Goal: Communication & Community: Answer question/provide support

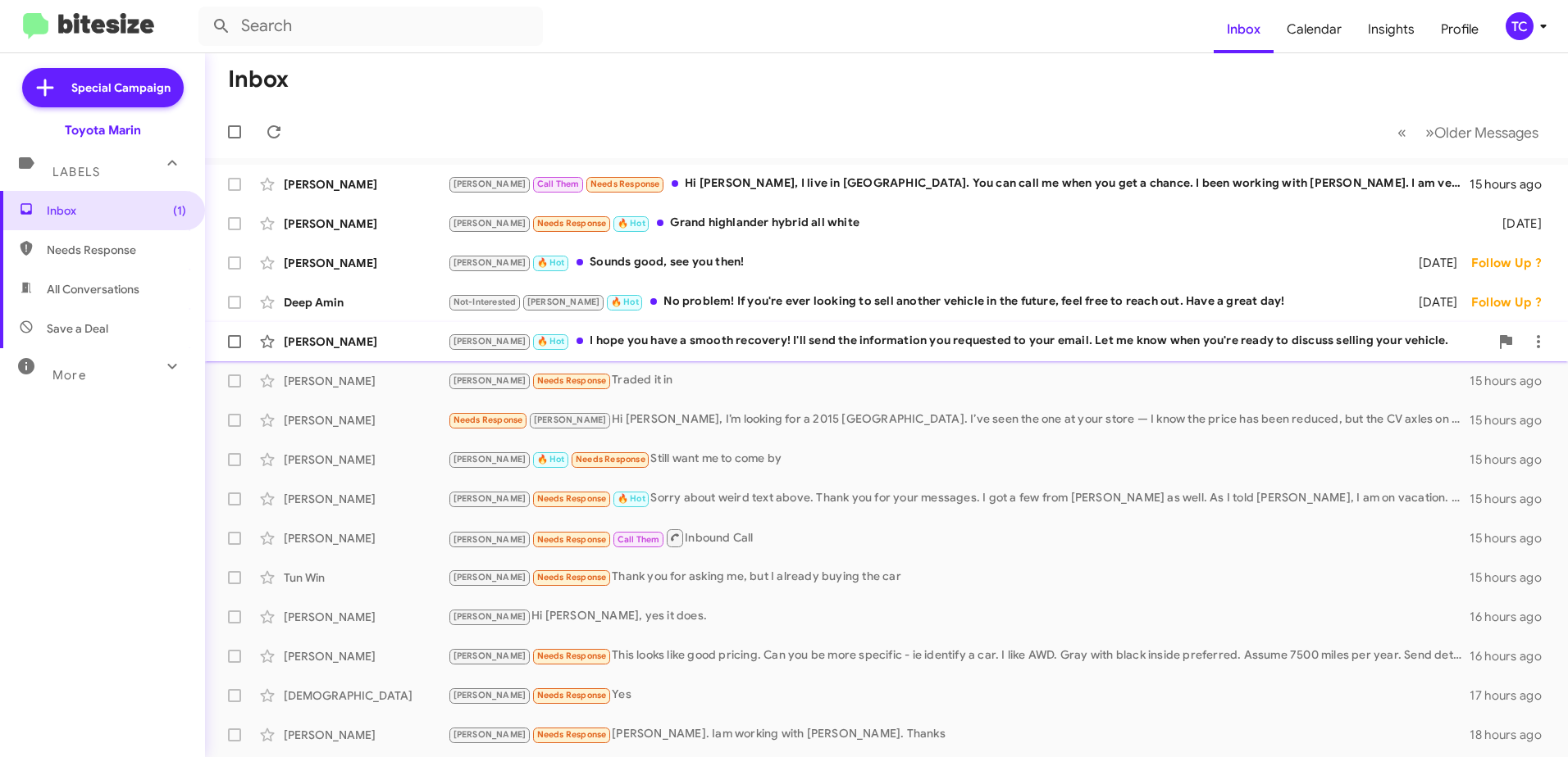
click at [682, 342] on div "Tony 🔥 Hot I hope you have a smooth recovery! I'll send the information you req…" at bounding box center [968, 341] width 1041 height 19
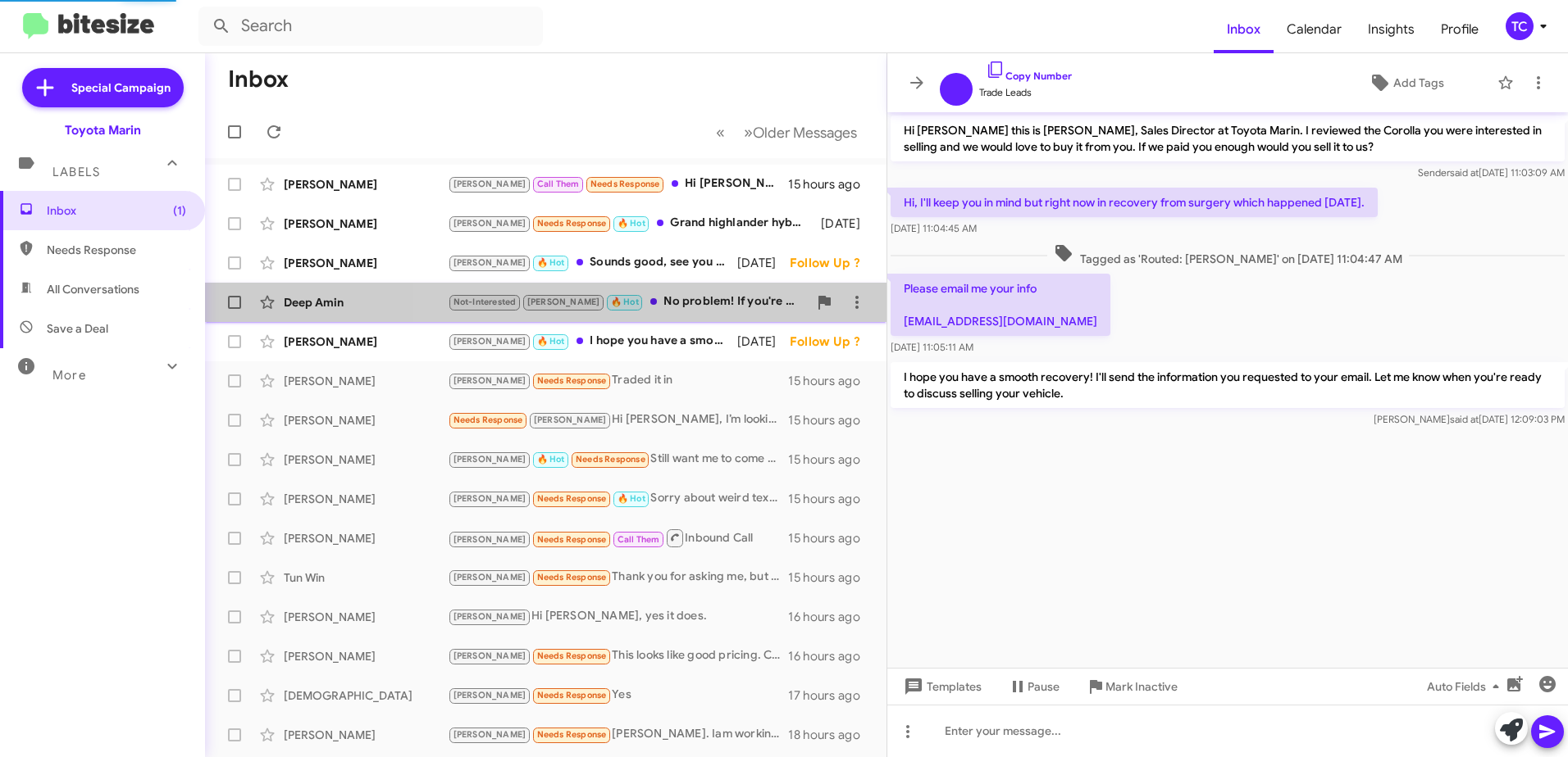
click at [680, 300] on div "Not-Interested Tony 🔥 Hot No problem! If you're ever looking to sell another ve…" at bounding box center [627, 302] width 360 height 19
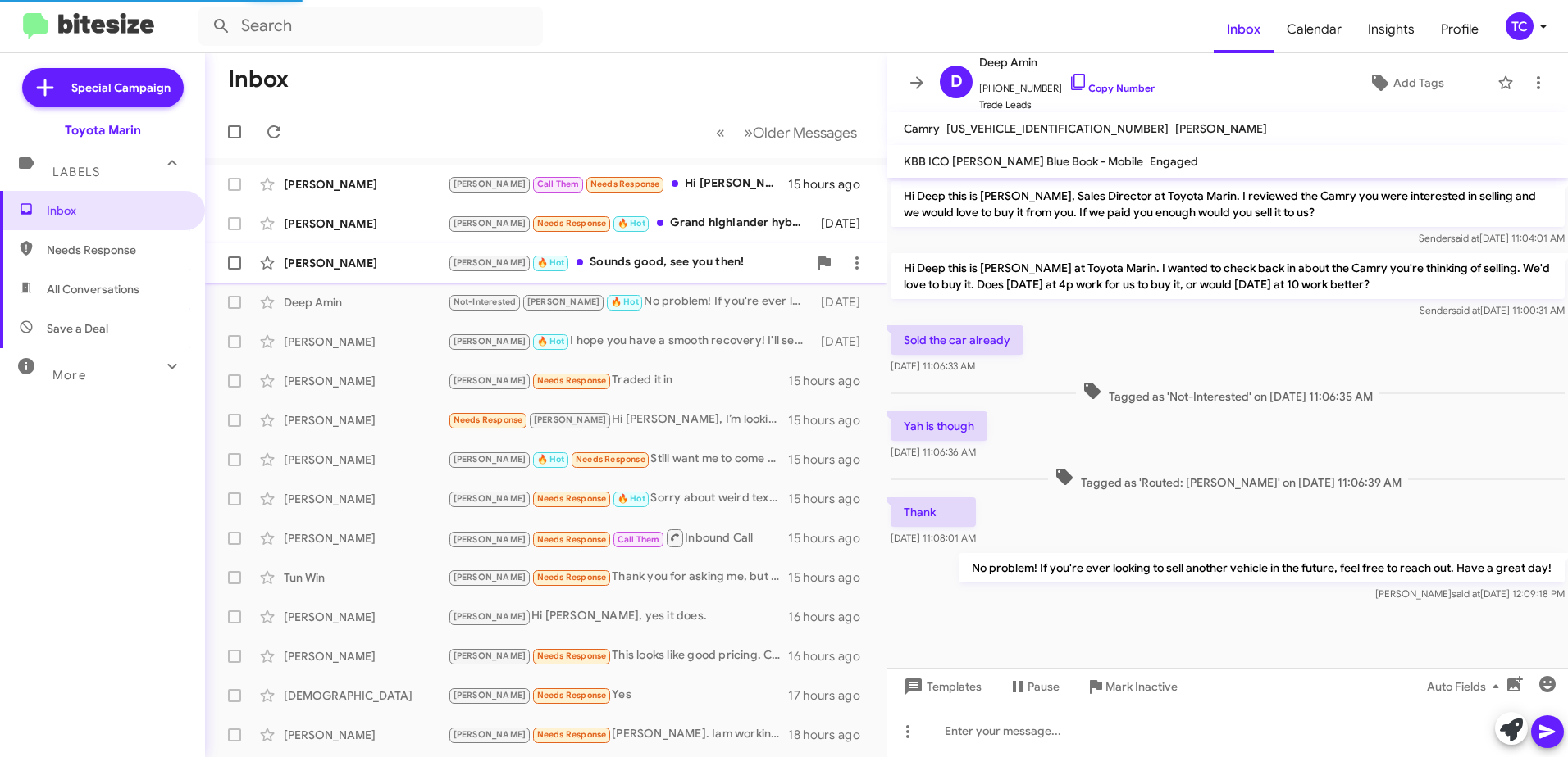
click at [644, 260] on div "Tony 🔥 Hot Sounds good, see you then!" at bounding box center [627, 262] width 360 height 19
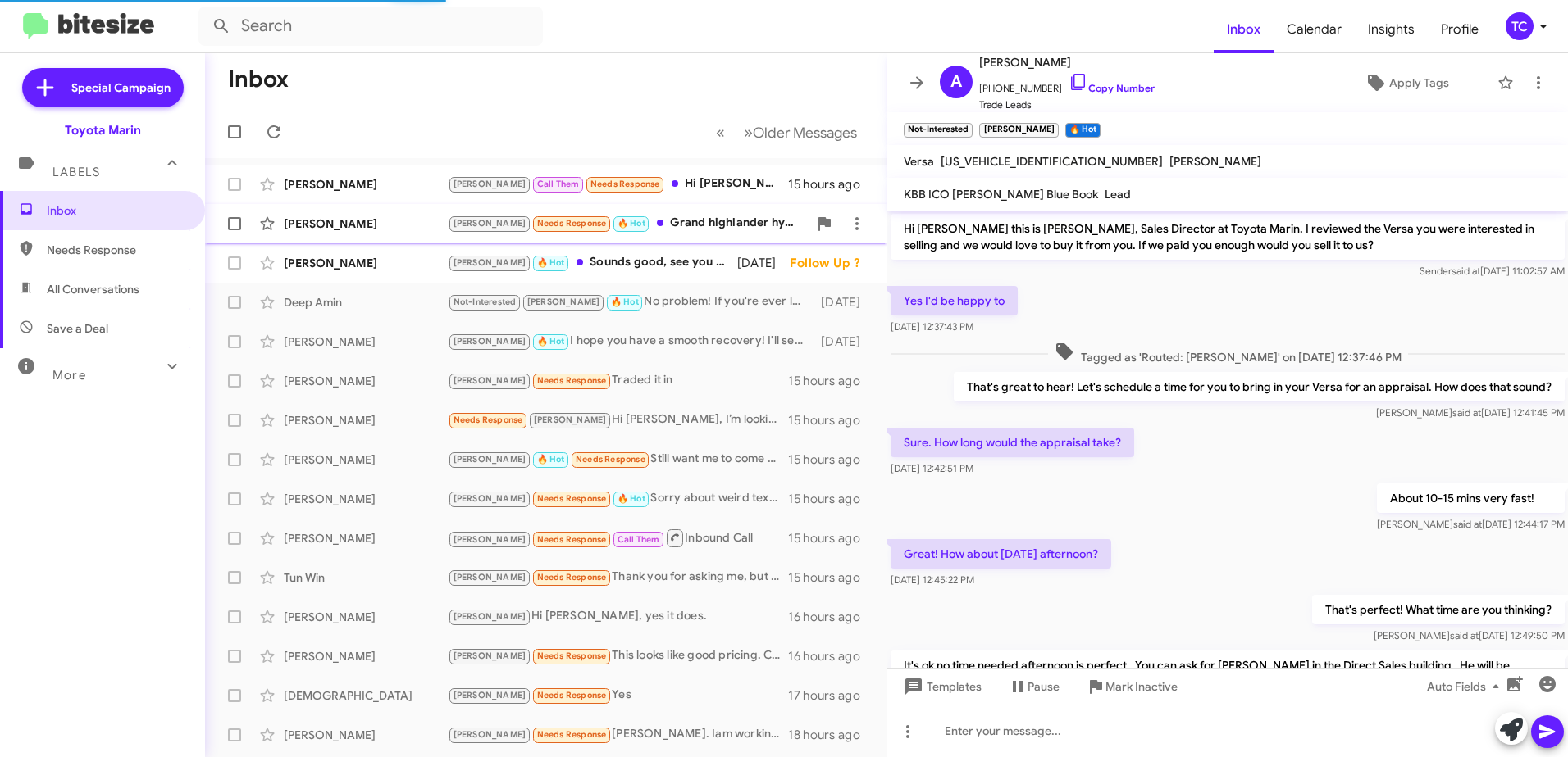
scroll to position [208, 0]
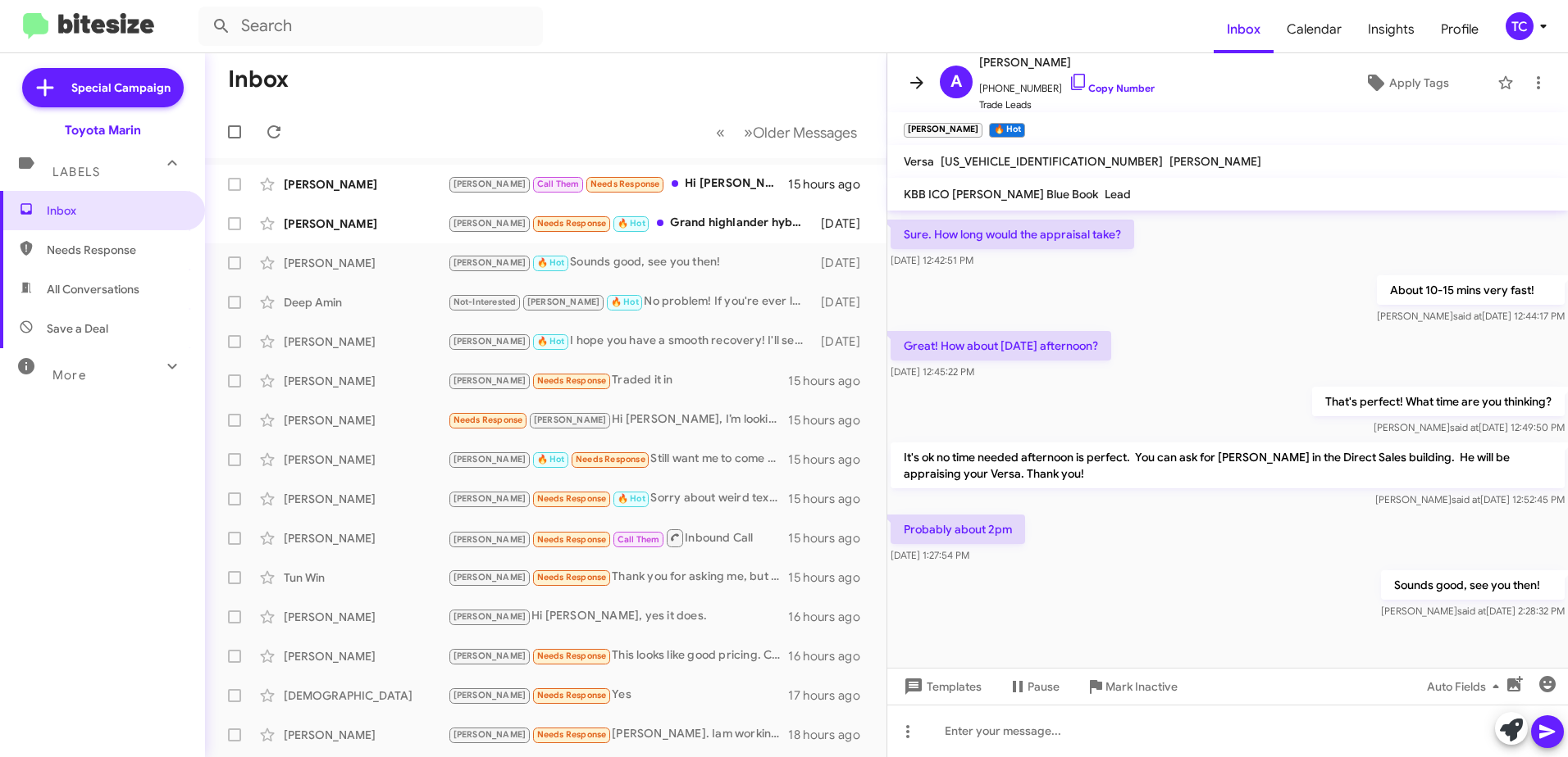
click at [919, 85] on icon at bounding box center [916, 82] width 13 height 12
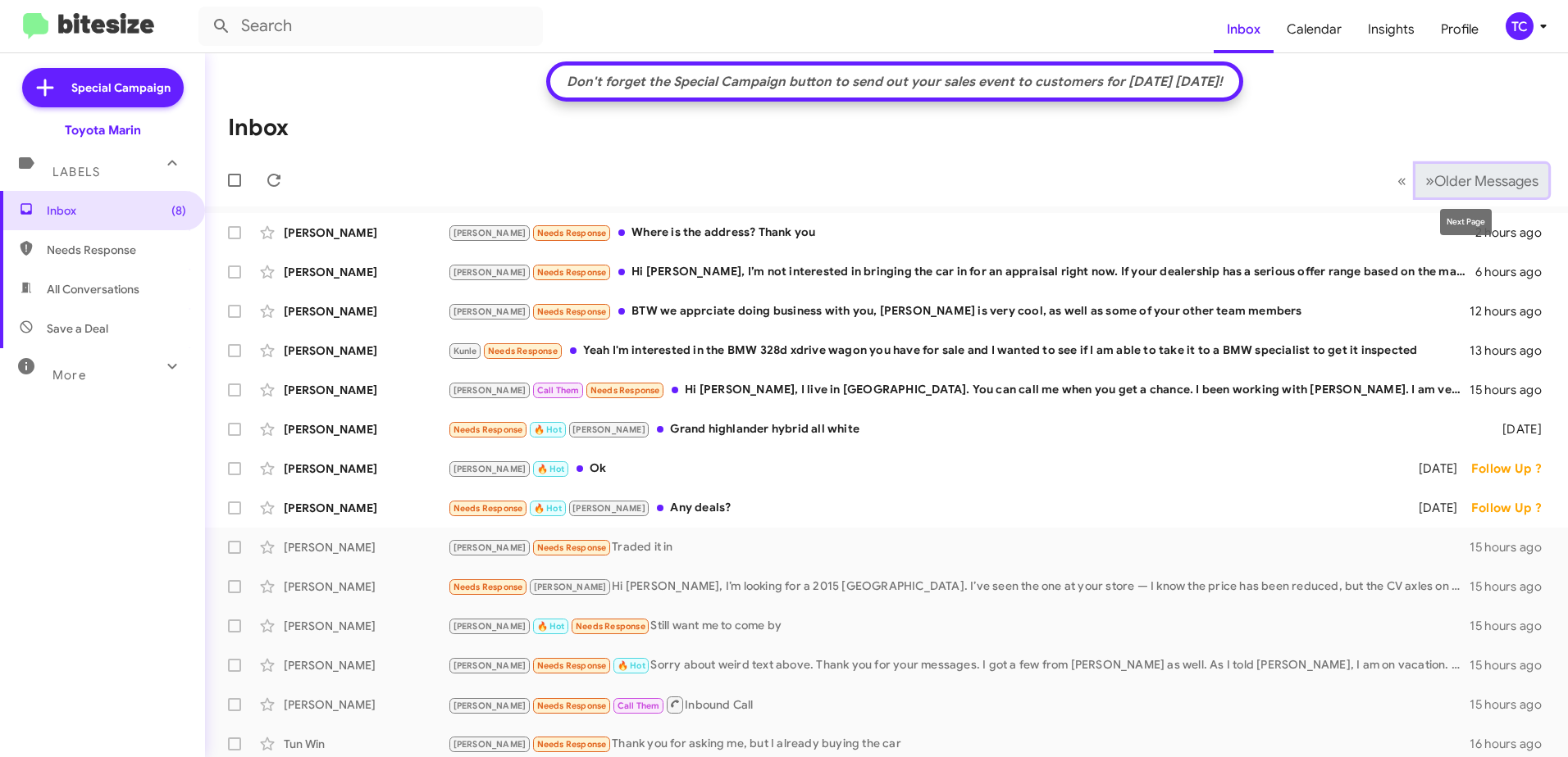
click at [1434, 175] on span "Older Messages" at bounding box center [1486, 181] width 105 height 18
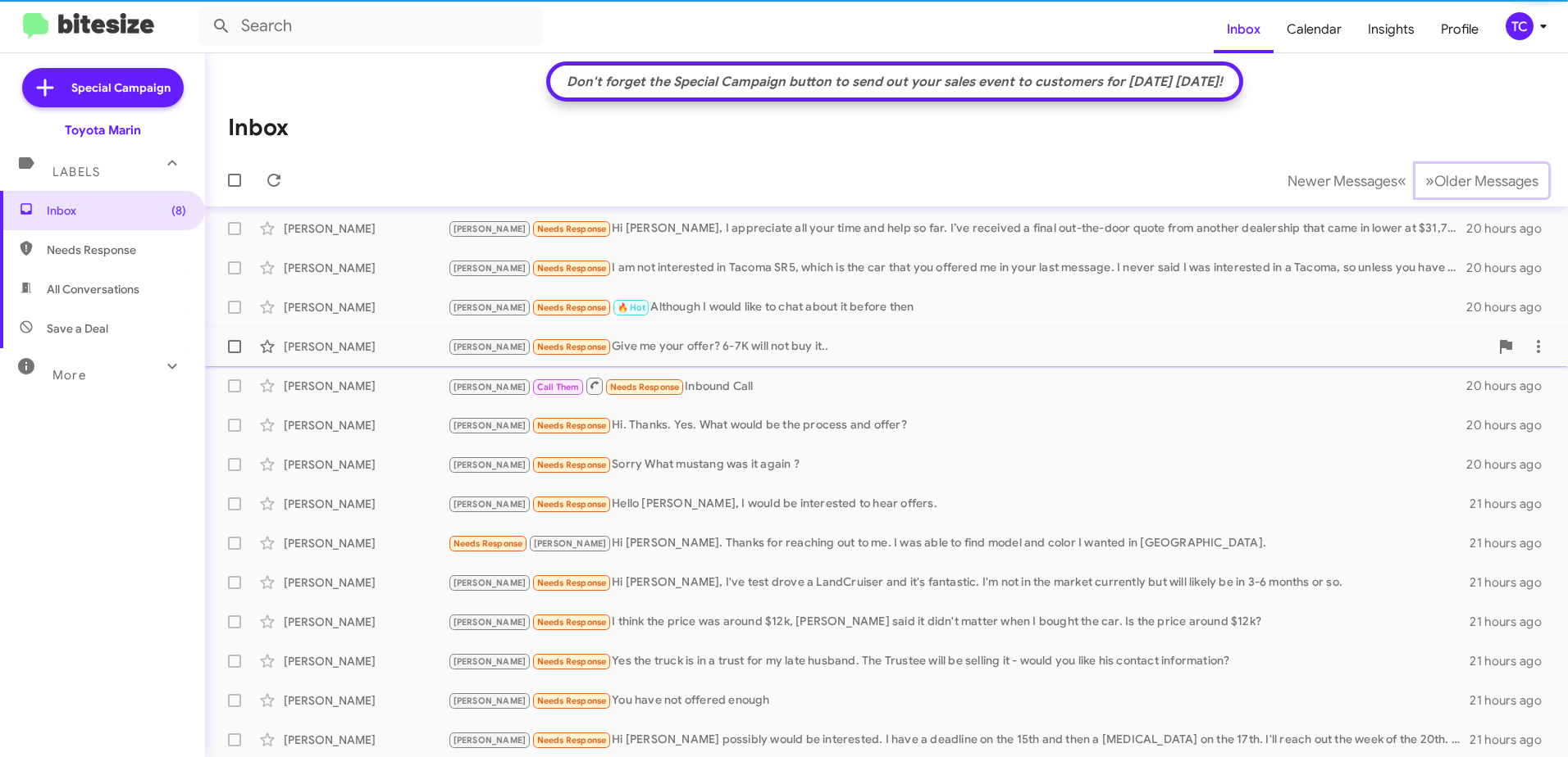
scroll to position [242, 0]
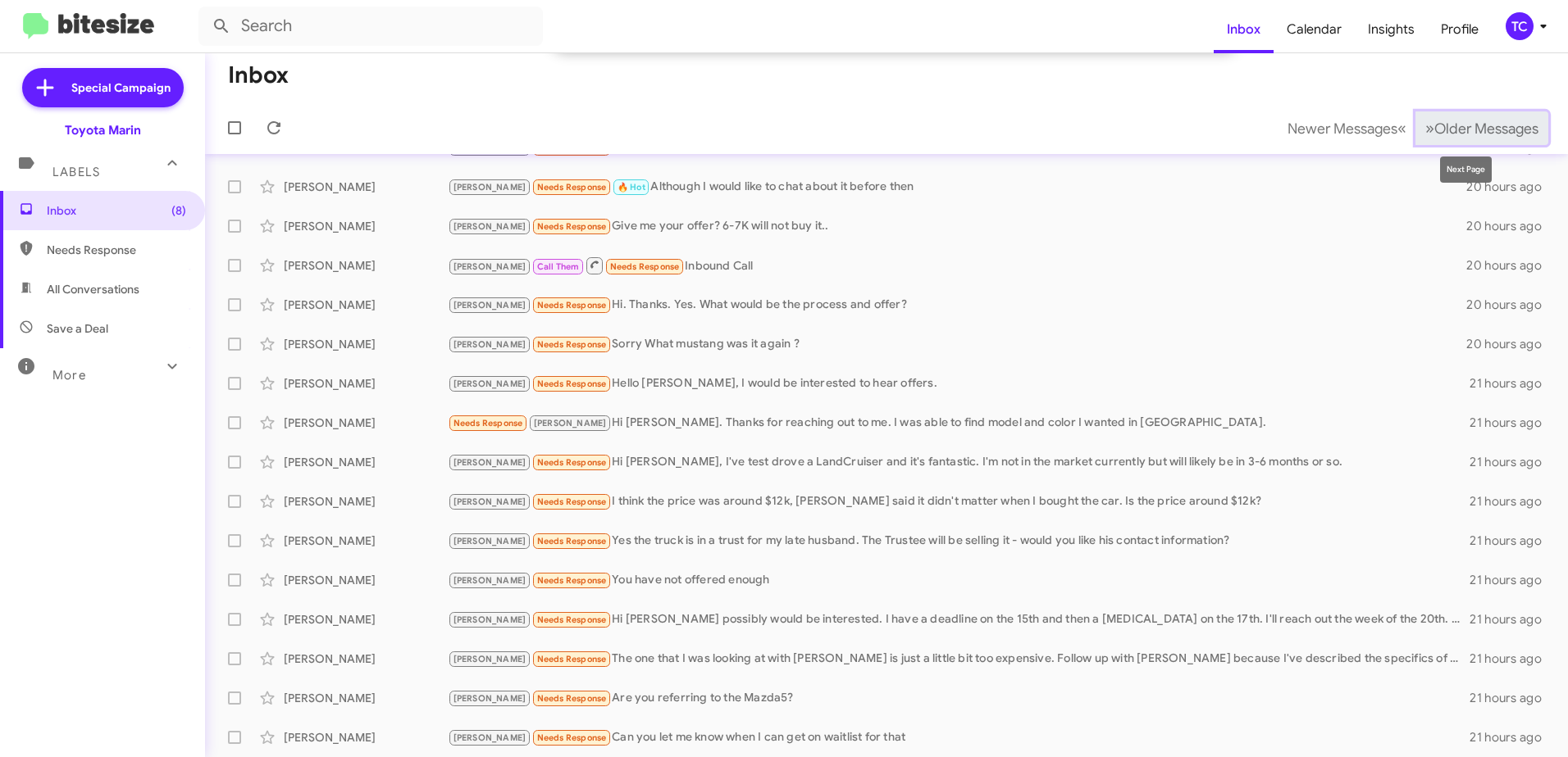
click at [1434, 134] on span "Older Messages" at bounding box center [1486, 128] width 105 height 18
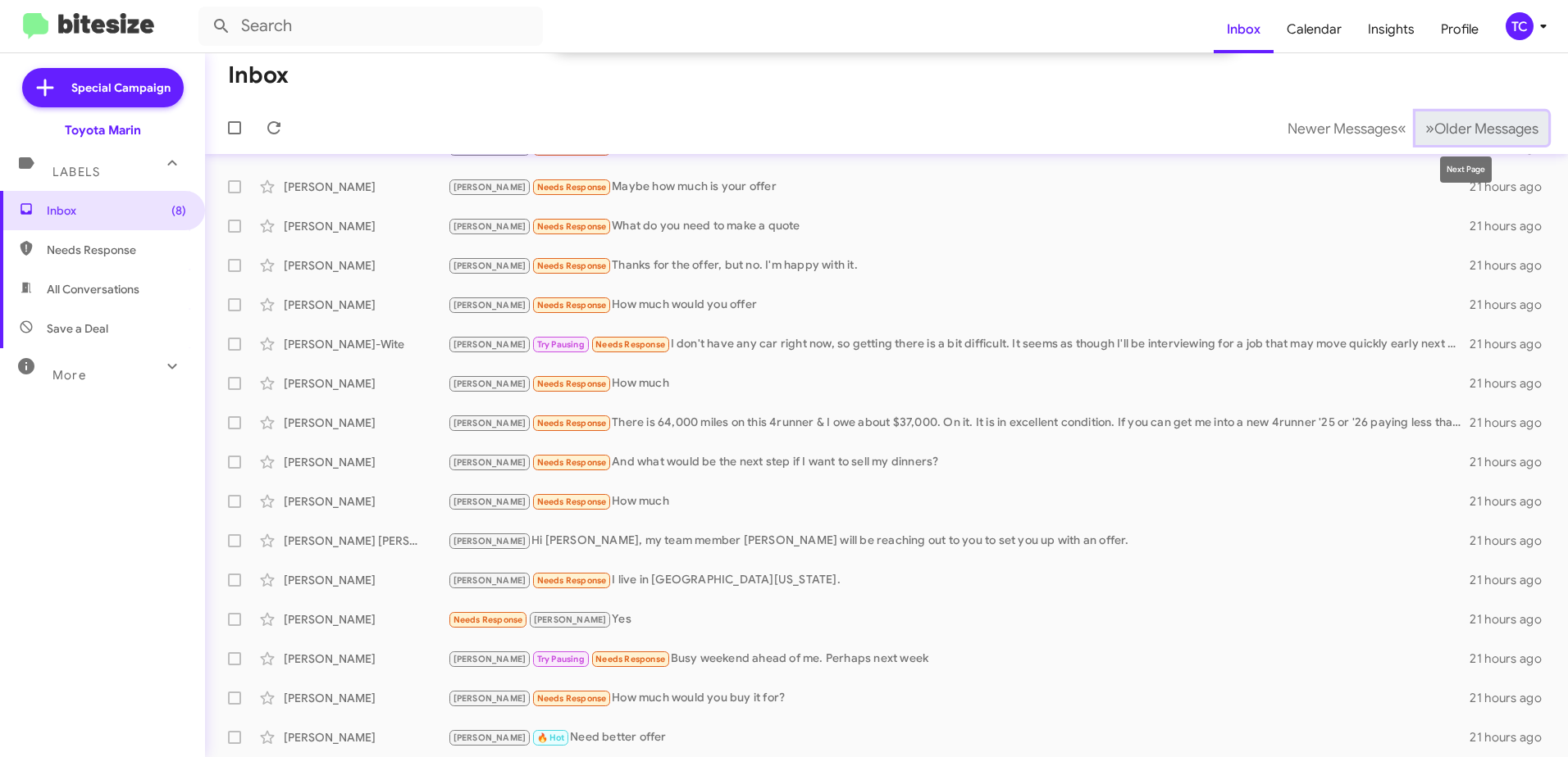
click at [1434, 125] on span "Older Messages" at bounding box center [1486, 128] width 105 height 18
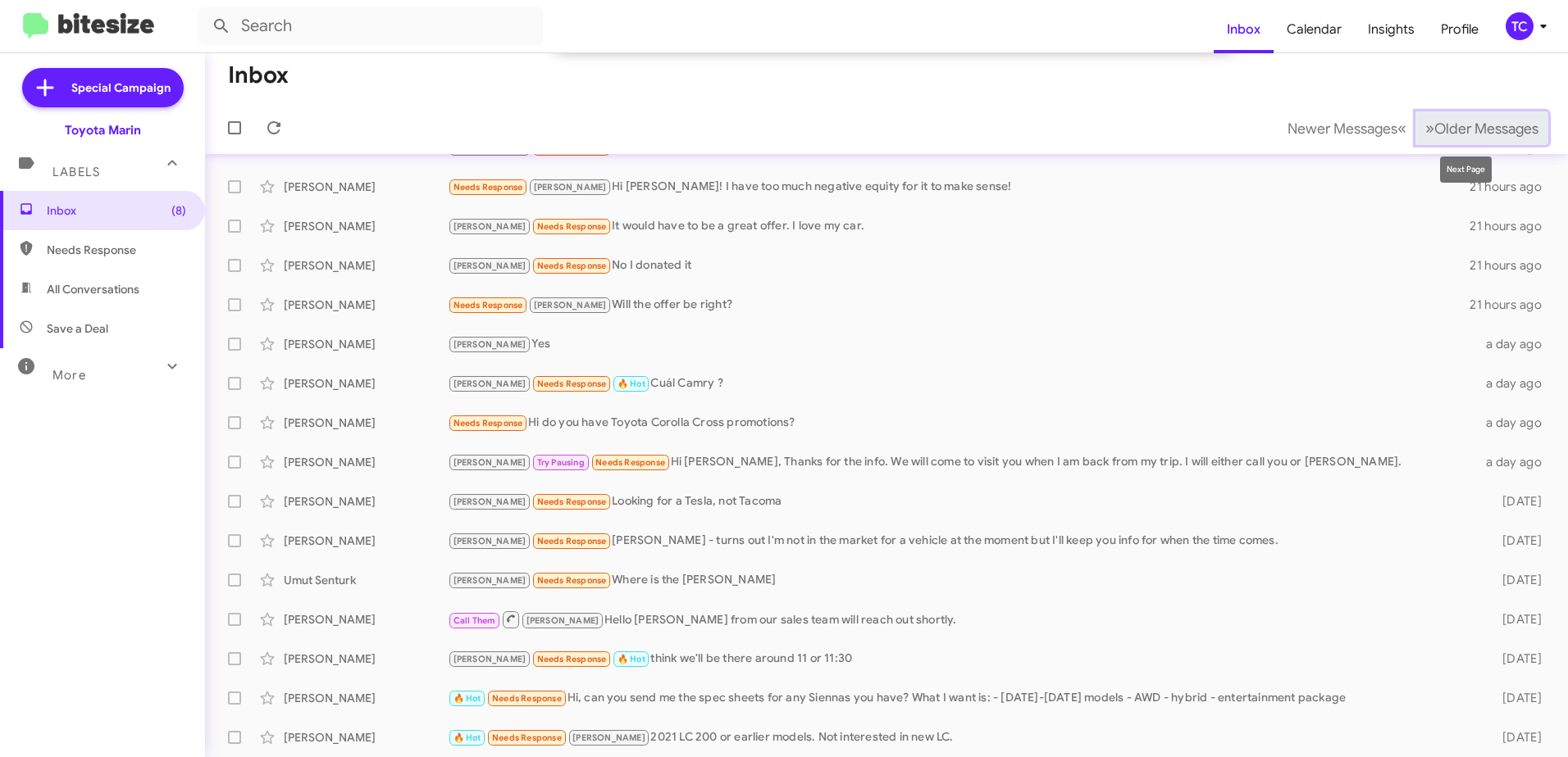
click at [1434, 133] on span "Older Messages" at bounding box center [1486, 128] width 105 height 18
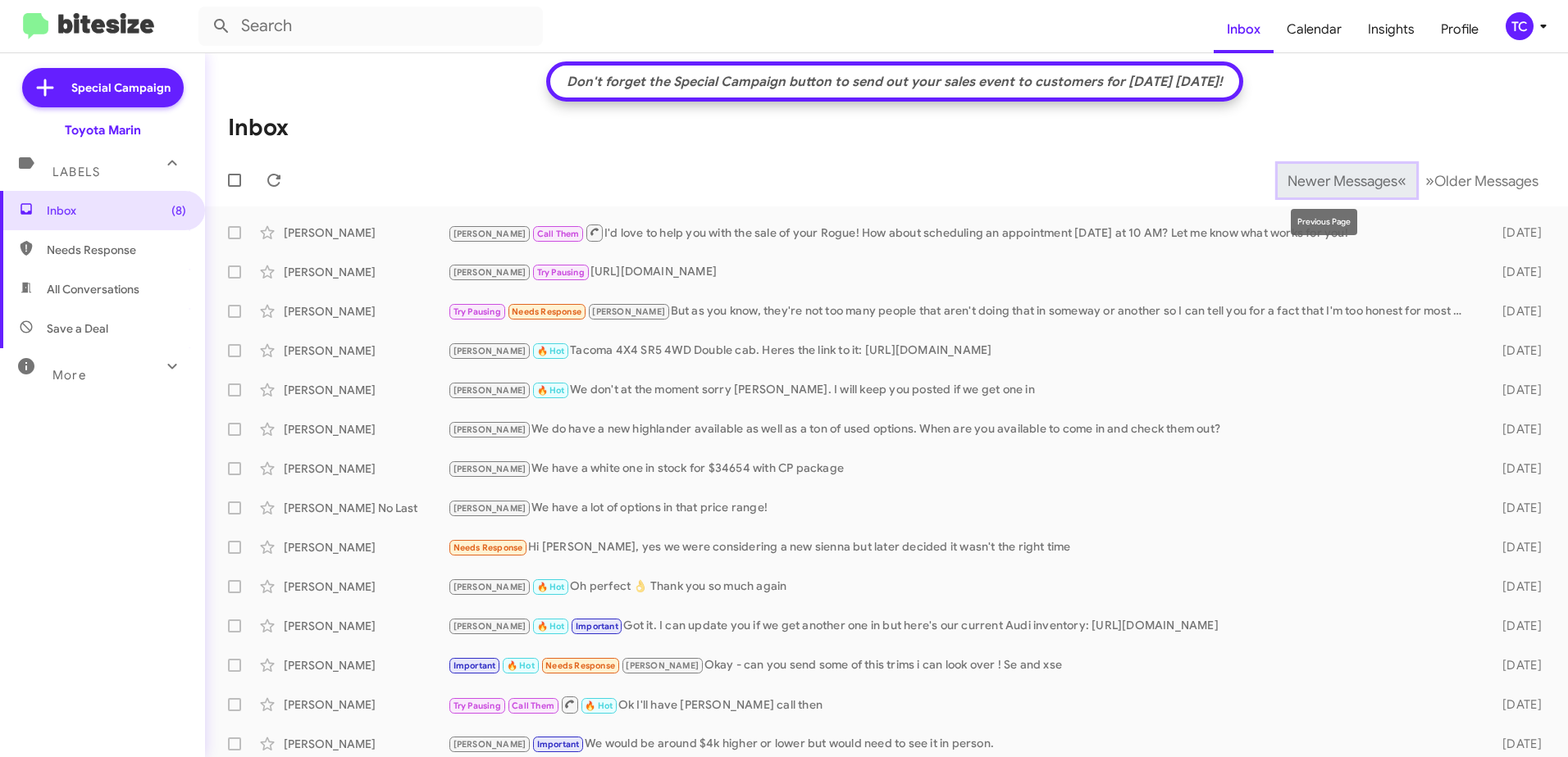
drag, startPoint x: 1355, startPoint y: 188, endPoint x: 1276, endPoint y: 245, distance: 97.4
click at [1354, 187] on span "Newer Messages" at bounding box center [1341, 181] width 109 height 18
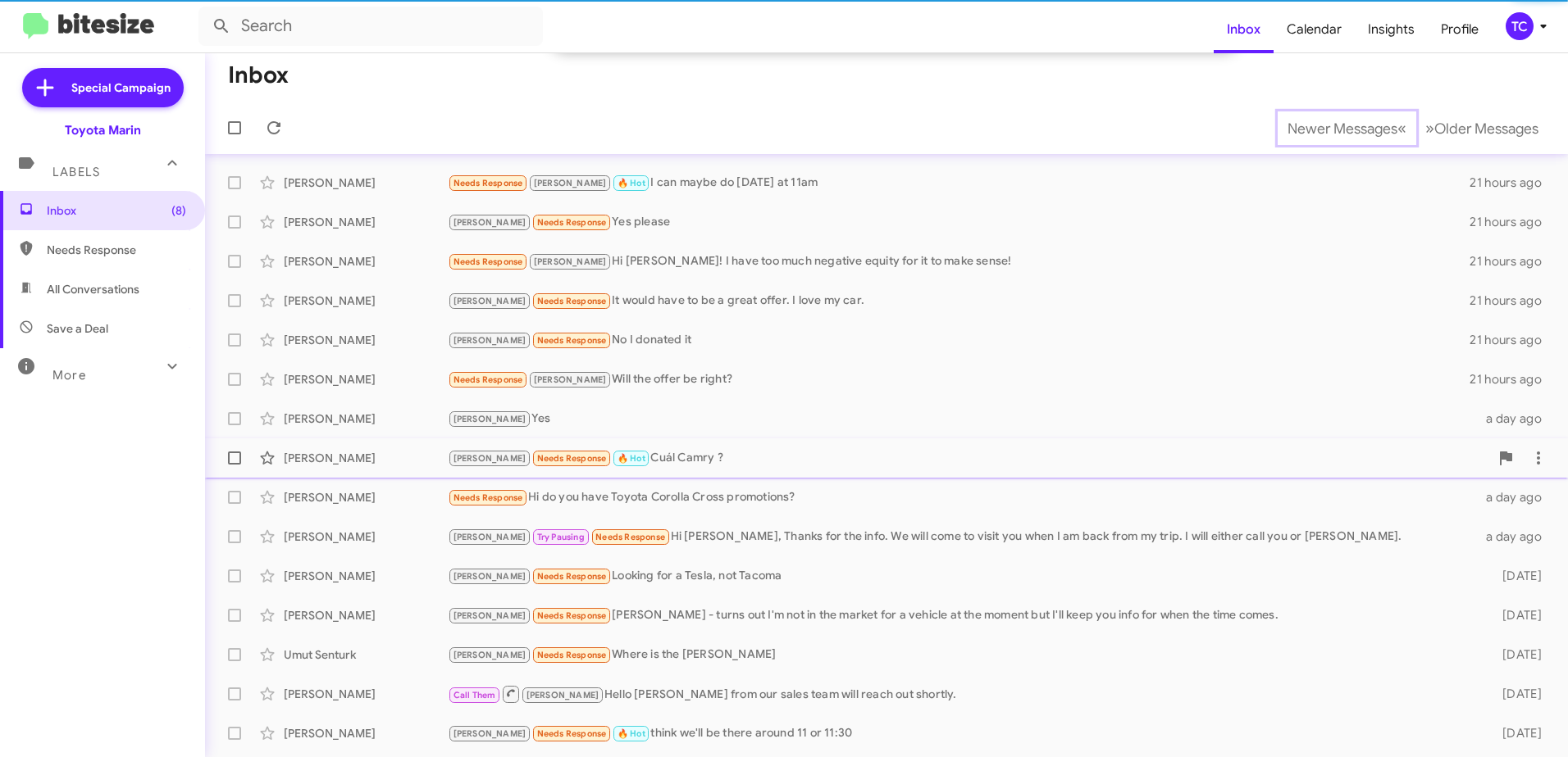
scroll to position [242, 0]
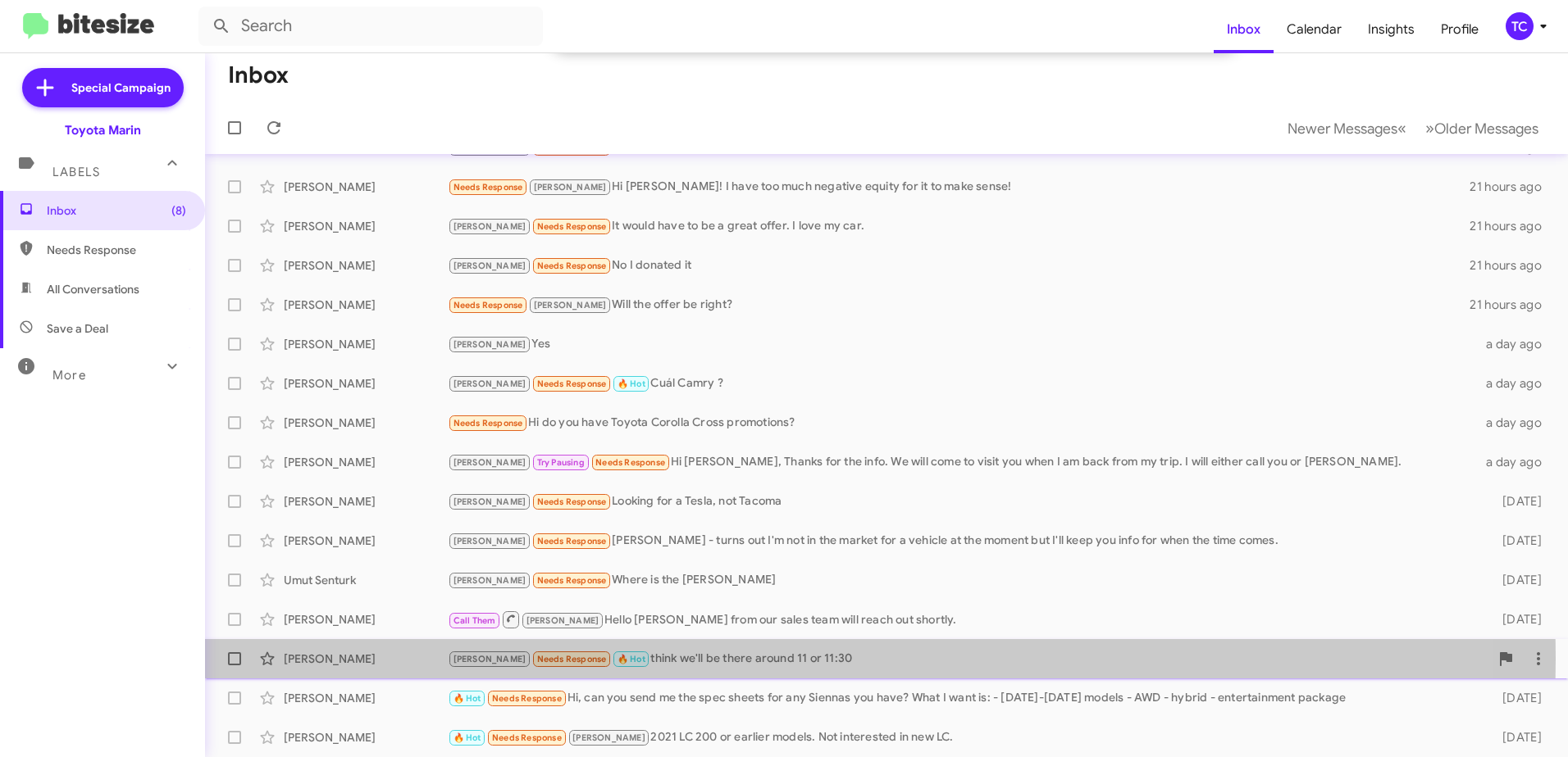
click at [690, 658] on div "Tony Needs Response 🔥 Hot think we'll be there around 11 or 11:30" at bounding box center [968, 658] width 1041 height 19
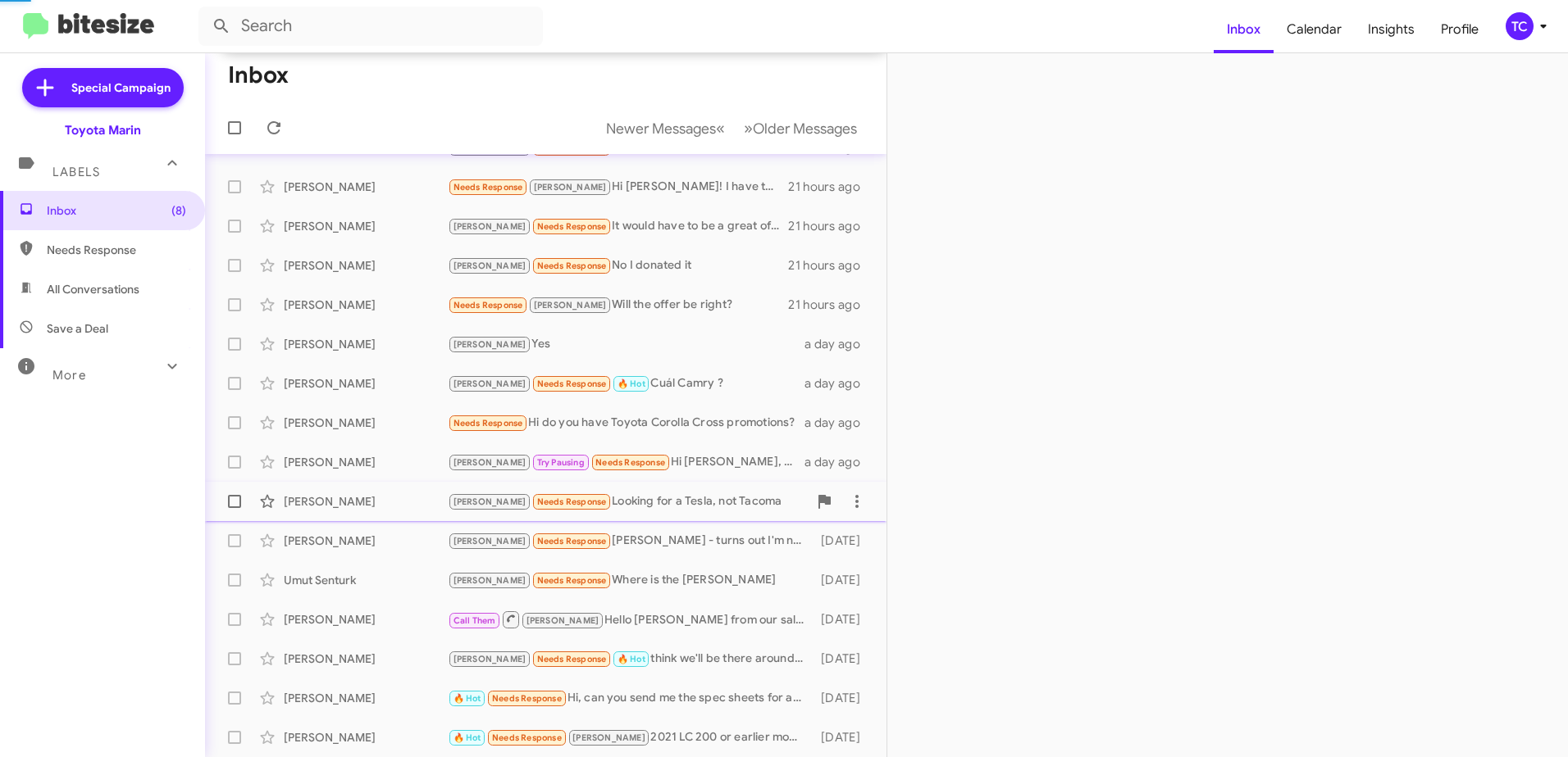
scroll to position [271, 0]
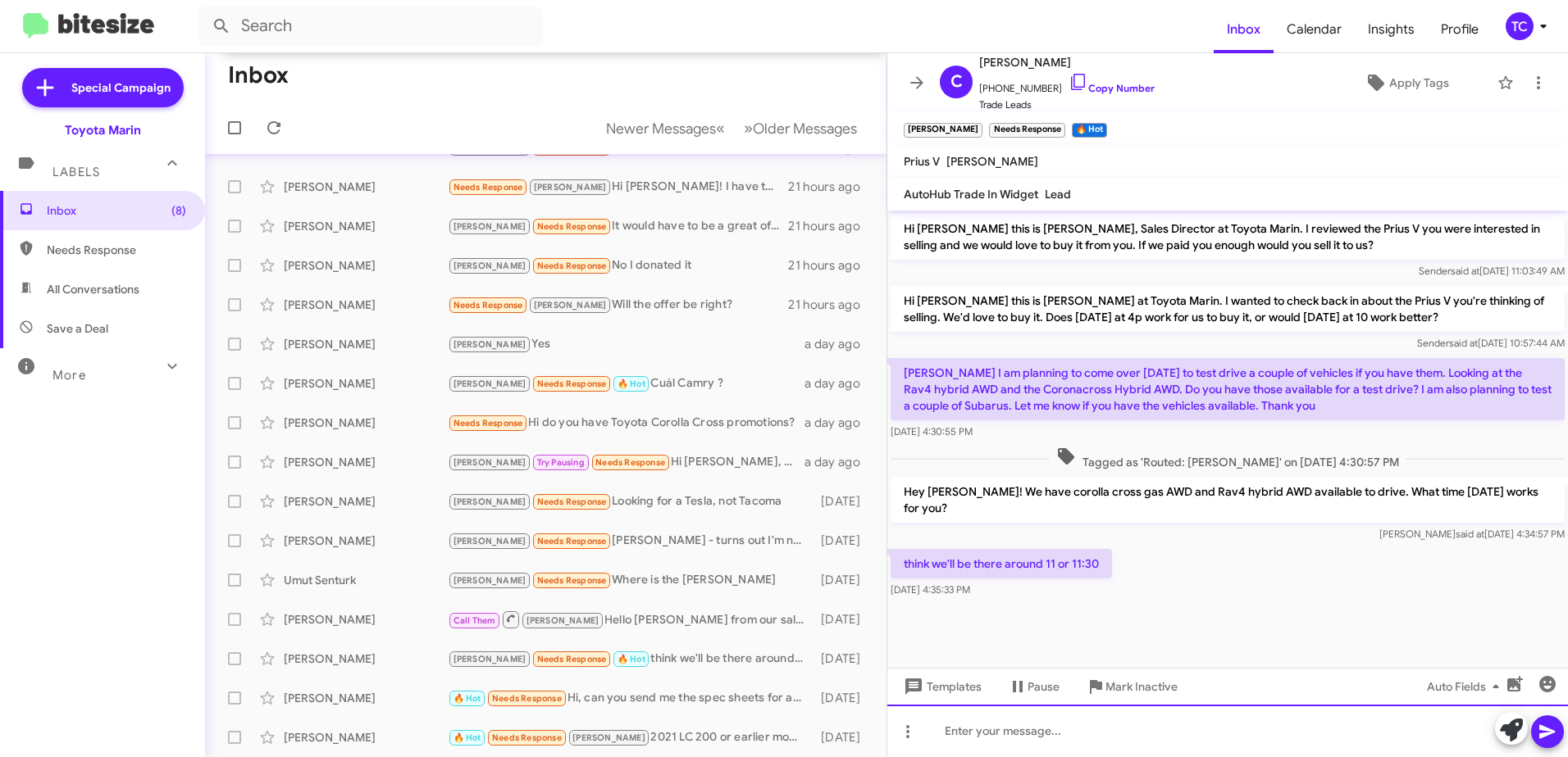
click at [1098, 731] on div at bounding box center [1228, 730] width 680 height 52
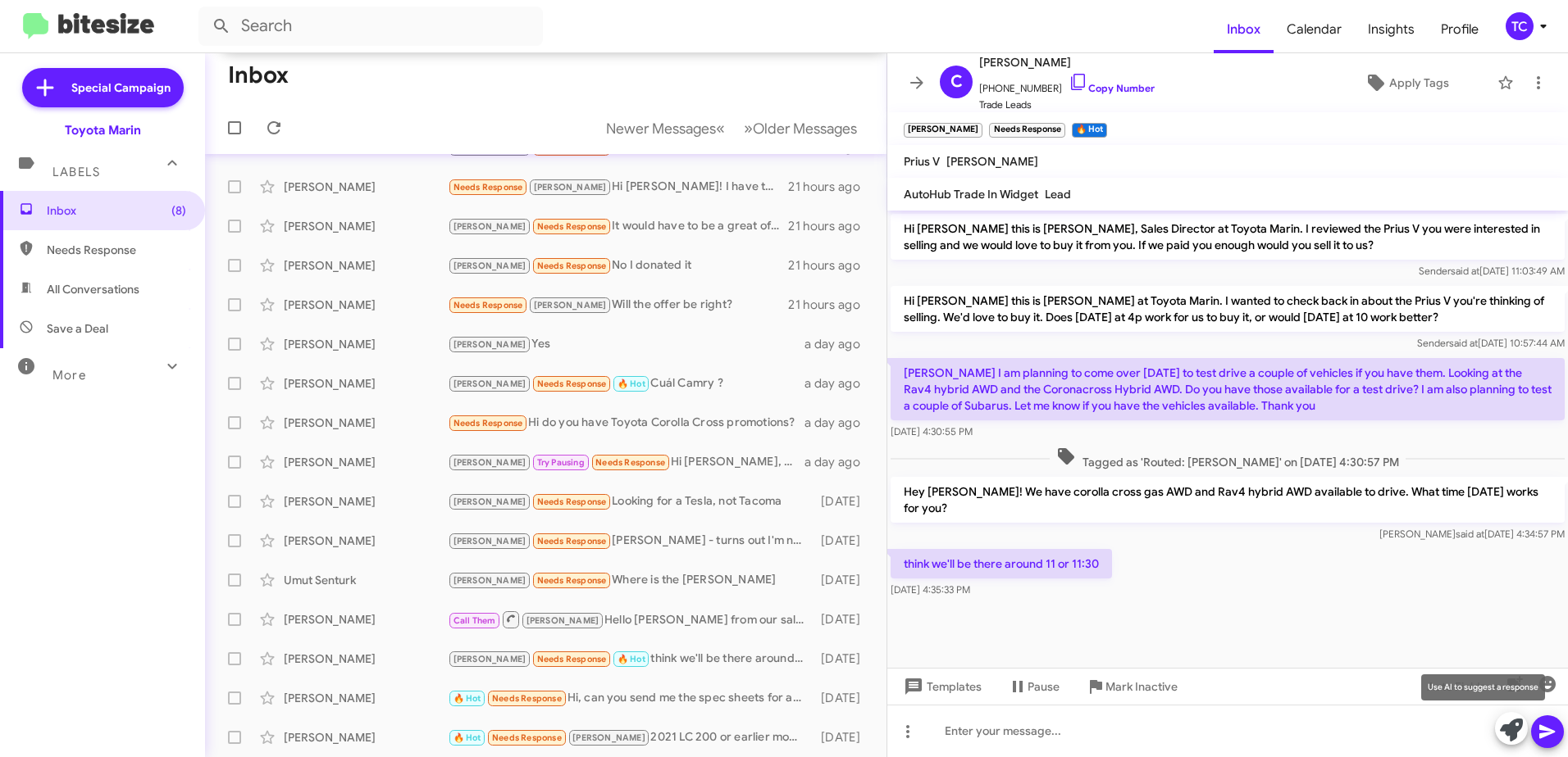
click at [1517, 727] on icon at bounding box center [1511, 729] width 23 height 23
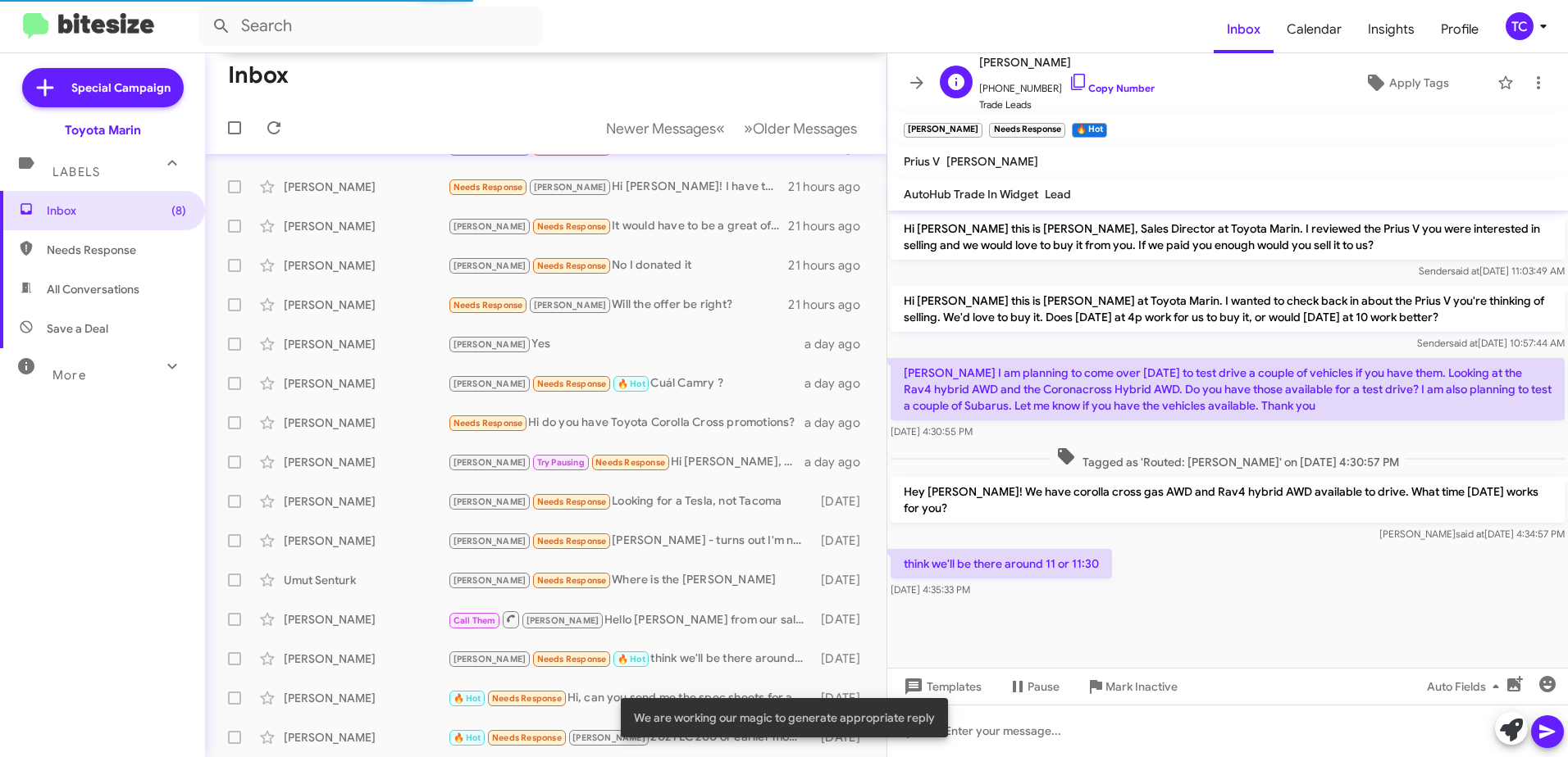
drag, startPoint x: 1065, startPoint y: 85, endPoint x: 980, endPoint y: 85, distance: 85.0
click at [1068, 85] on icon at bounding box center [1078, 82] width 20 height 20
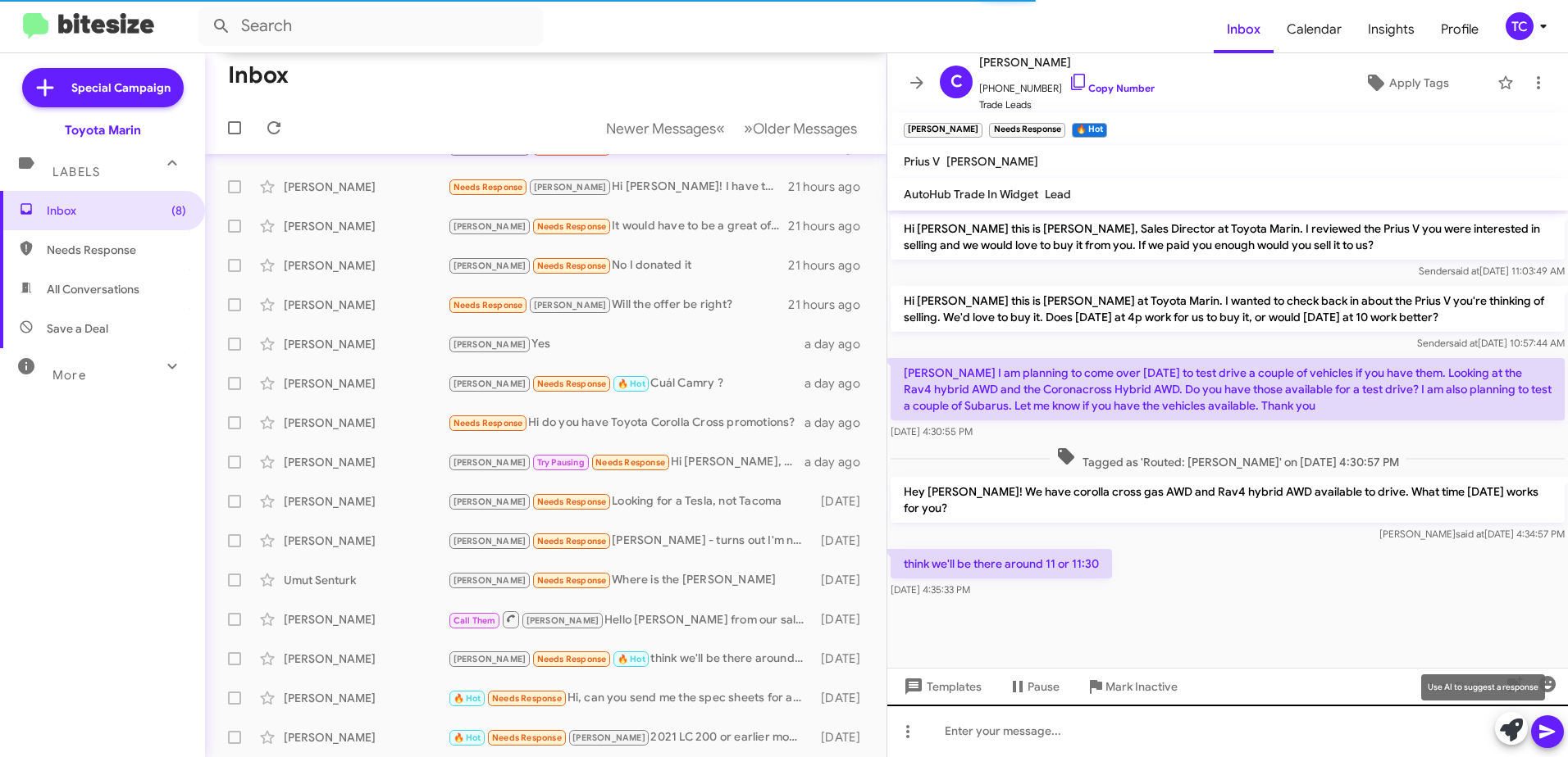
drag, startPoint x: 1505, startPoint y: 736, endPoint x: 1493, endPoint y: 725, distance: 16.3
click at [1505, 736] on icon at bounding box center [1511, 729] width 23 height 23
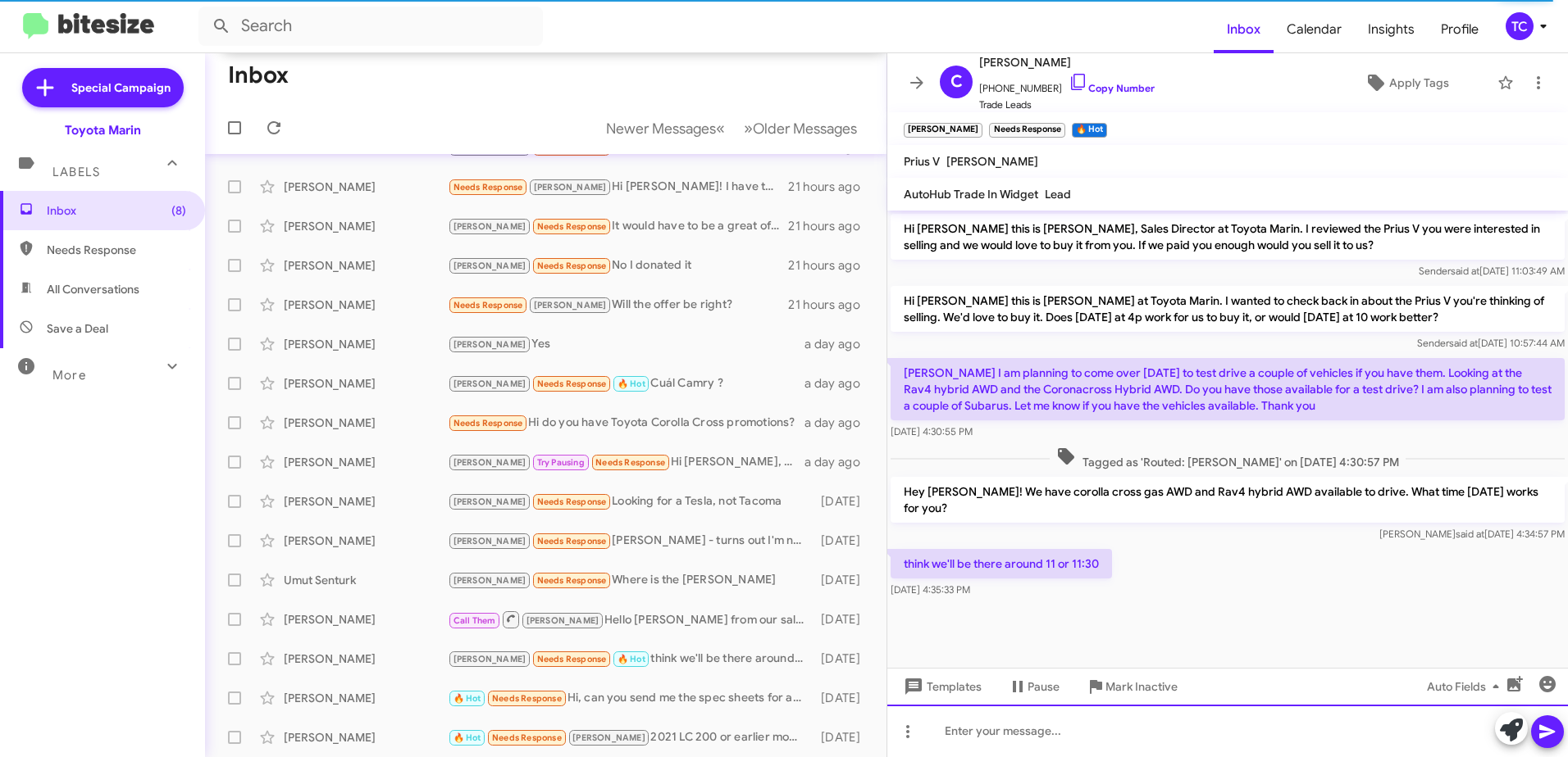
click at [1028, 724] on div at bounding box center [1228, 730] width 680 height 52
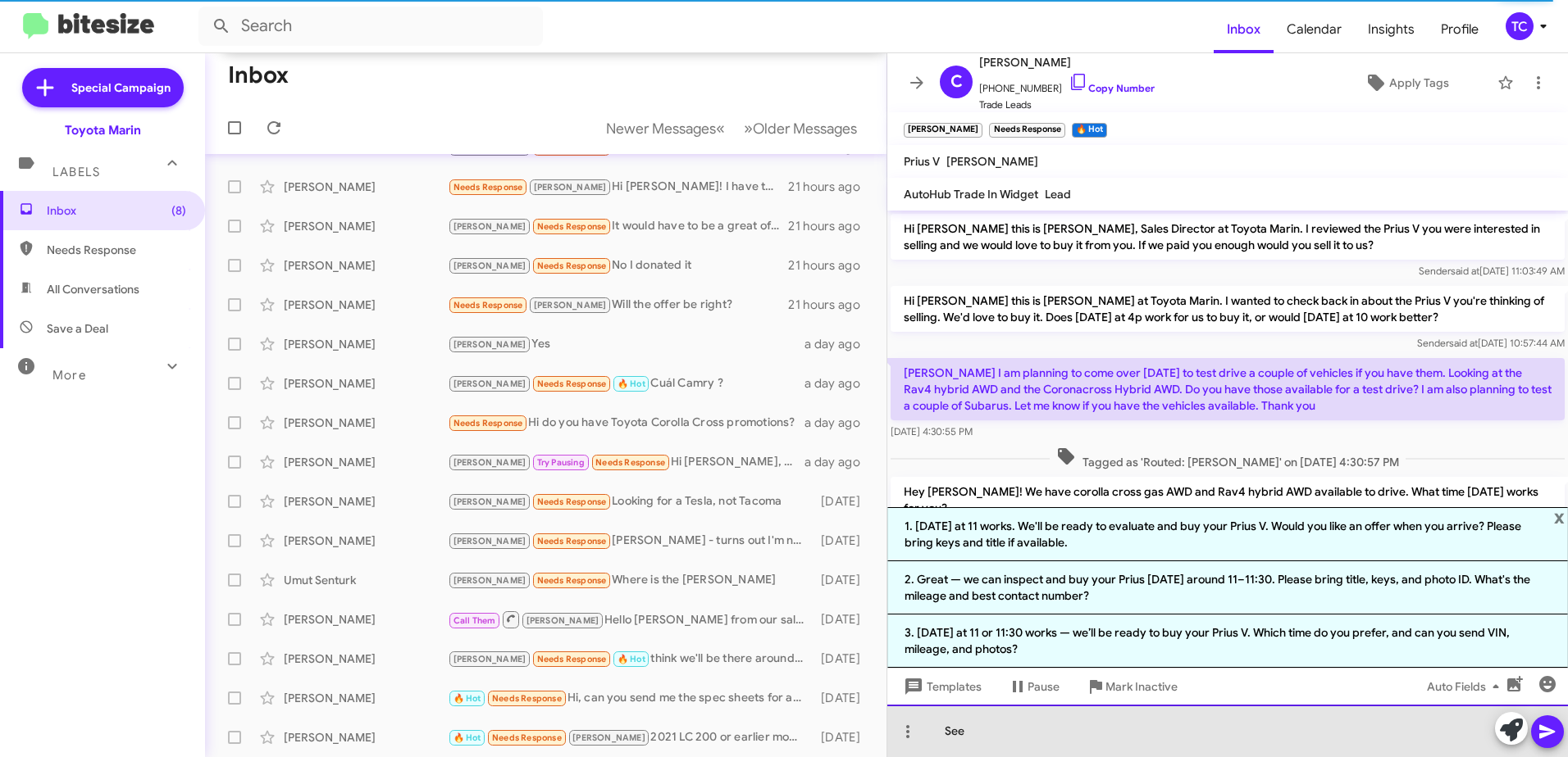
click at [1082, 736] on div "See" at bounding box center [1228, 730] width 680 height 52
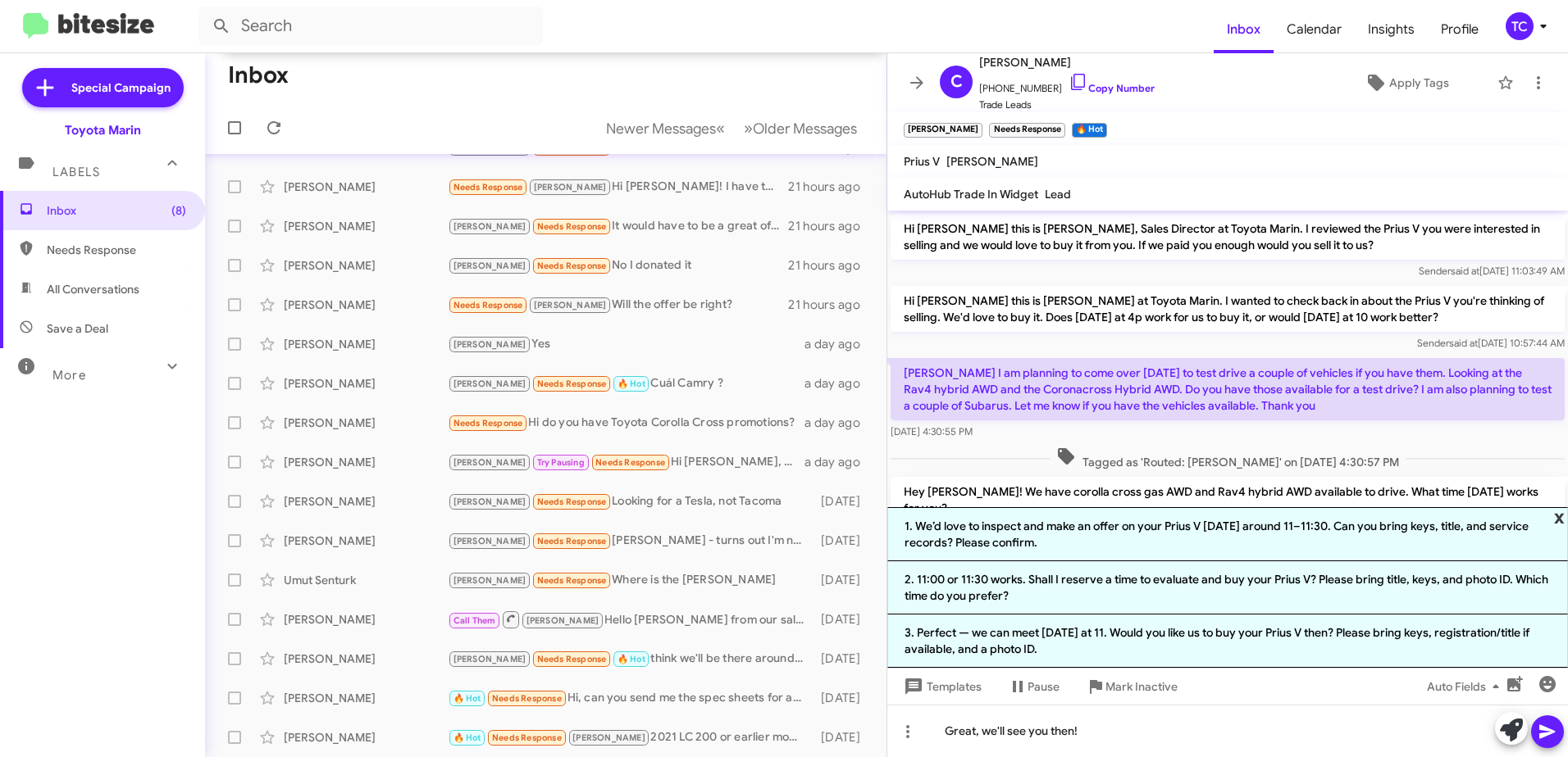
click at [1554, 516] on span "x" at bounding box center [1558, 517] width 11 height 20
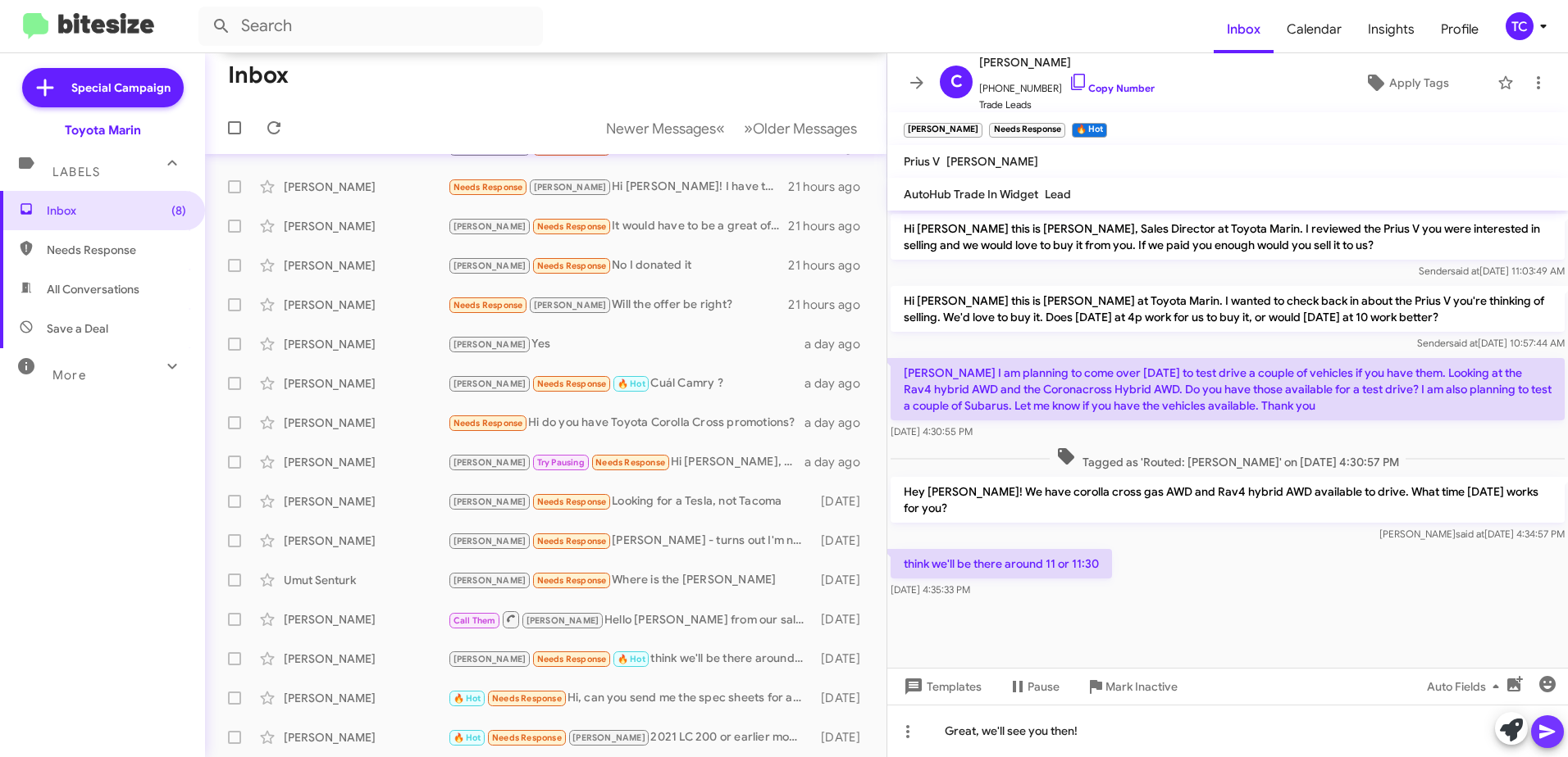
click at [1538, 735] on icon at bounding box center [1547, 731] width 20 height 20
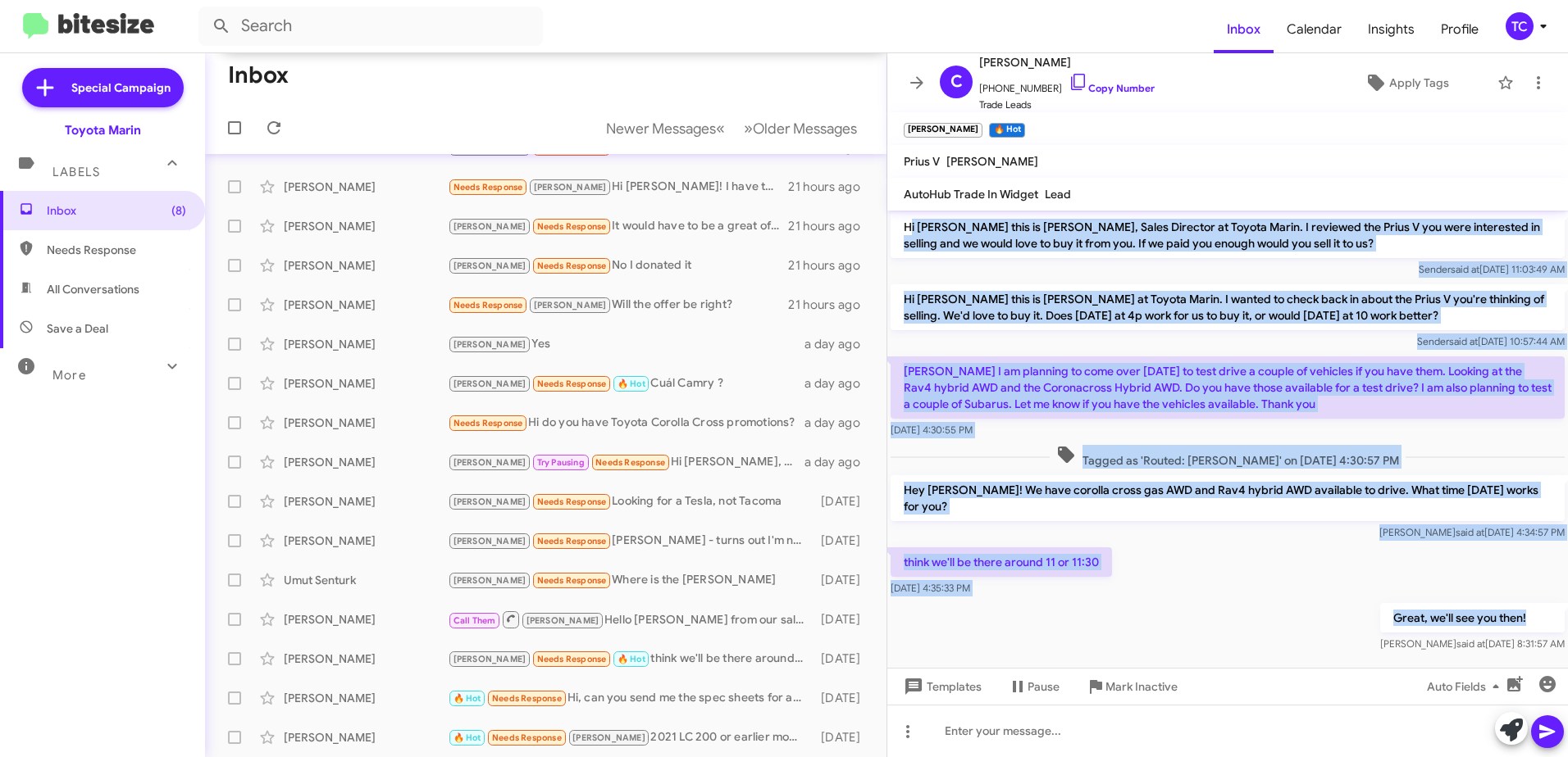
scroll to position [0, 0]
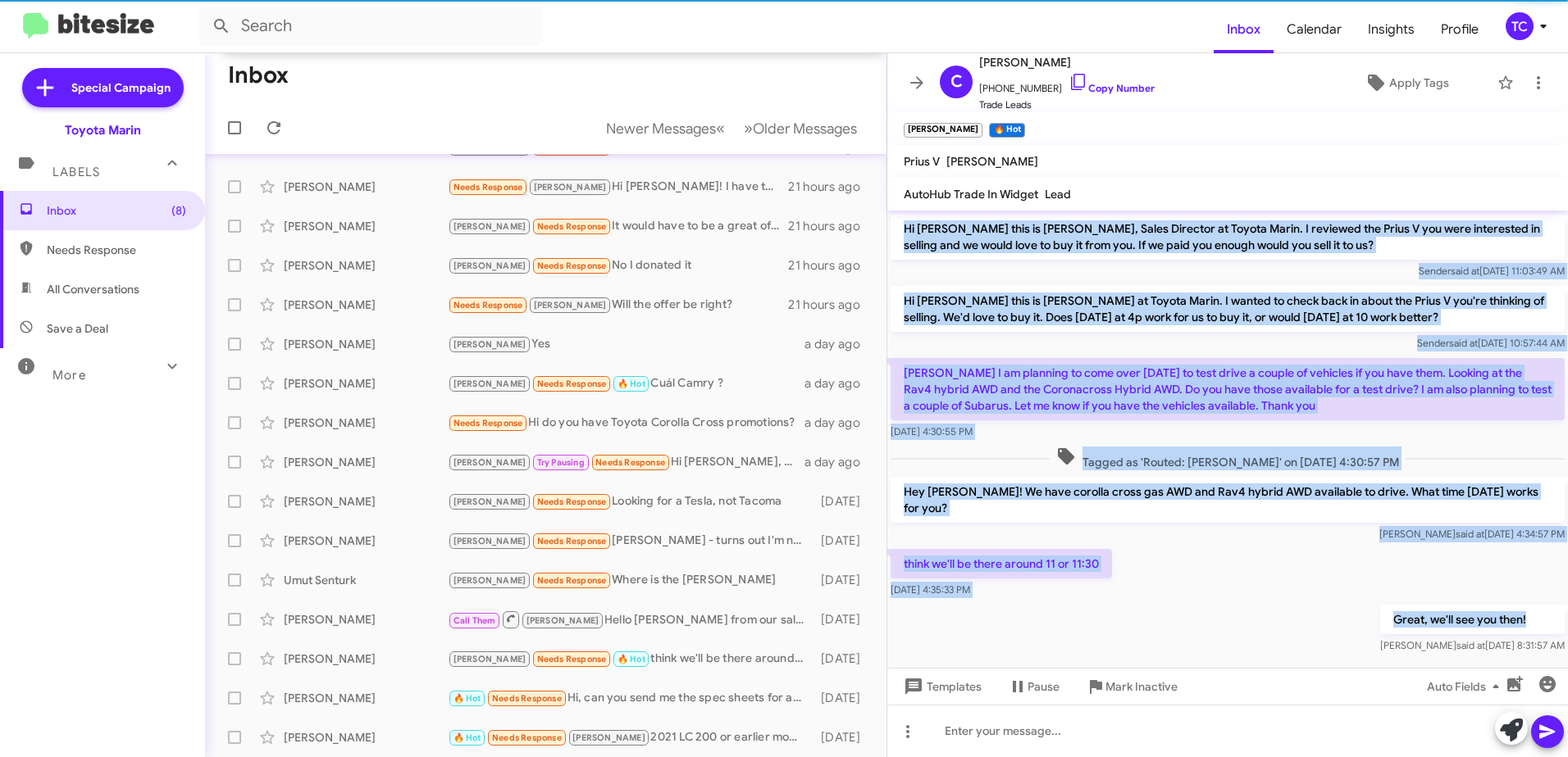
drag, startPoint x: 1542, startPoint y: 602, endPoint x: 901, endPoint y: 223, distance: 744.7
click at [901, 223] on div "Hi Carol this is Nathan Myler, Sales Director at Toyota Marin. I reviewed the P…" at bounding box center [1228, 434] width 680 height 447
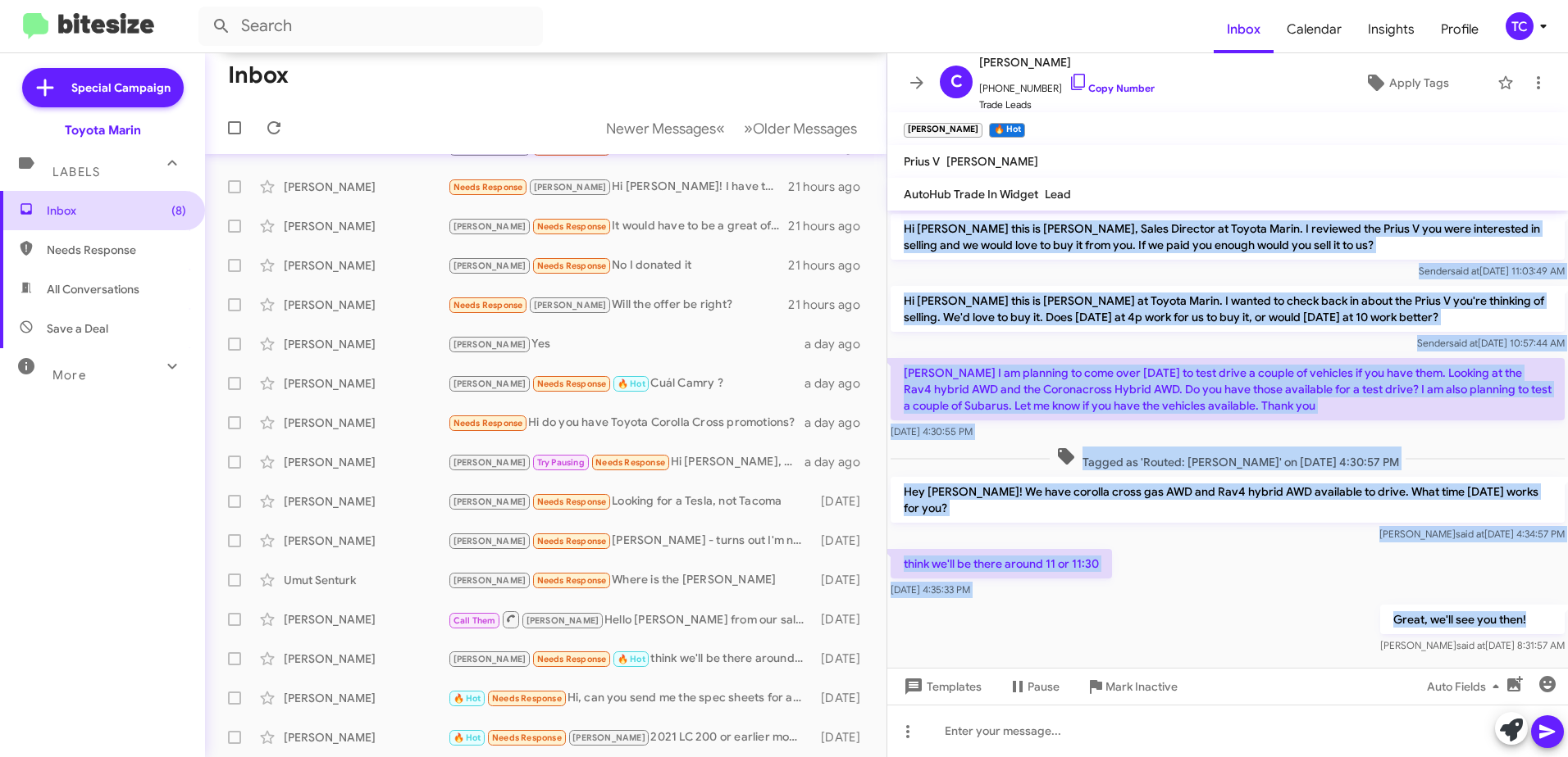
copy div "Hi Carol this is Nathan Myler, Sales Director at Toyota Marin. I reviewed the P…"
click at [913, 85] on icon at bounding box center [917, 83] width 20 height 20
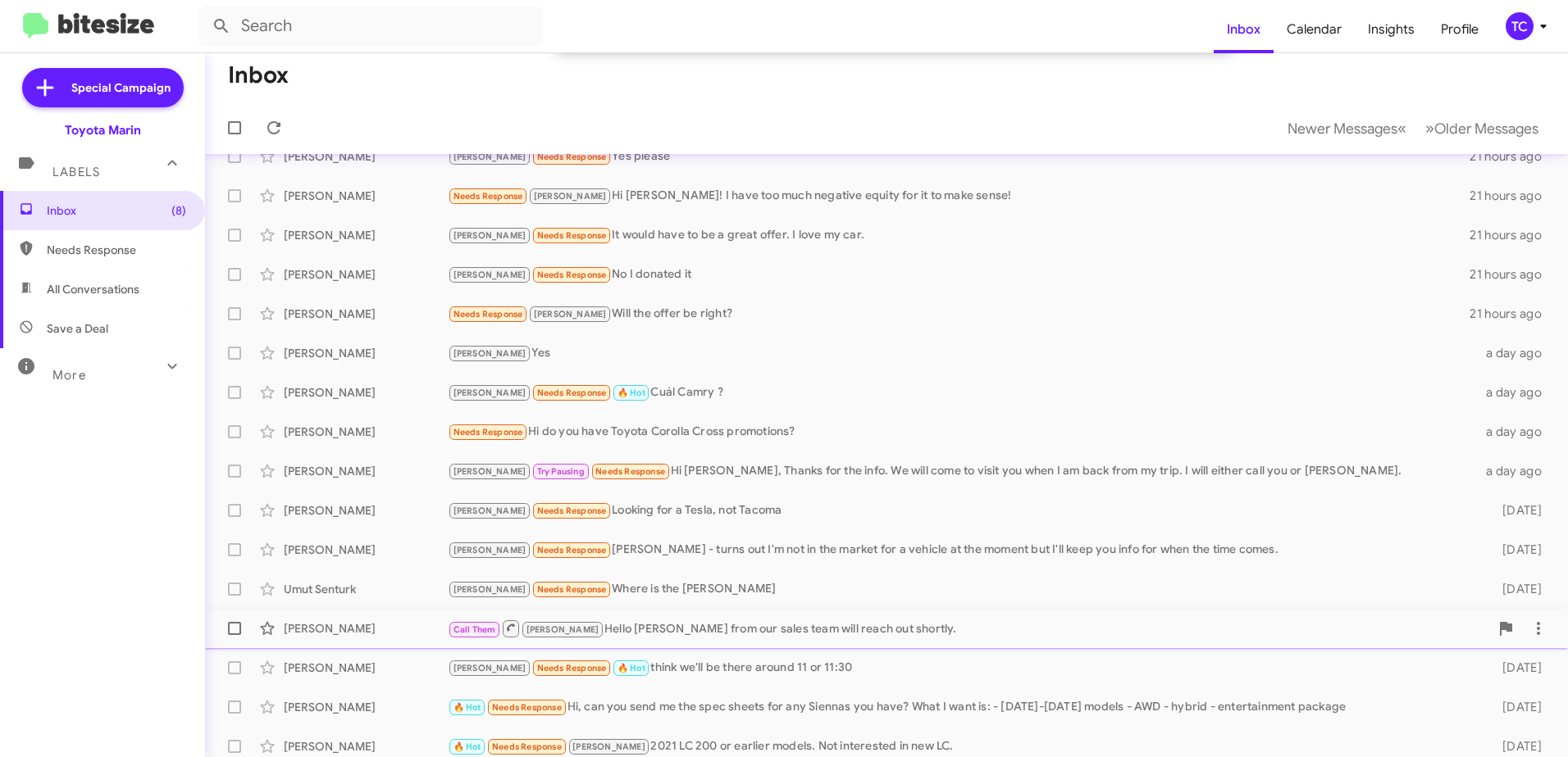
scroll to position [242, 0]
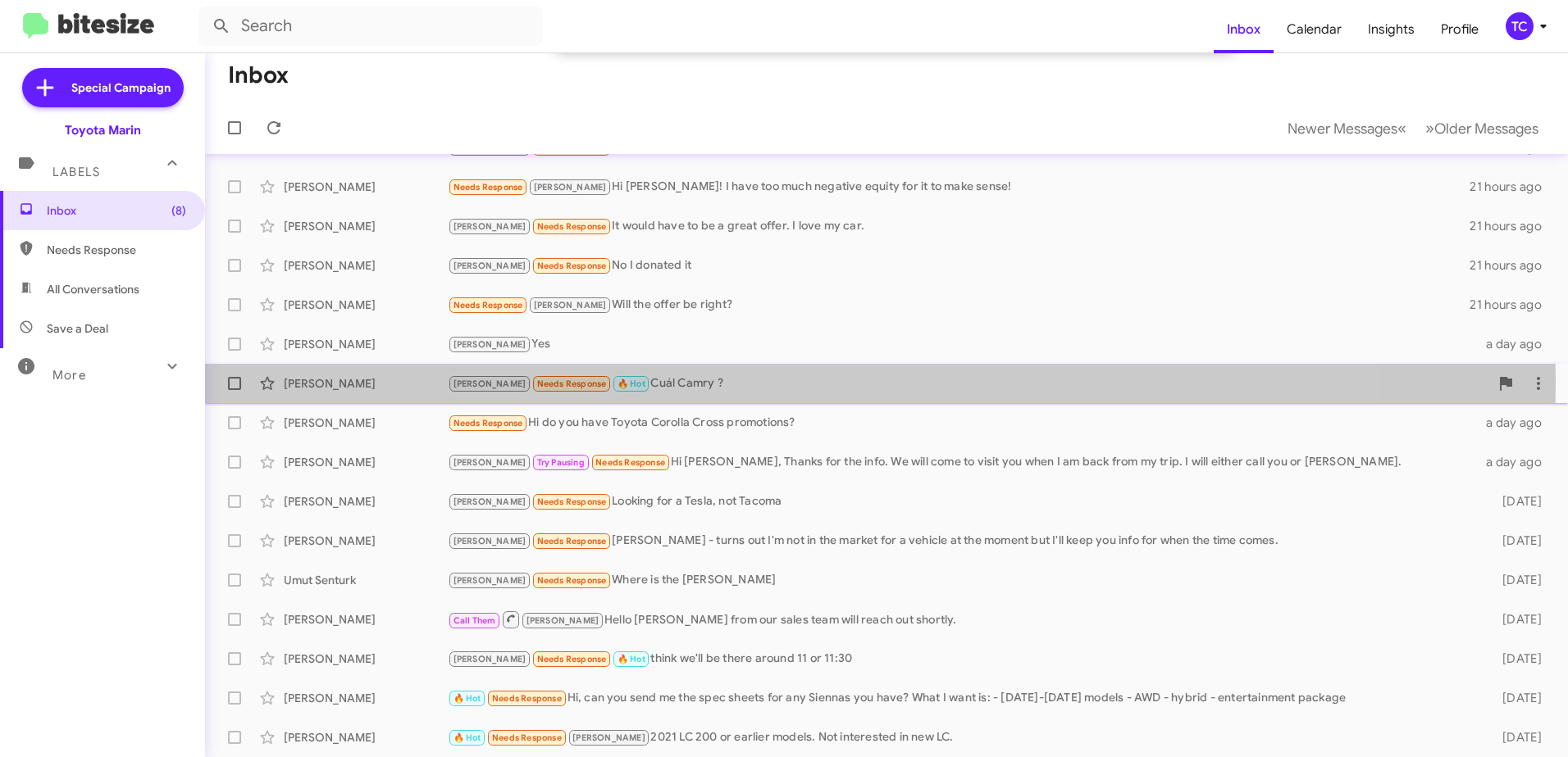
click at [634, 382] on div "[PERSON_NAME] Needs Response 🔥 Hot Cuál Camry ?" at bounding box center [968, 383] width 1041 height 19
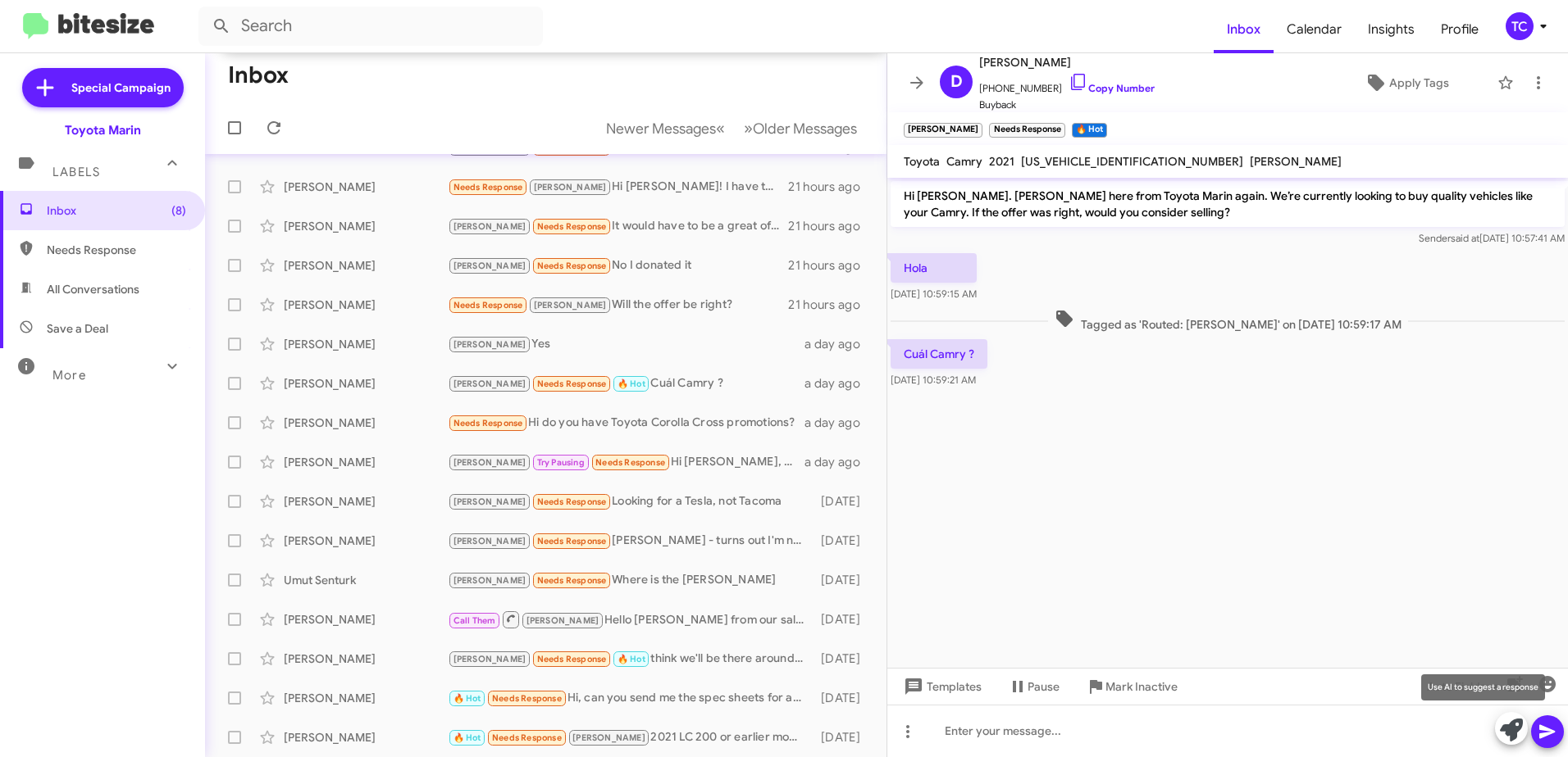
click at [1508, 733] on icon at bounding box center [1511, 729] width 23 height 23
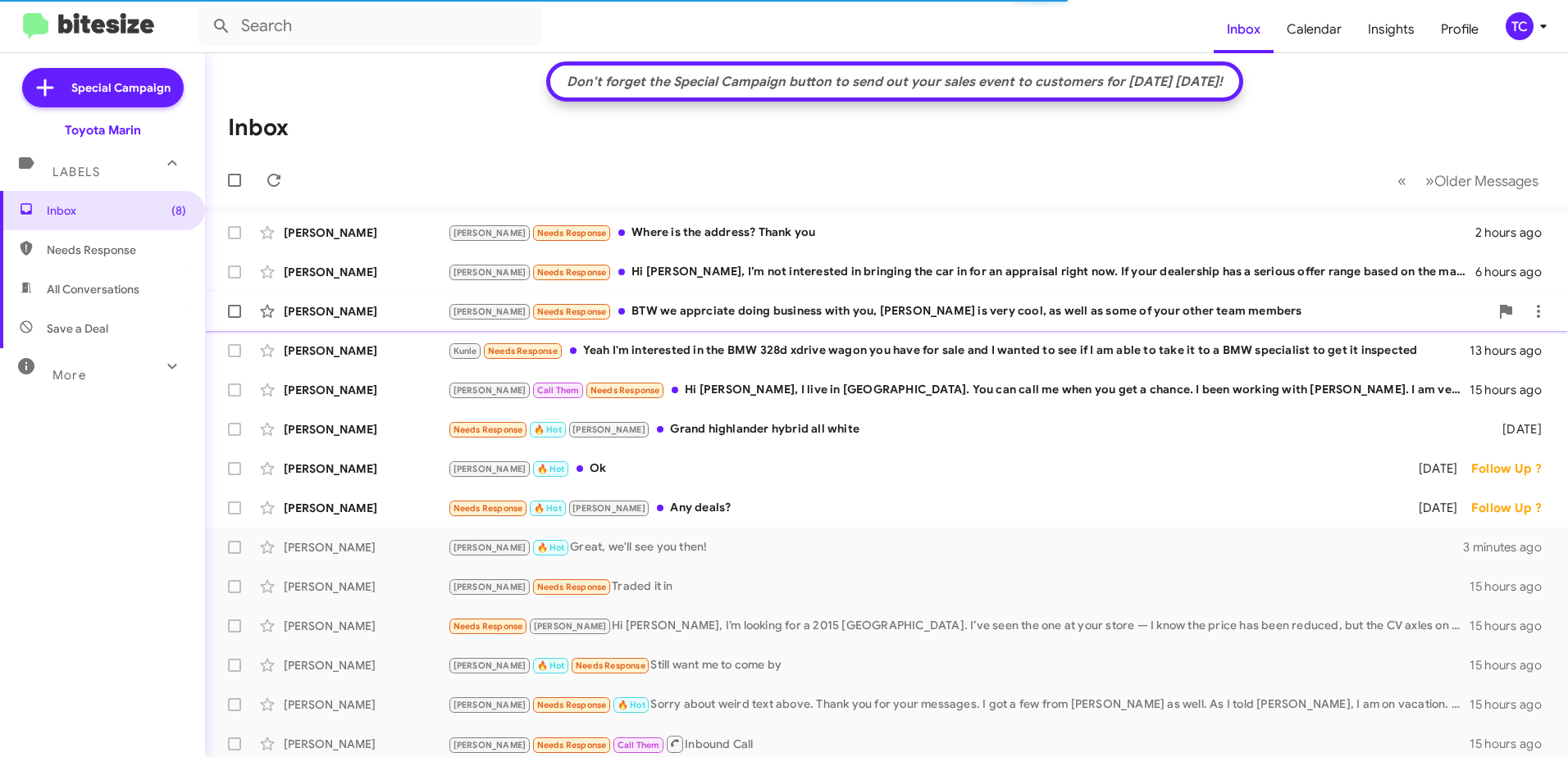
click at [714, 310] on div "[PERSON_NAME] Needs Response BTW we apprciate doing business with you, [PERSON_…" at bounding box center [968, 311] width 1041 height 19
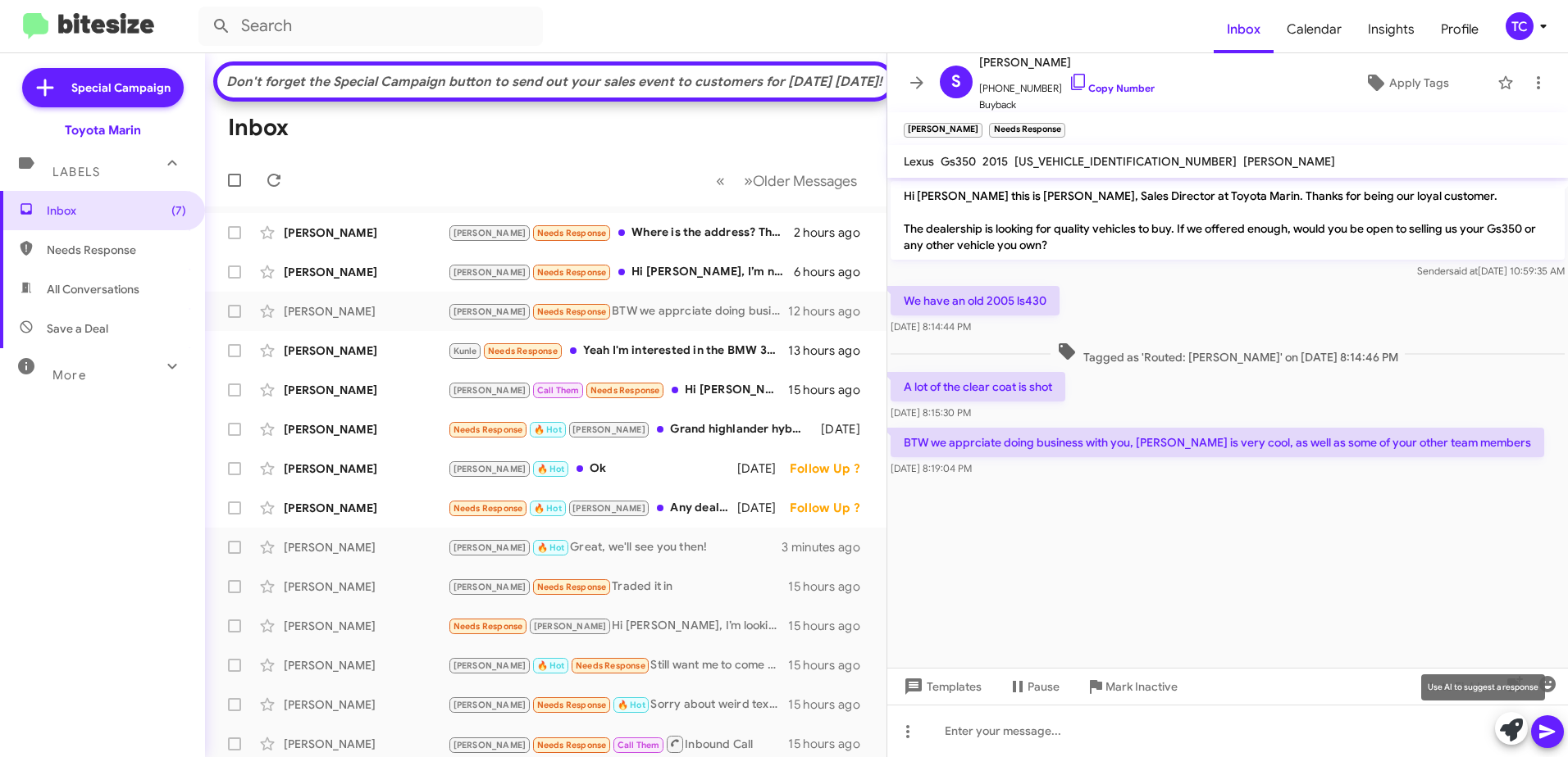
click at [1509, 729] on icon at bounding box center [1511, 729] width 23 height 23
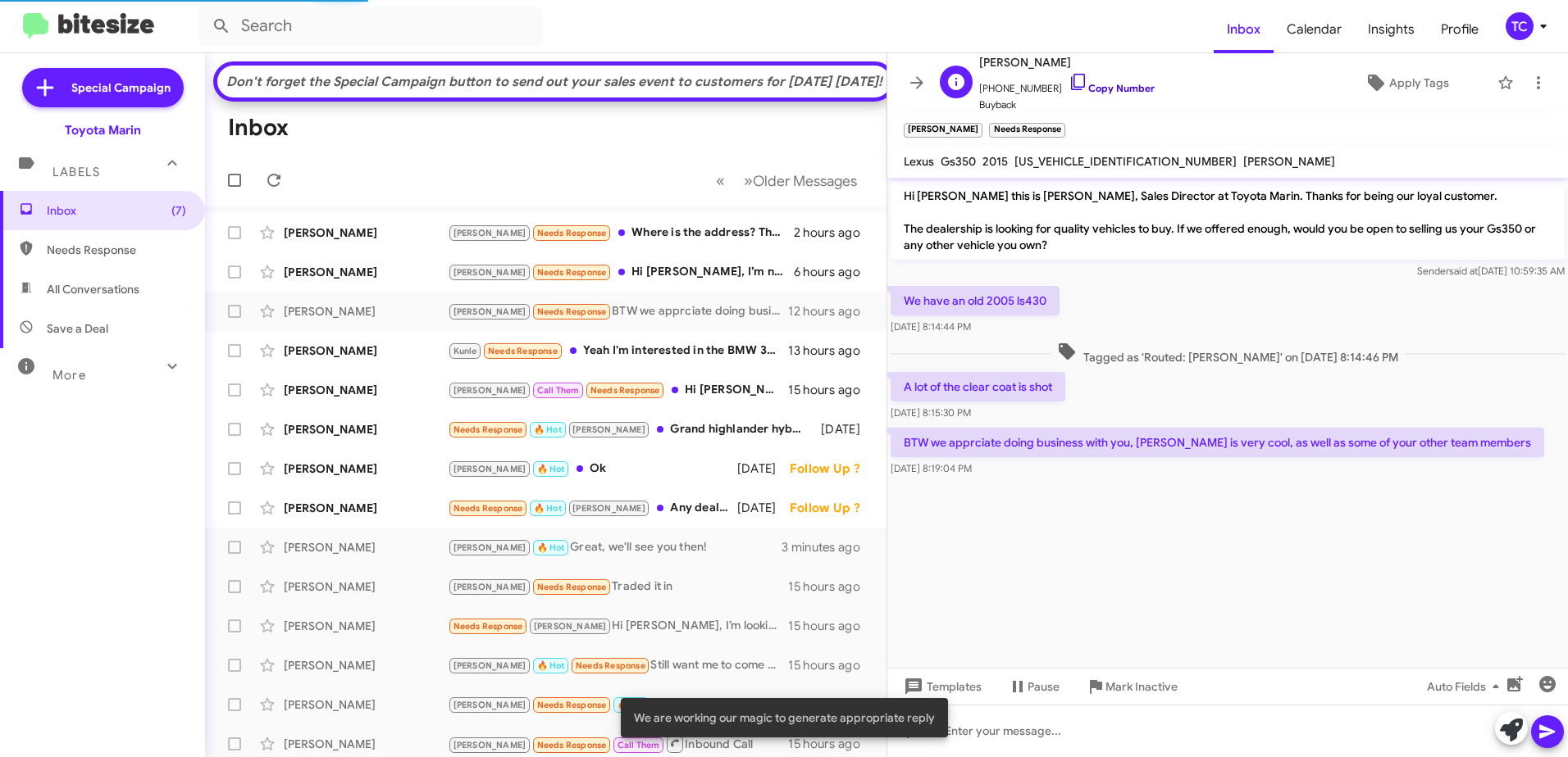
click at [1068, 86] on icon at bounding box center [1078, 82] width 20 height 20
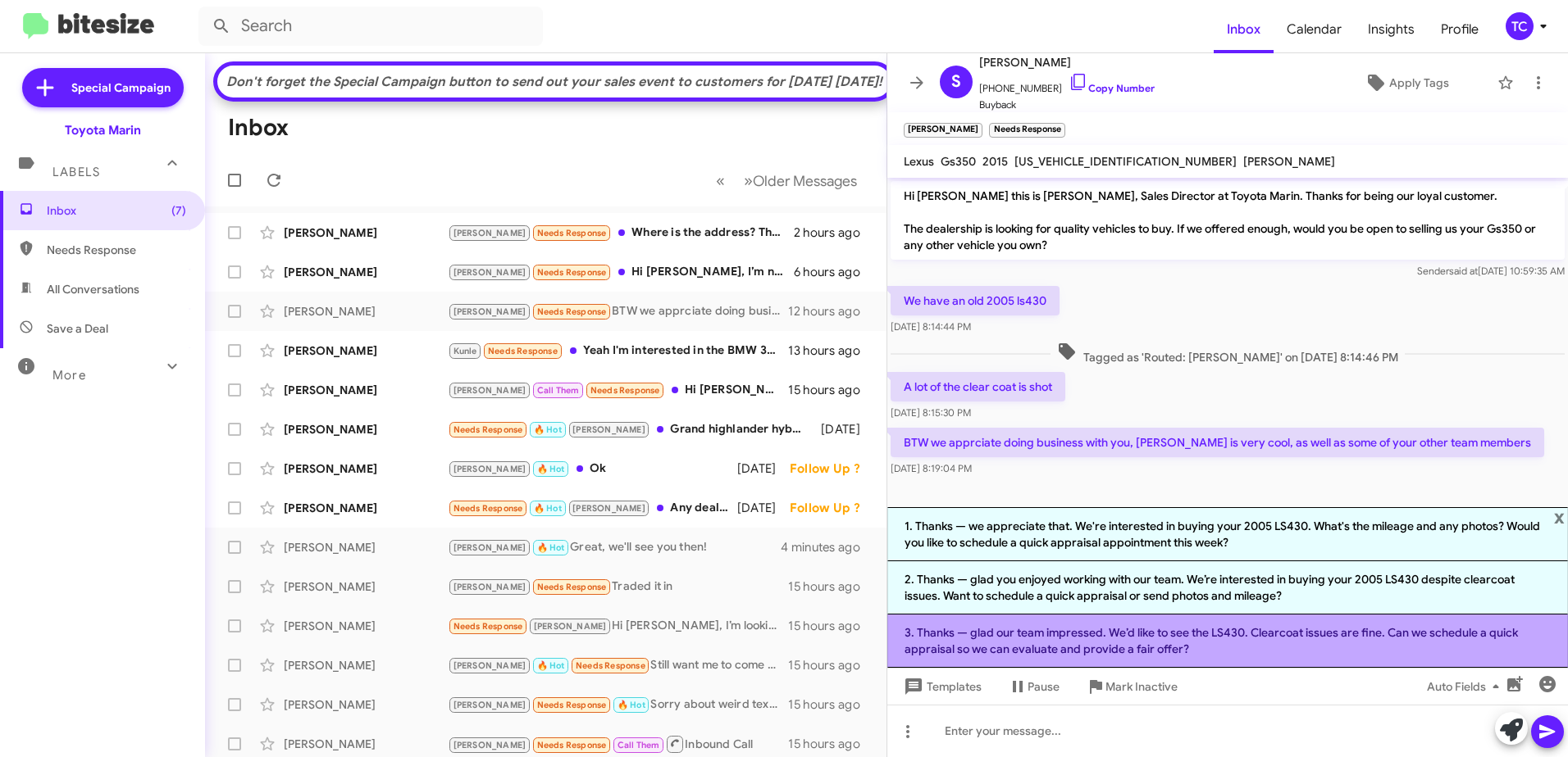
click at [1150, 624] on li "3. Thanks — glad our team impressed. We’d like to see the LS430. Clearcoat issu…" at bounding box center [1228, 642] width 680 height 53
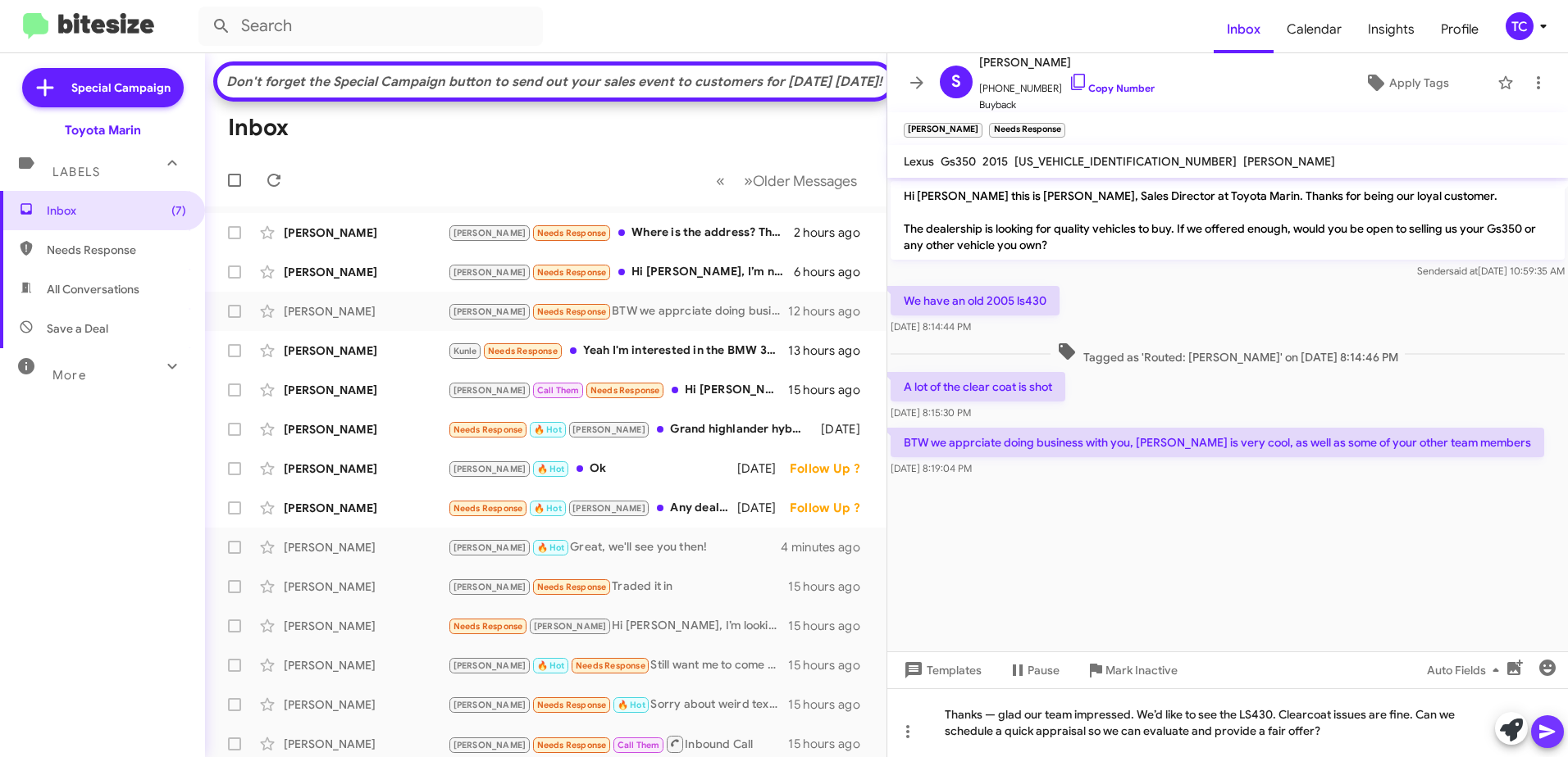
click at [1539, 726] on icon at bounding box center [1547, 732] width 16 height 14
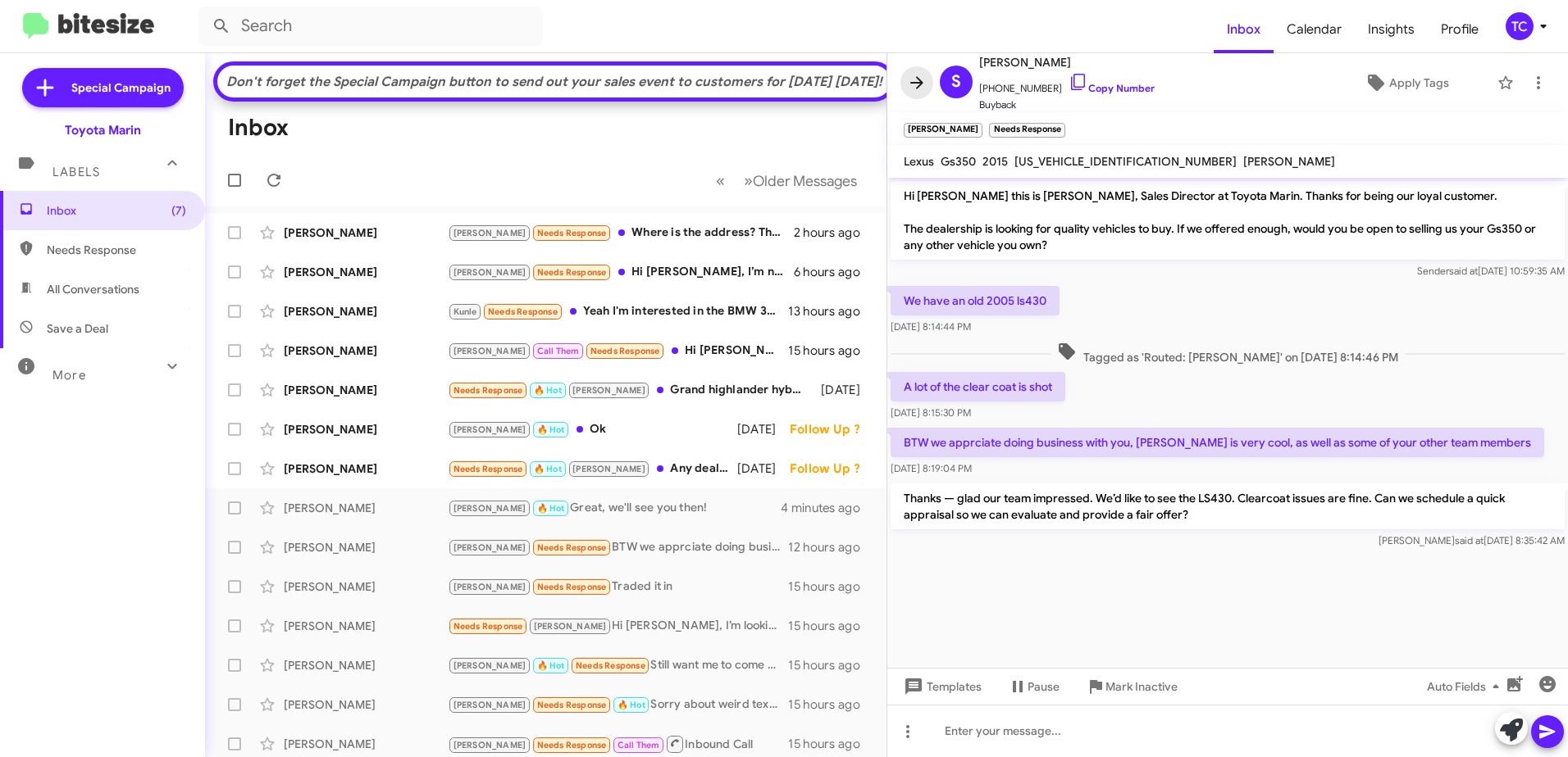
click at [917, 78] on icon at bounding box center [916, 82] width 13 height 12
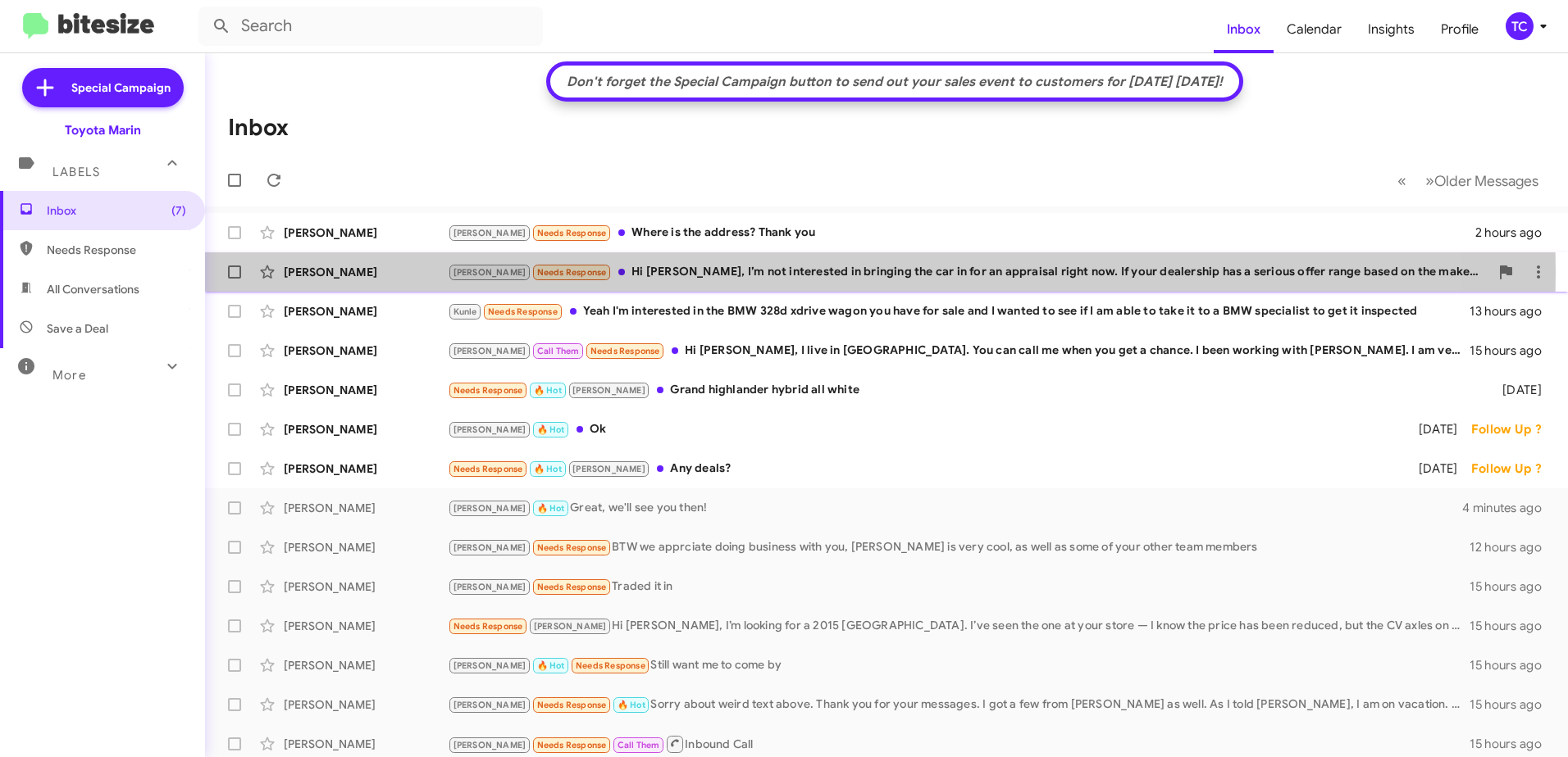
click at [675, 272] on div "[PERSON_NAME] Needs Response Hi [PERSON_NAME], I’m not interested in bringing t…" at bounding box center [968, 272] width 1041 height 19
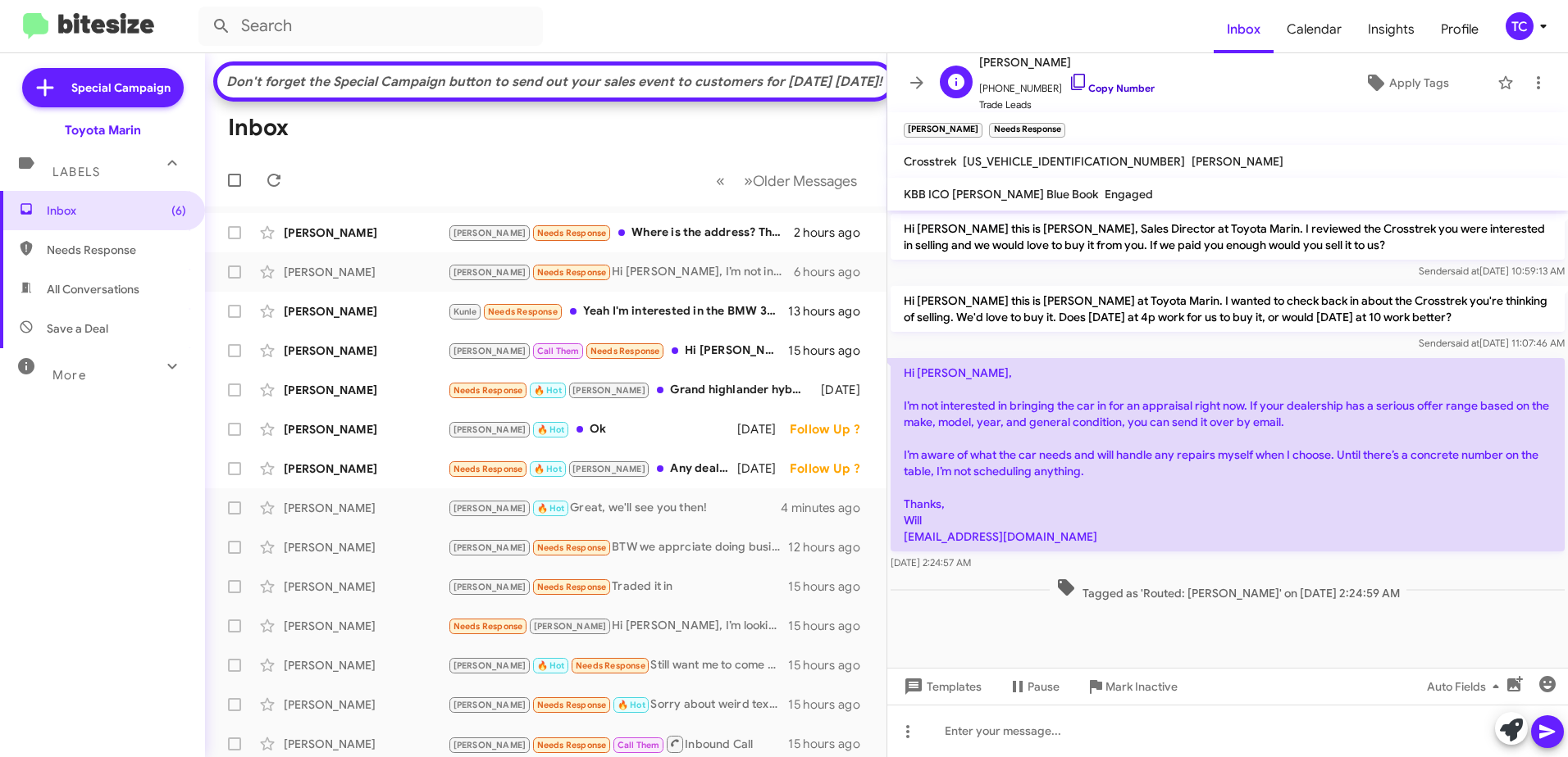
click at [1068, 82] on icon at bounding box center [1078, 82] width 20 height 20
drag, startPoint x: 1056, startPoint y: 77, endPoint x: 1004, endPoint y: 75, distance: 52.0
click at [1068, 77] on icon at bounding box center [1078, 82] width 20 height 20
click at [1531, 88] on icon at bounding box center [1538, 83] width 20 height 20
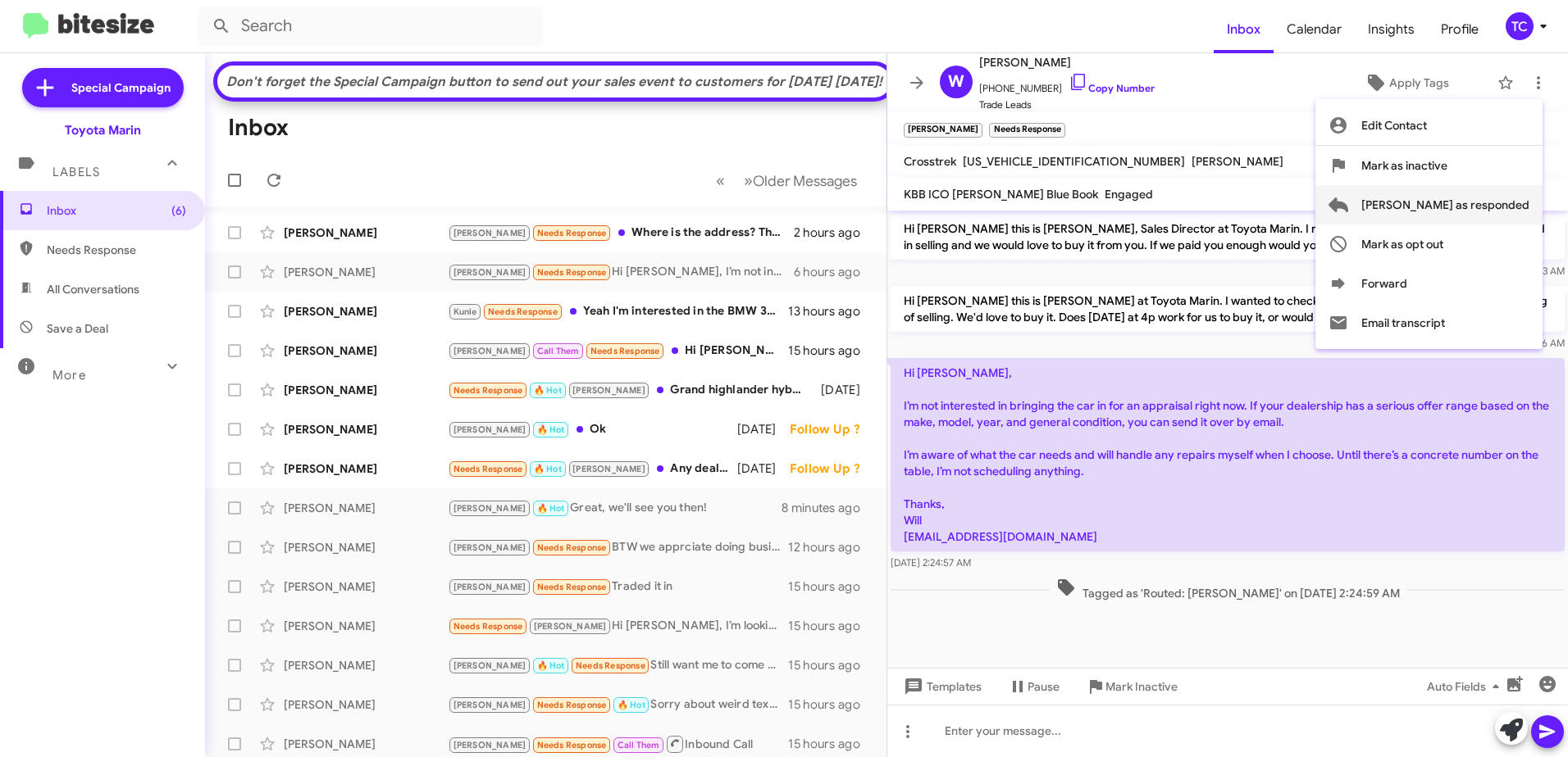
click at [1476, 208] on span "[PERSON_NAME] as responded" at bounding box center [1445, 205] width 168 height 39
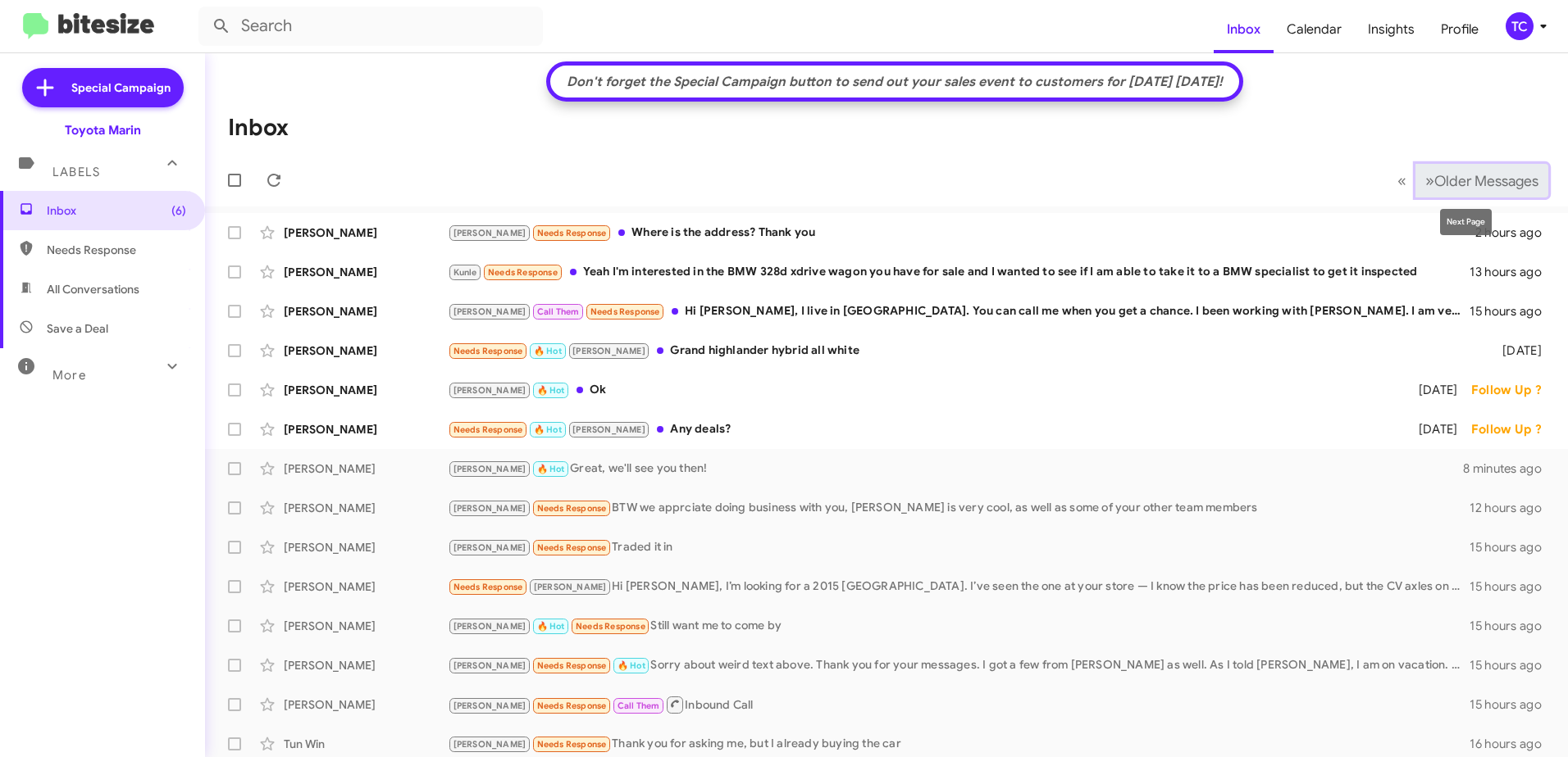
click at [1452, 176] on span "Older Messages" at bounding box center [1486, 181] width 105 height 18
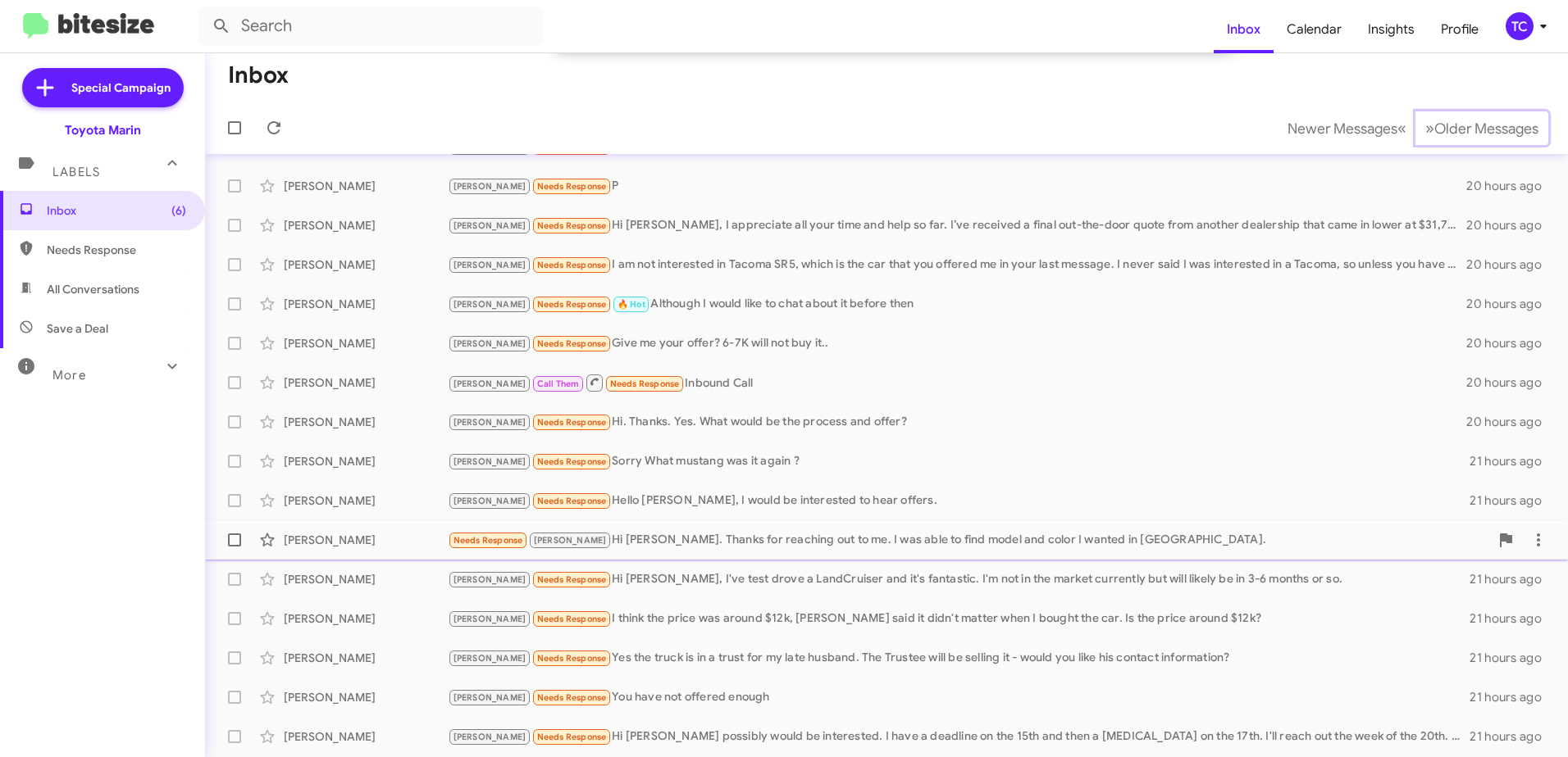
scroll to position [242, 0]
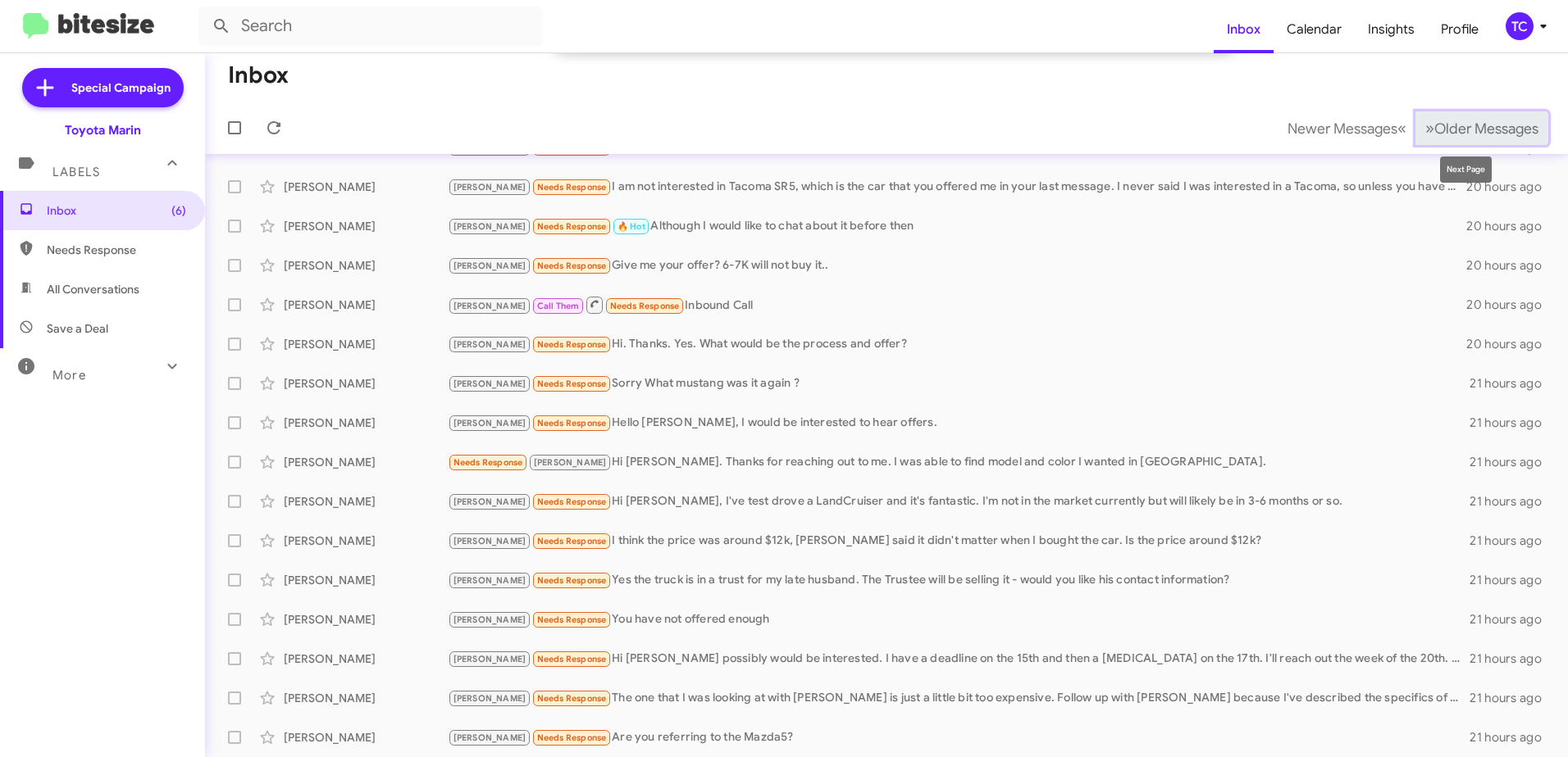
click at [1468, 129] on span "Older Messages" at bounding box center [1486, 128] width 105 height 18
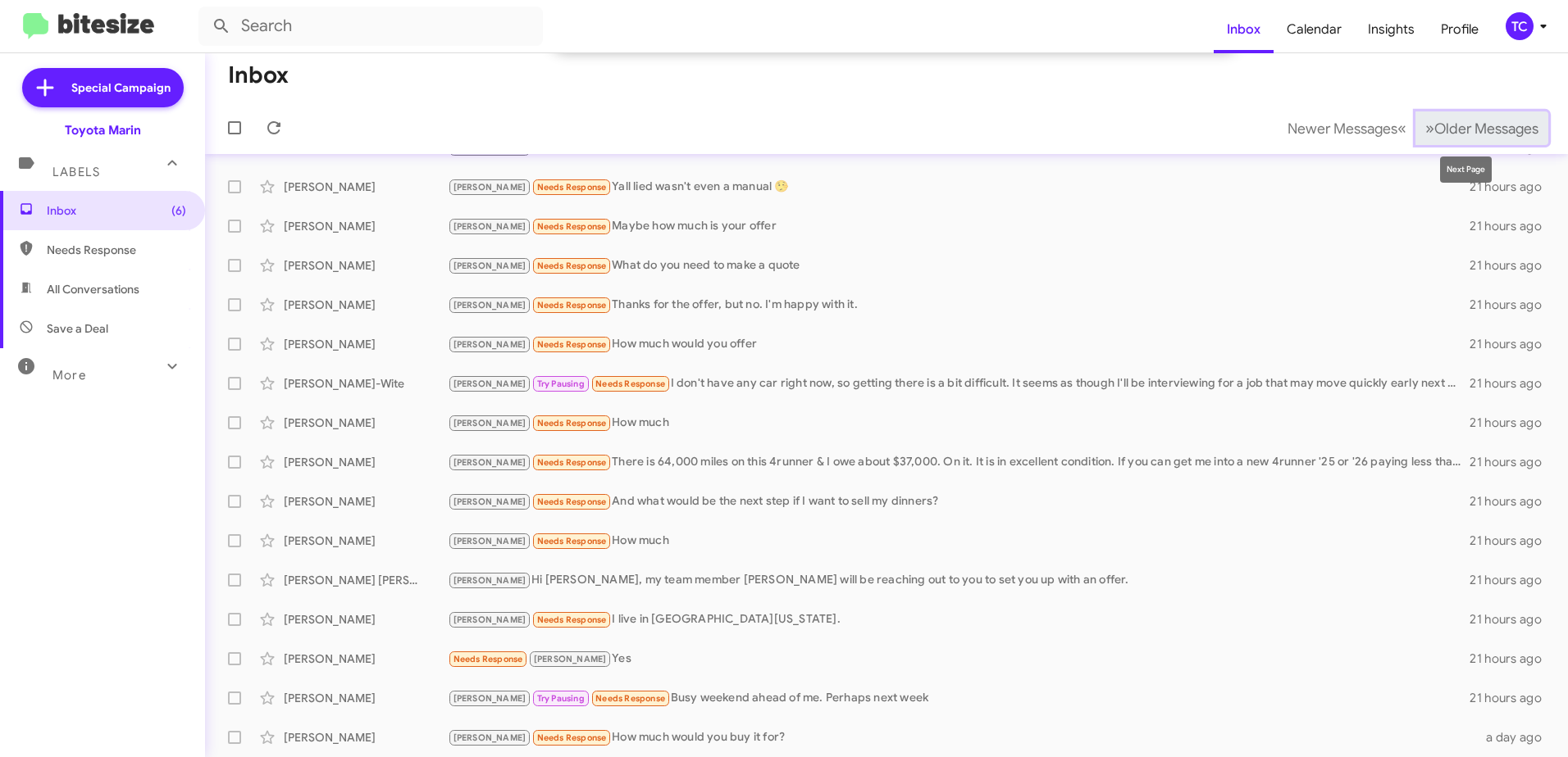
click at [1452, 136] on span "Older Messages" at bounding box center [1486, 128] width 105 height 18
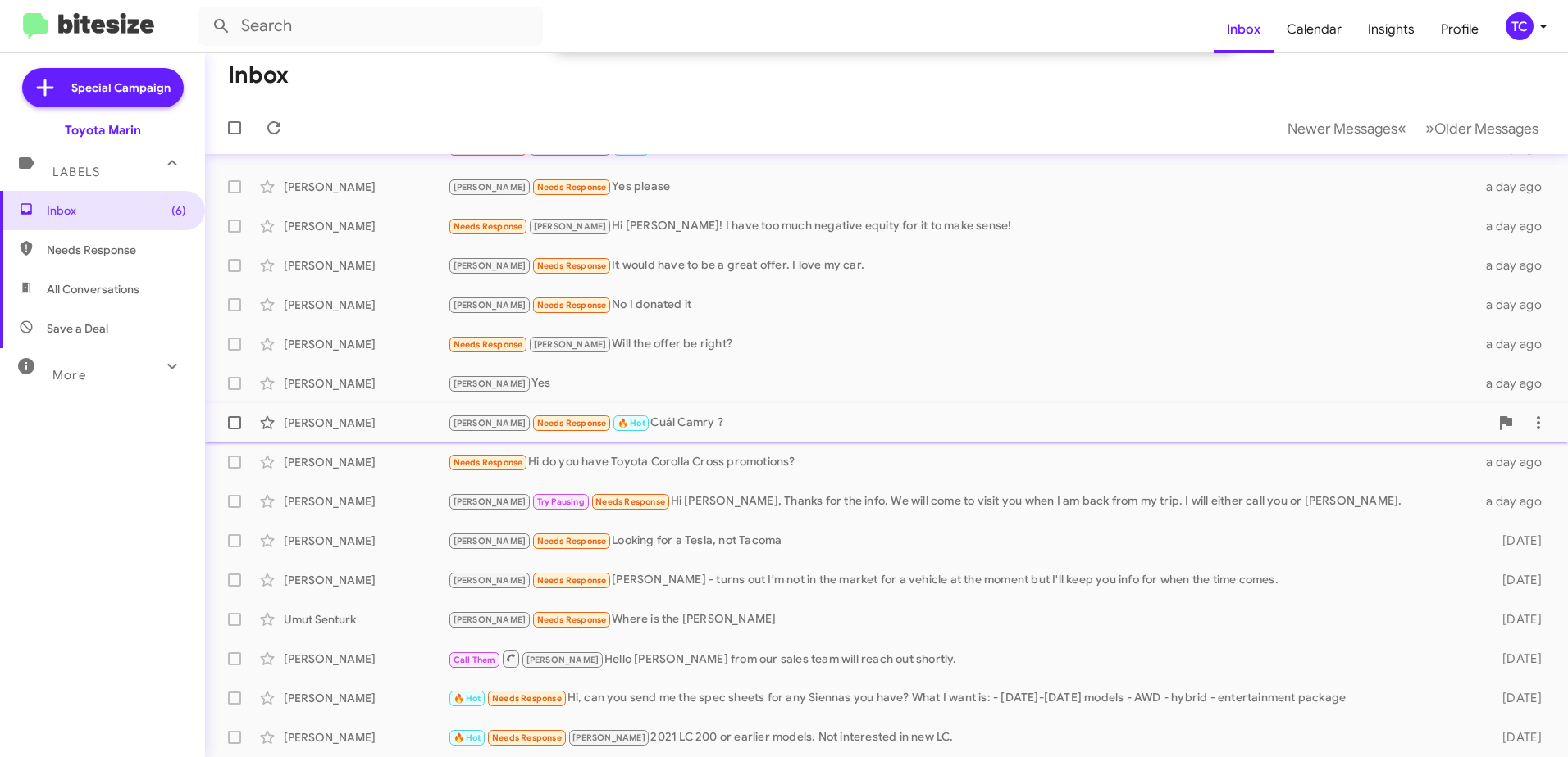
click at [642, 417] on div "[PERSON_NAME] Needs Response 🔥 Hot Cuál Camry ?" at bounding box center [968, 423] width 1041 height 19
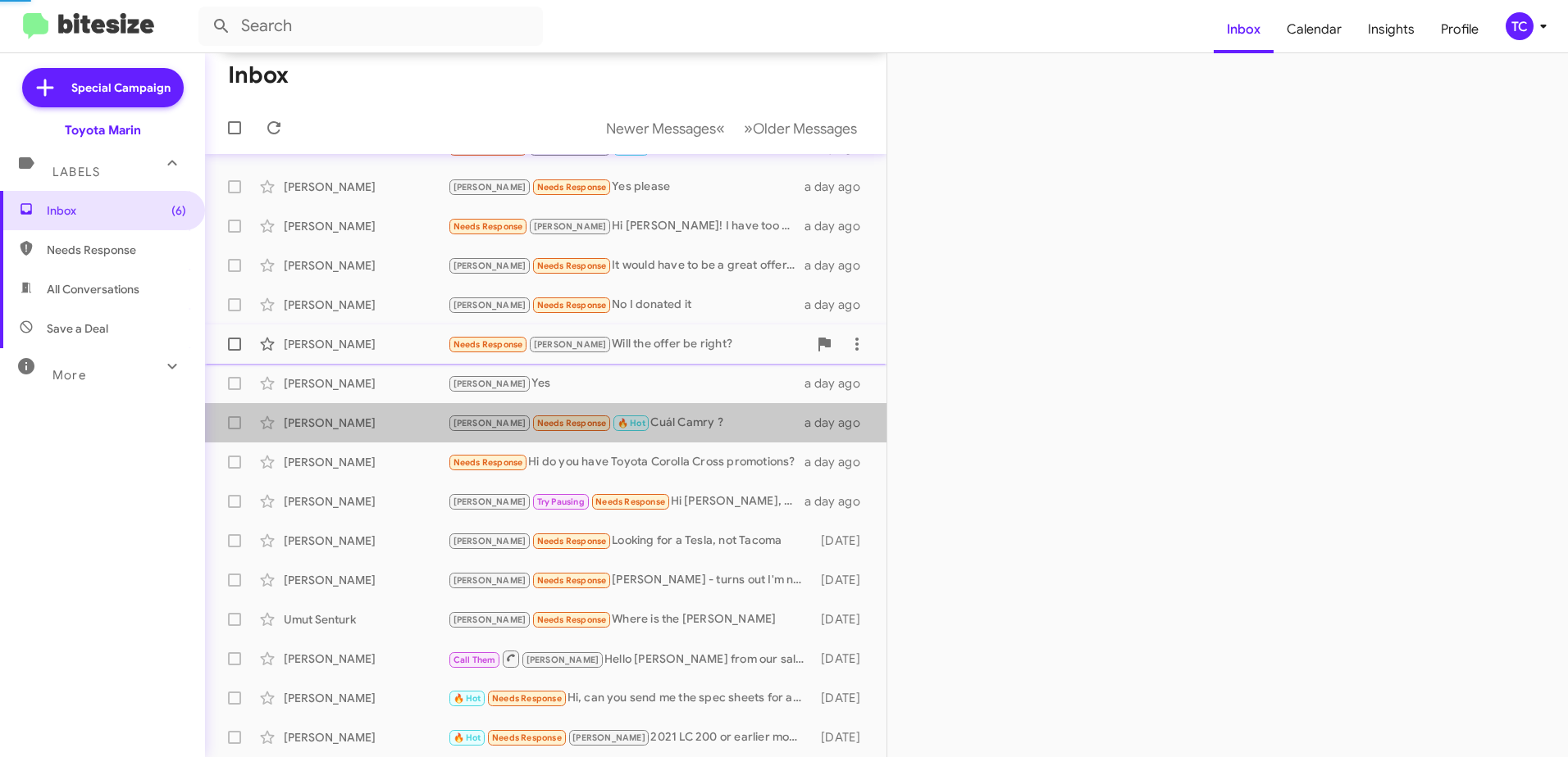
scroll to position [271, 0]
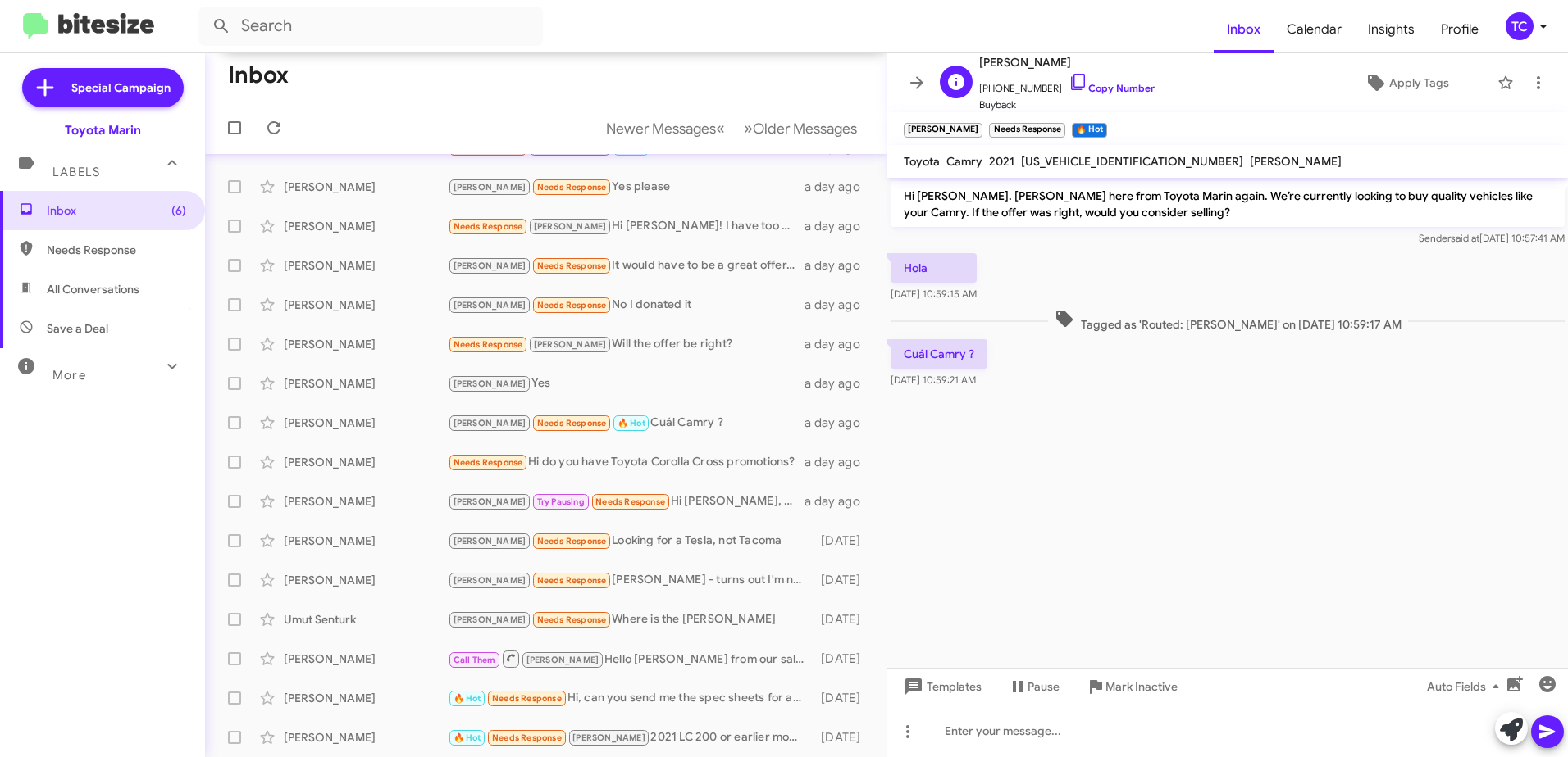
drag, startPoint x: 1062, startPoint y: 78, endPoint x: 1043, endPoint y: 78, distance: 19.0
click at [1068, 78] on icon at bounding box center [1078, 82] width 20 height 20
click at [1068, 86] on icon at bounding box center [1078, 82] width 20 height 20
click at [1510, 730] on icon at bounding box center [1511, 729] width 23 height 23
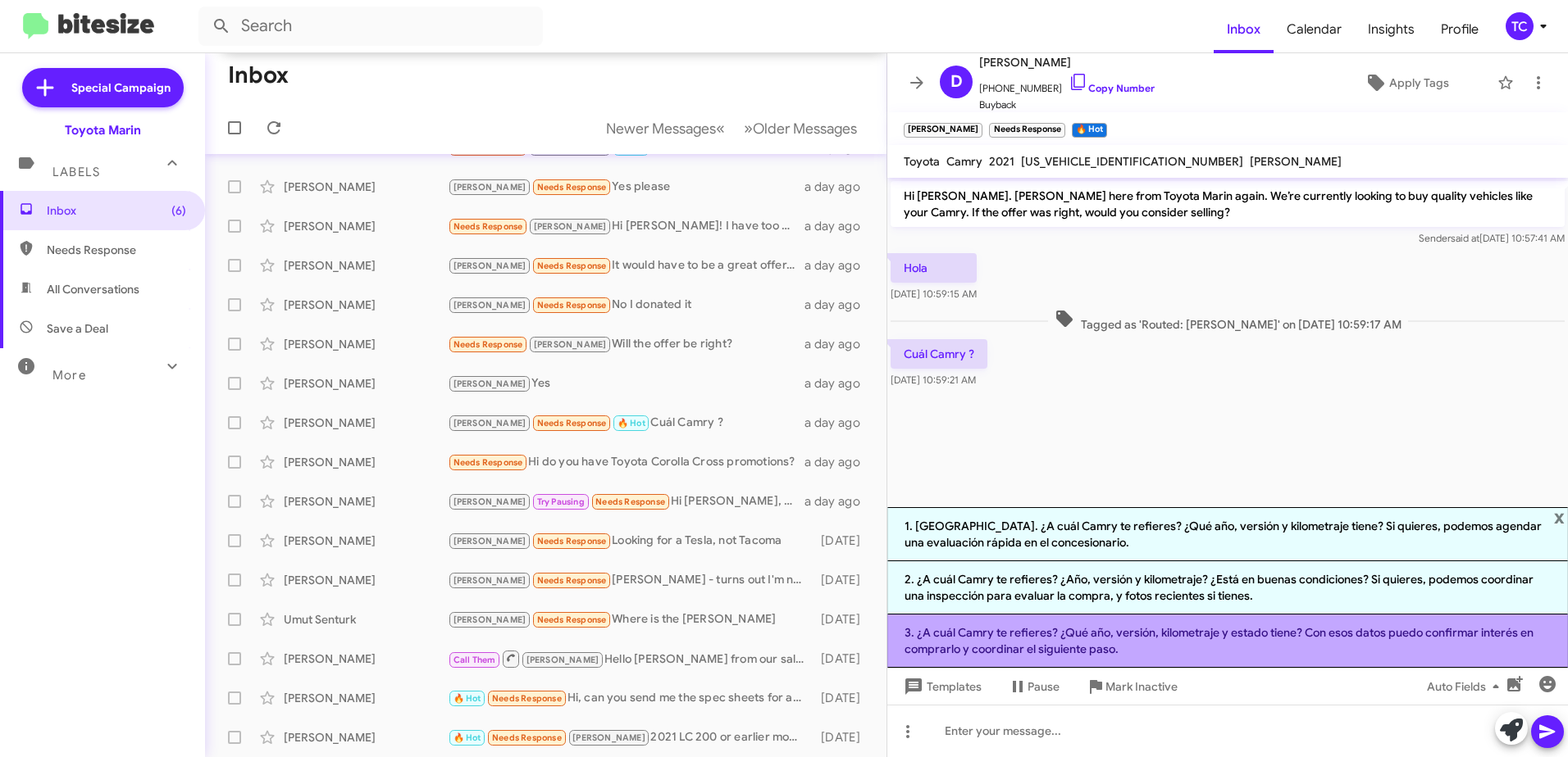
click at [1236, 635] on li "3. ¿A cuál Camry te refieres? ¿Qué año, versión, kilometraje y estado tiene? Co…" at bounding box center [1228, 642] width 680 height 53
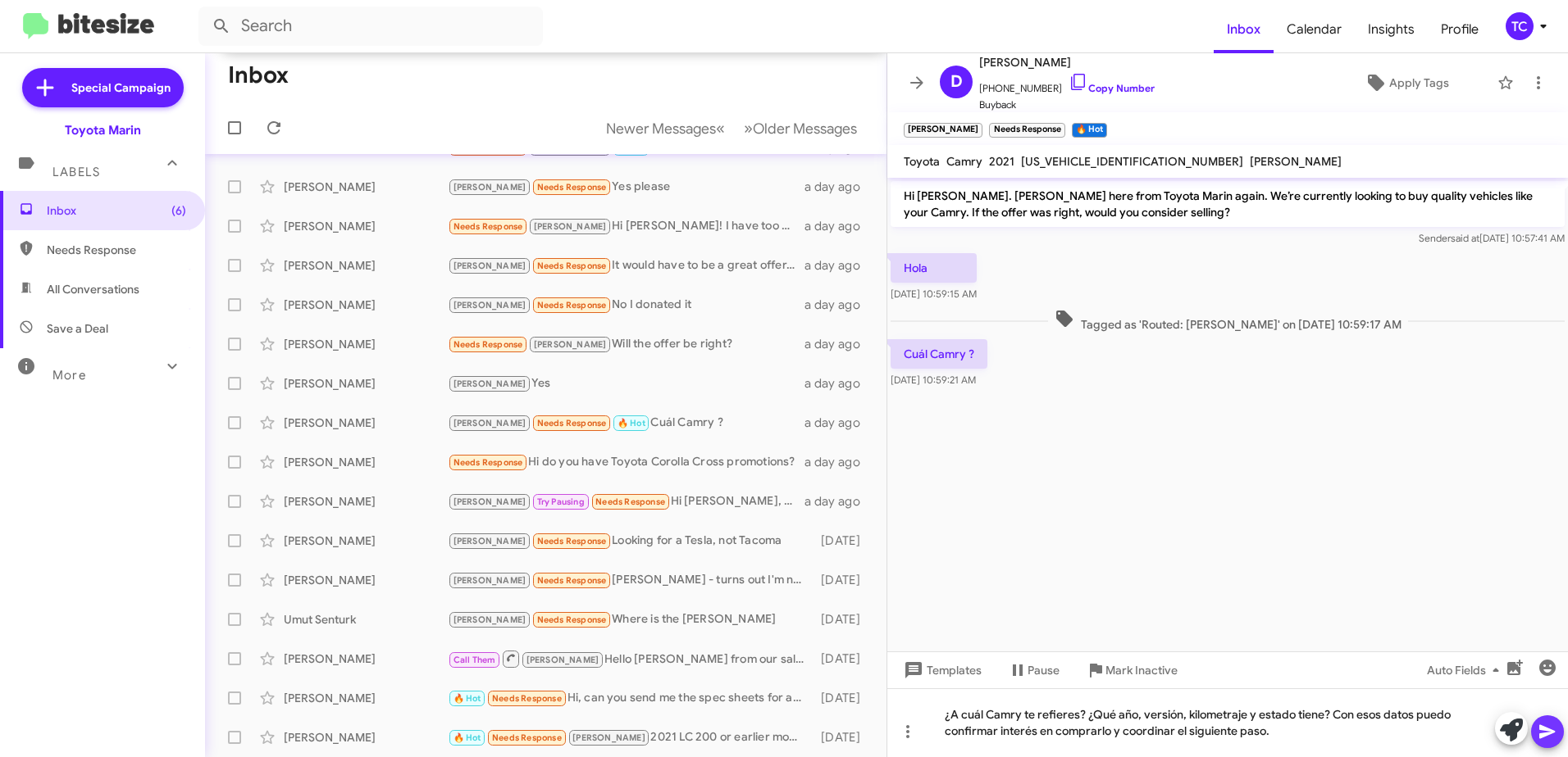
click at [1551, 726] on icon at bounding box center [1547, 731] width 20 height 20
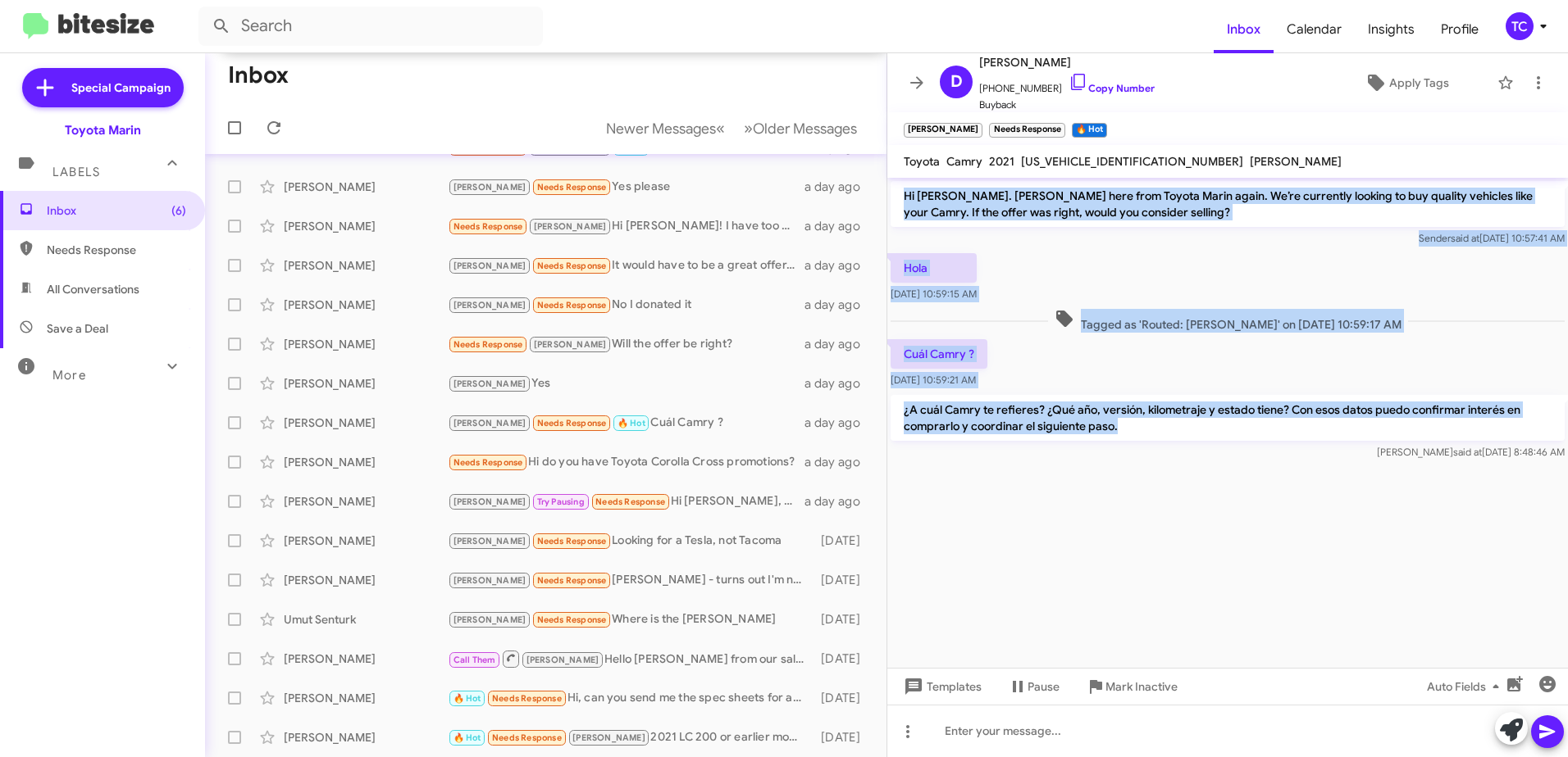
drag, startPoint x: 965, startPoint y: 347, endPoint x: 895, endPoint y: 200, distance: 162.8
click at [895, 200] on div "Hi [PERSON_NAME]. [PERSON_NAME] here from Toyota Marin again. We’re currently l…" at bounding box center [1228, 320] width 680 height 286
copy div "Hi [PERSON_NAME]. [PERSON_NAME] here from Toyota Marin again. We’re currently l…"
click at [912, 95] on button at bounding box center [916, 82] width 33 height 33
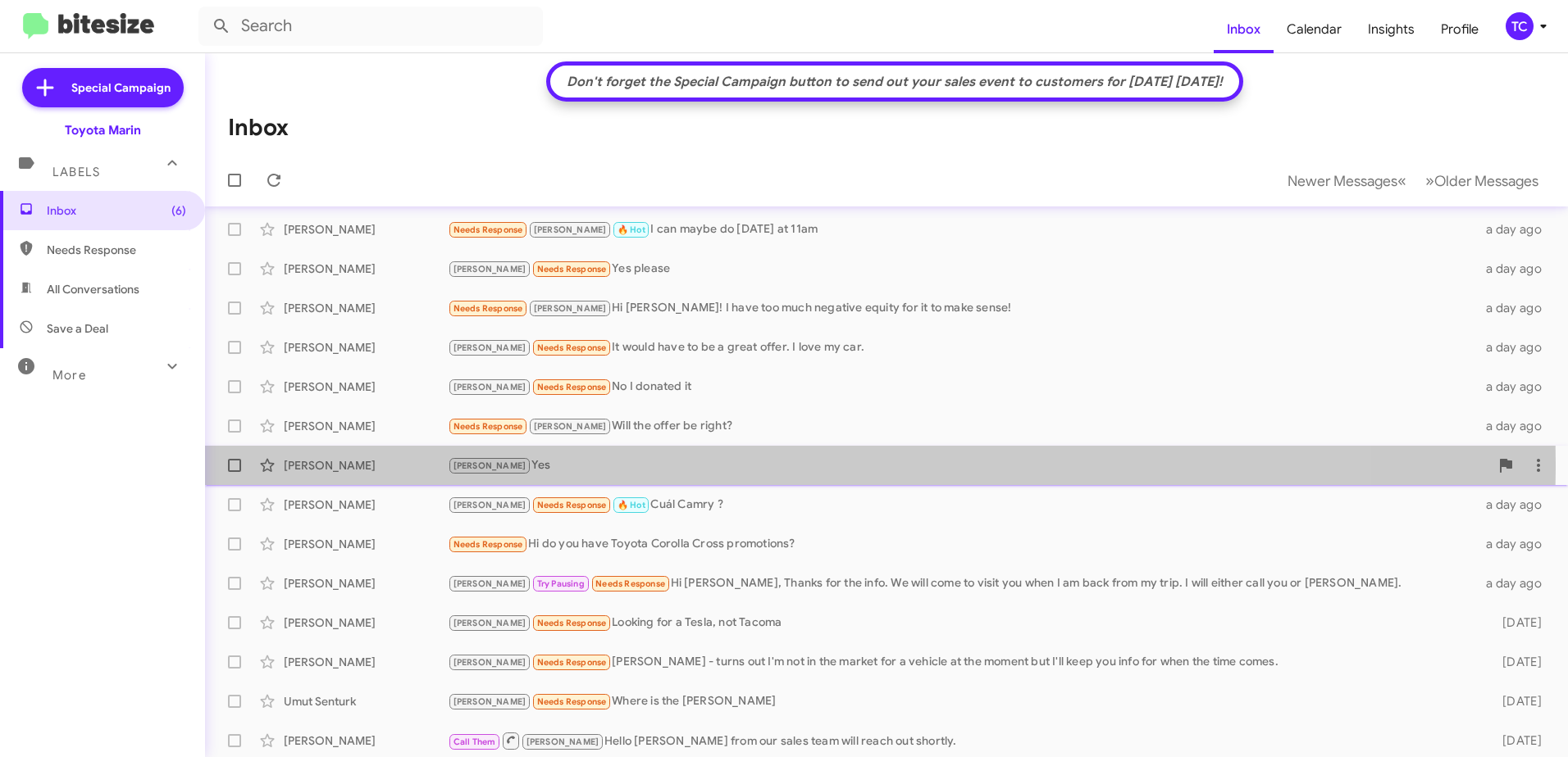
click at [526, 464] on div "[PERSON_NAME] Yes" at bounding box center [968, 465] width 1041 height 19
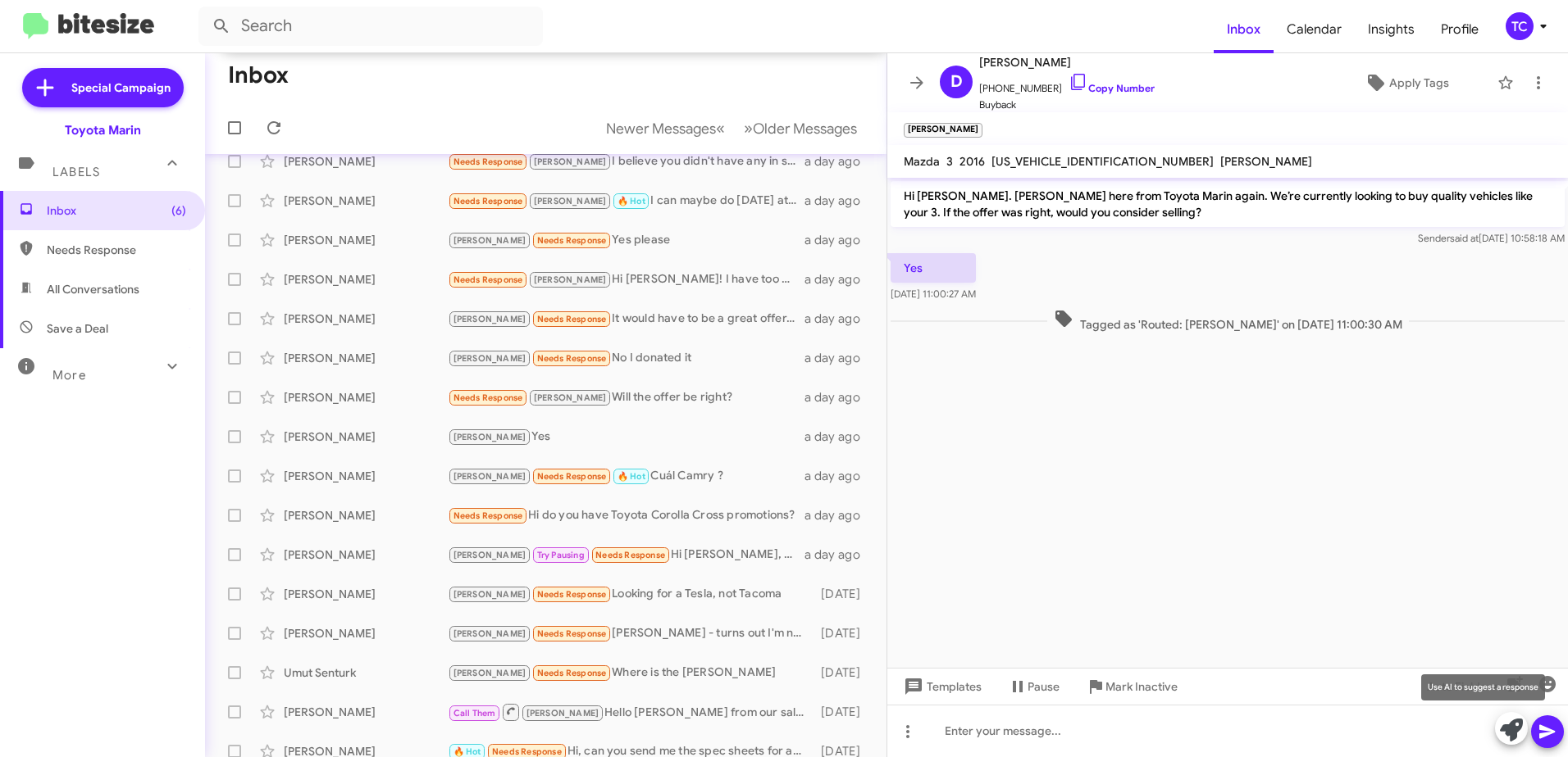
click at [1505, 723] on icon at bounding box center [1511, 729] width 23 height 23
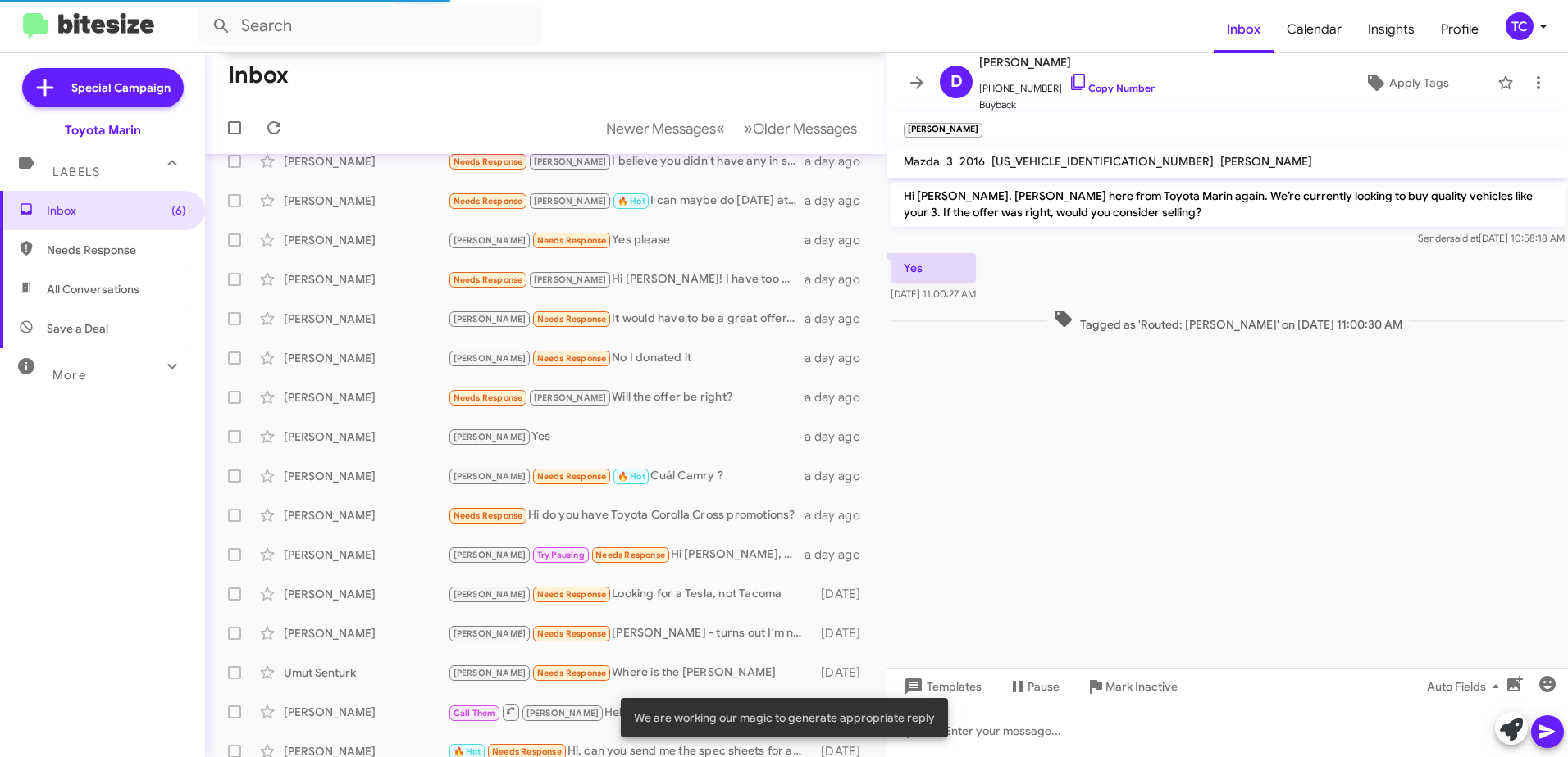
drag, startPoint x: 1058, startPoint y: 72, endPoint x: 899, endPoint y: 91, distance: 160.1
click at [1068, 74] on icon at bounding box center [1078, 82] width 20 height 20
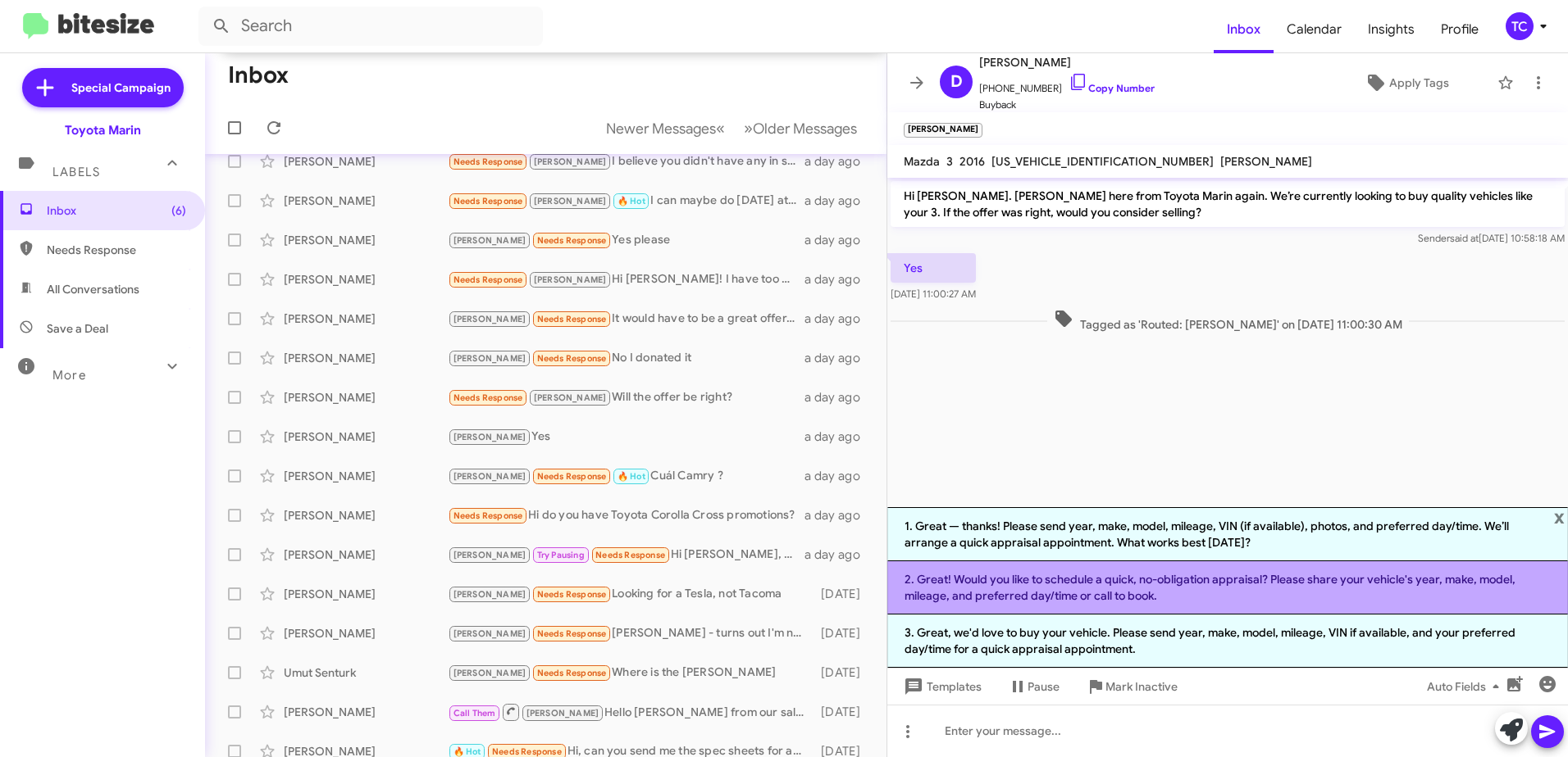
click at [1150, 588] on li "2. Great! Would you like to schedule a quick, no-obligation appraisal? Please s…" at bounding box center [1228, 588] width 680 height 53
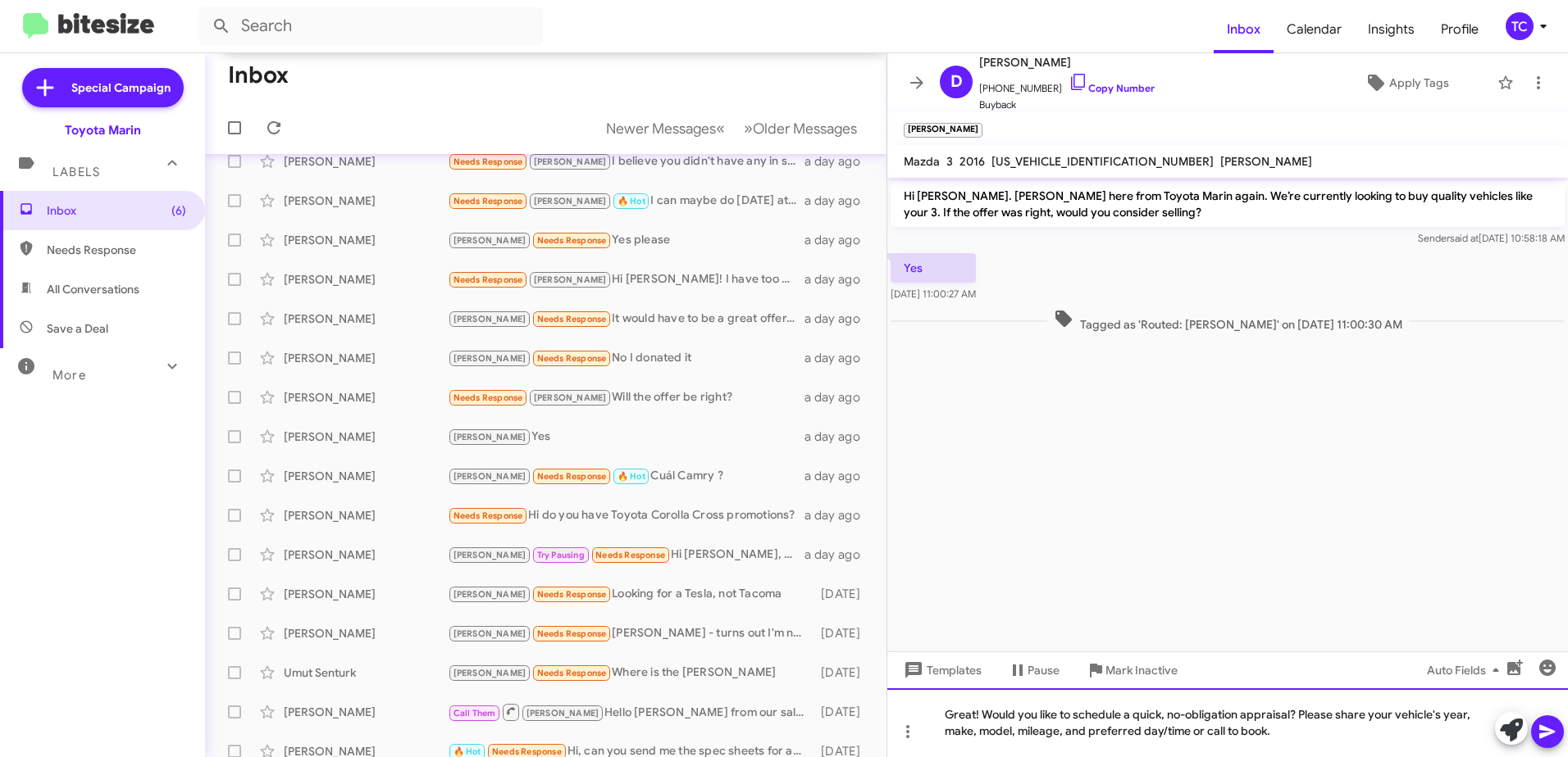
click at [1292, 736] on div "Great! Would you like to schedule a quick, no-obligation appraisal? Please shar…" at bounding box center [1228, 723] width 680 height 69
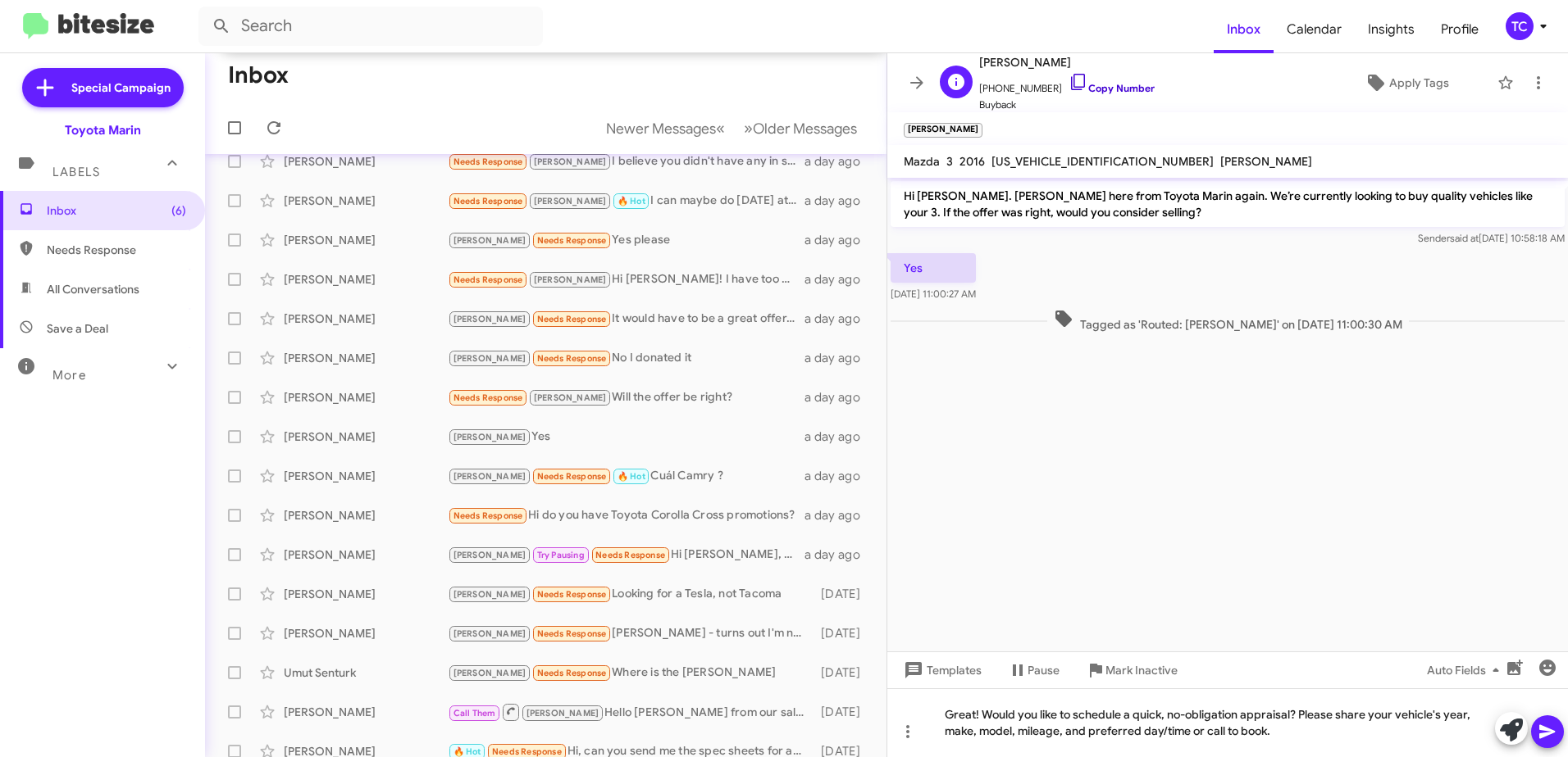
click at [1068, 76] on icon at bounding box center [1078, 82] width 20 height 20
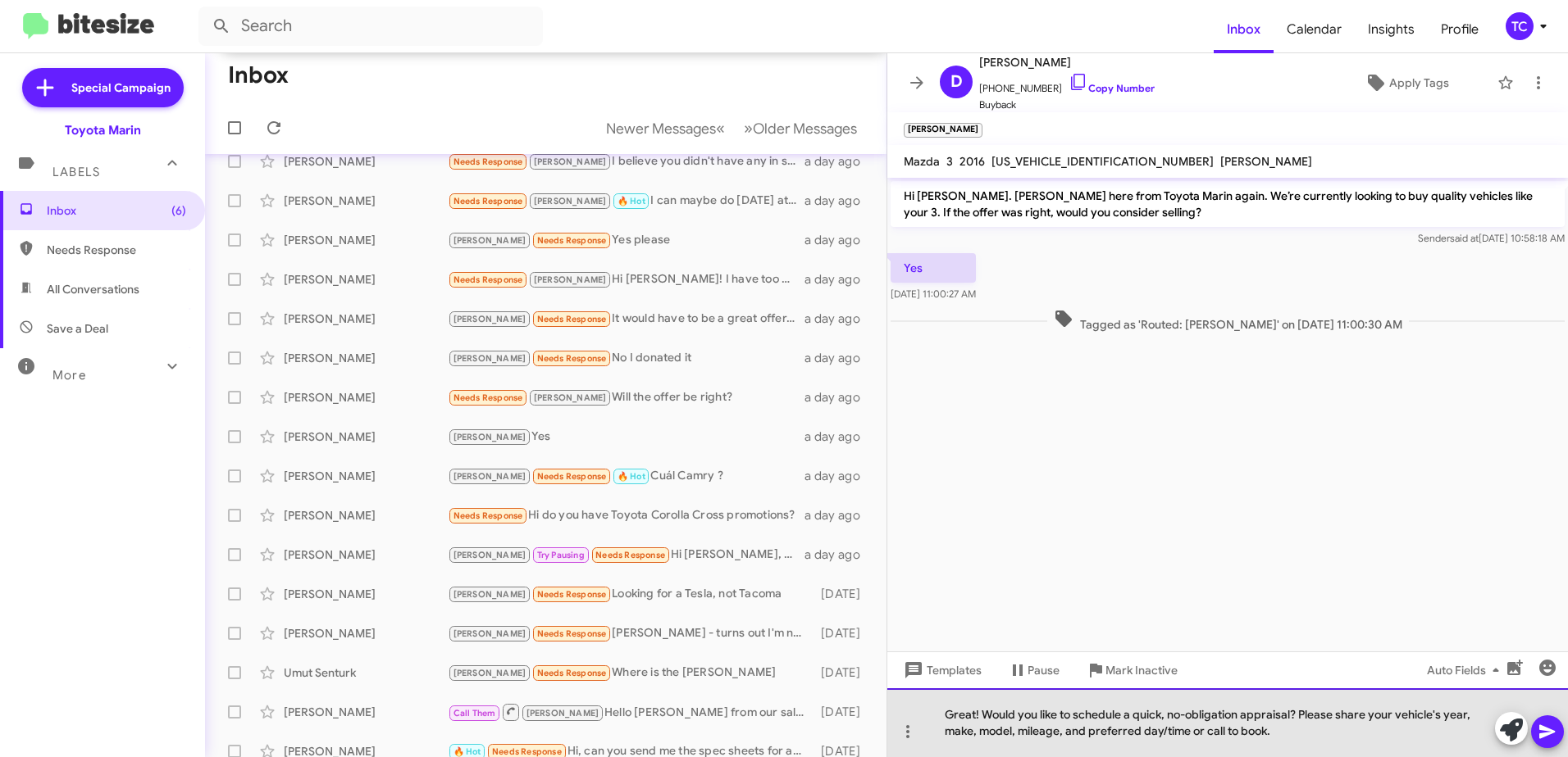
click at [1296, 732] on div "Great! Would you like to schedule a quick, no-obligation appraisal? Please shar…" at bounding box center [1228, 723] width 680 height 69
drag, startPoint x: 1307, startPoint y: 739, endPoint x: 1301, endPoint y: 714, distance: 25.7
click at [1301, 714] on div "Great! Would you like to schedule a quick, no-obligation appraisal? Please shar…" at bounding box center [1228, 723] width 680 height 69
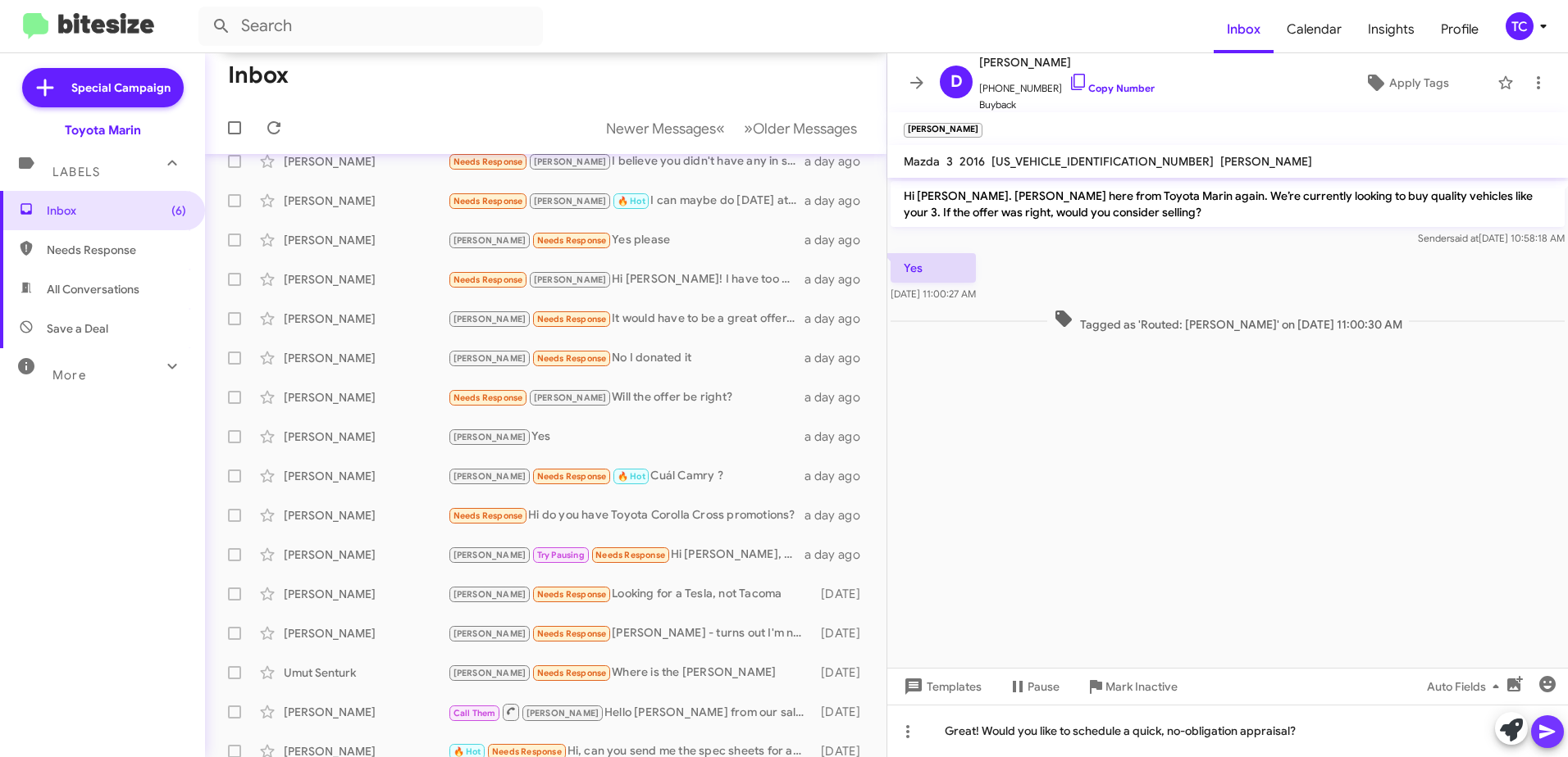
click at [1546, 726] on icon at bounding box center [1547, 731] width 20 height 20
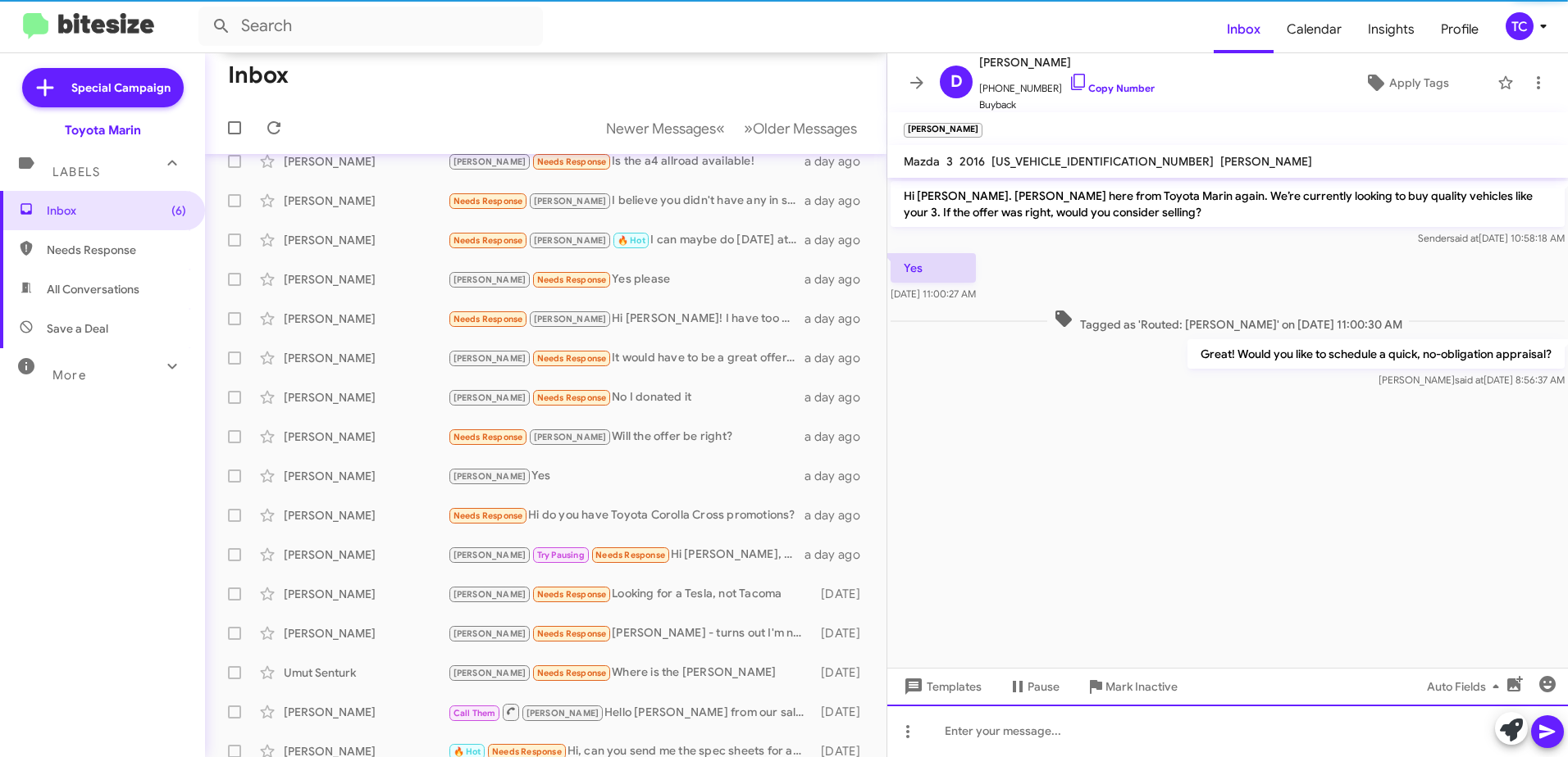
scroll to position [229, 0]
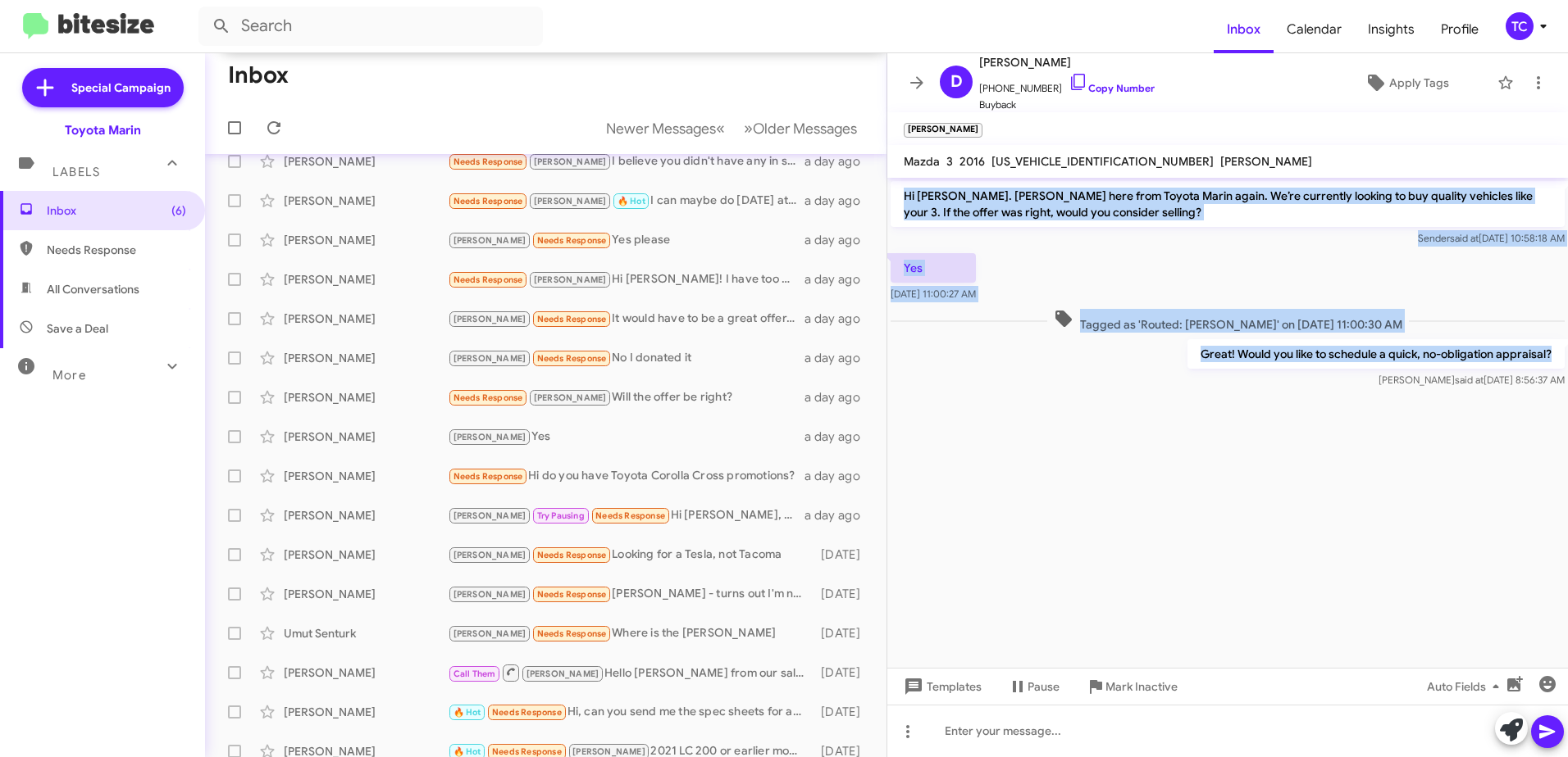
drag, startPoint x: 1554, startPoint y: 353, endPoint x: 906, endPoint y: 192, distance: 667.7
click at [906, 192] on div "Hi [PERSON_NAME]. [PERSON_NAME] here from Toyota Marin again. We’re currently l…" at bounding box center [1228, 284] width 680 height 214
copy div "Hi [PERSON_NAME]. [PERSON_NAME] here from Toyota Marin again. We’re currently l…"
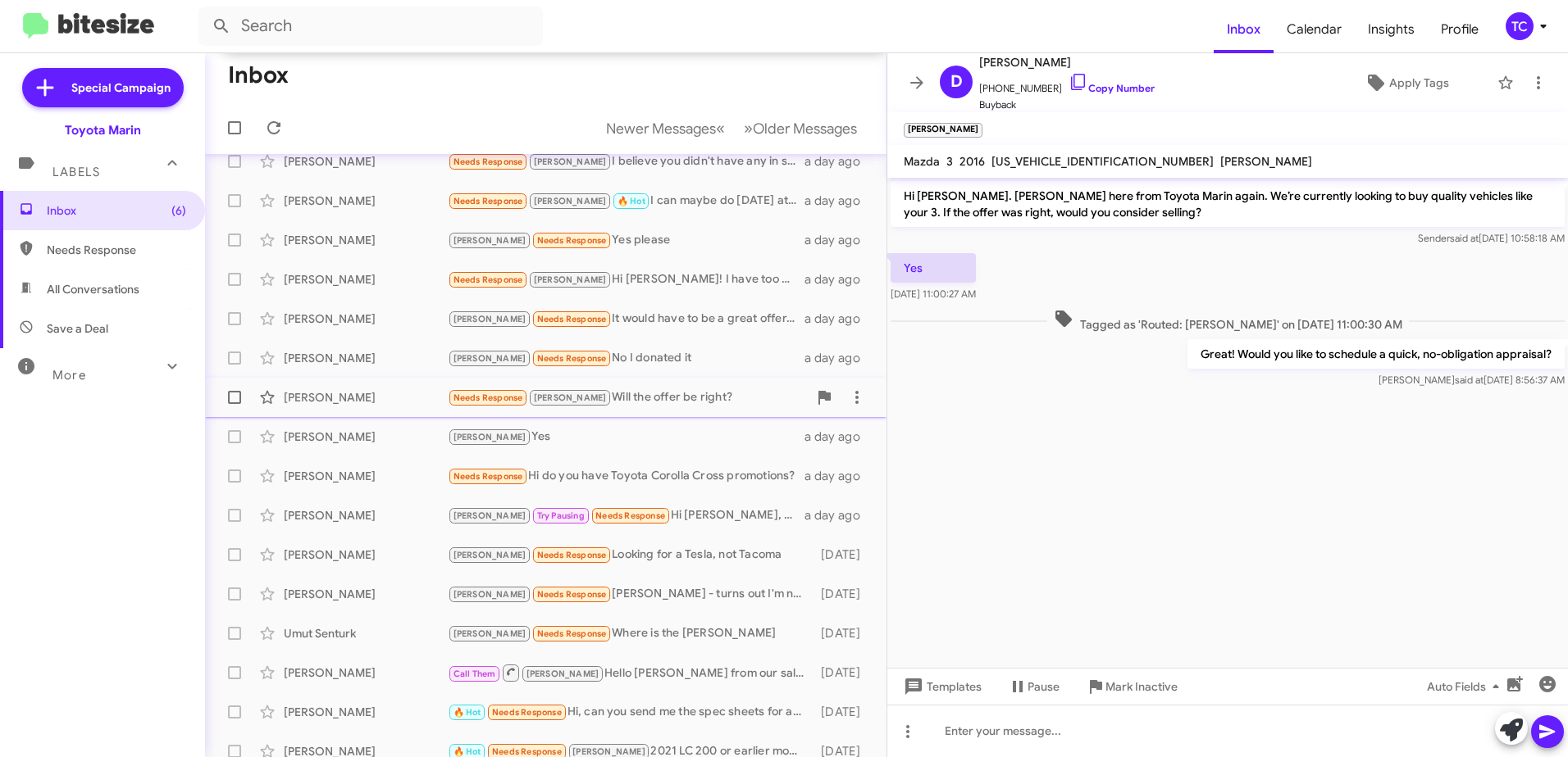
click at [611, 407] on div "Needs Response [PERSON_NAME] the offer be right?" at bounding box center [627, 397] width 360 height 19
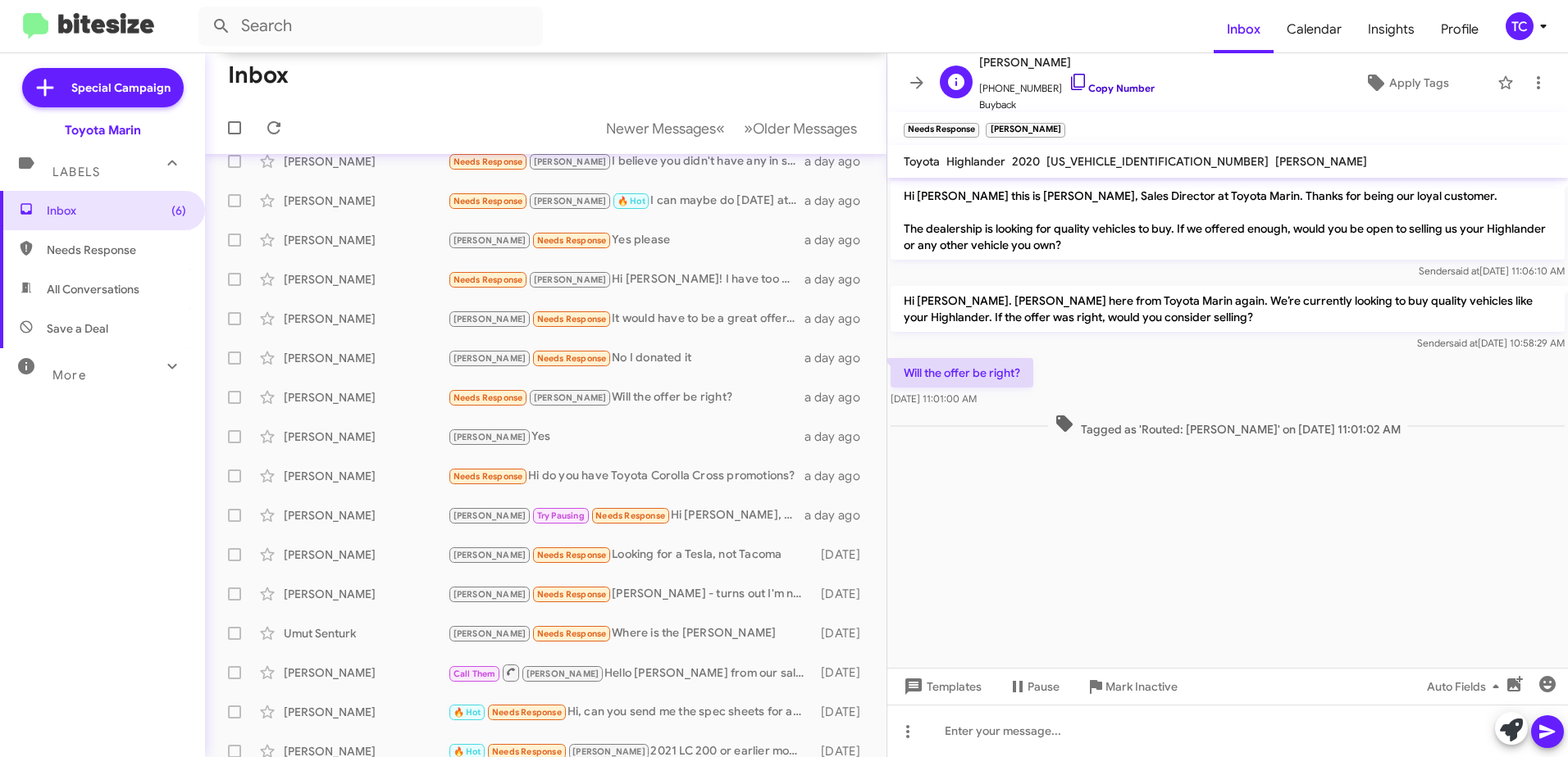
click at [1068, 80] on icon at bounding box center [1078, 82] width 20 height 20
click at [1513, 726] on icon at bounding box center [1511, 729] width 23 height 23
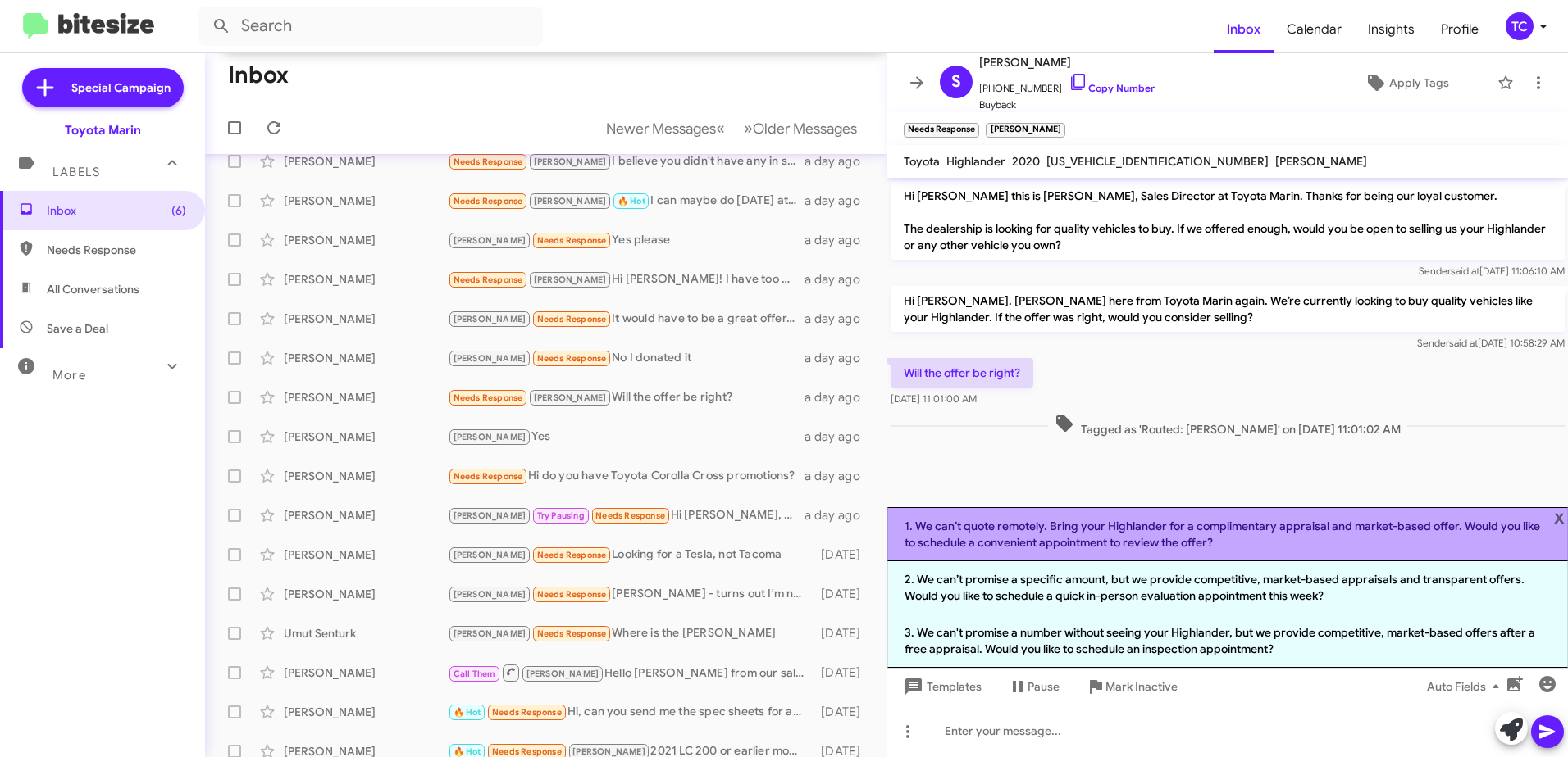
click at [1165, 537] on li "1. We can’t quote remotely. Bring your Highlander for a complimentary appraisal…" at bounding box center [1228, 534] width 680 height 54
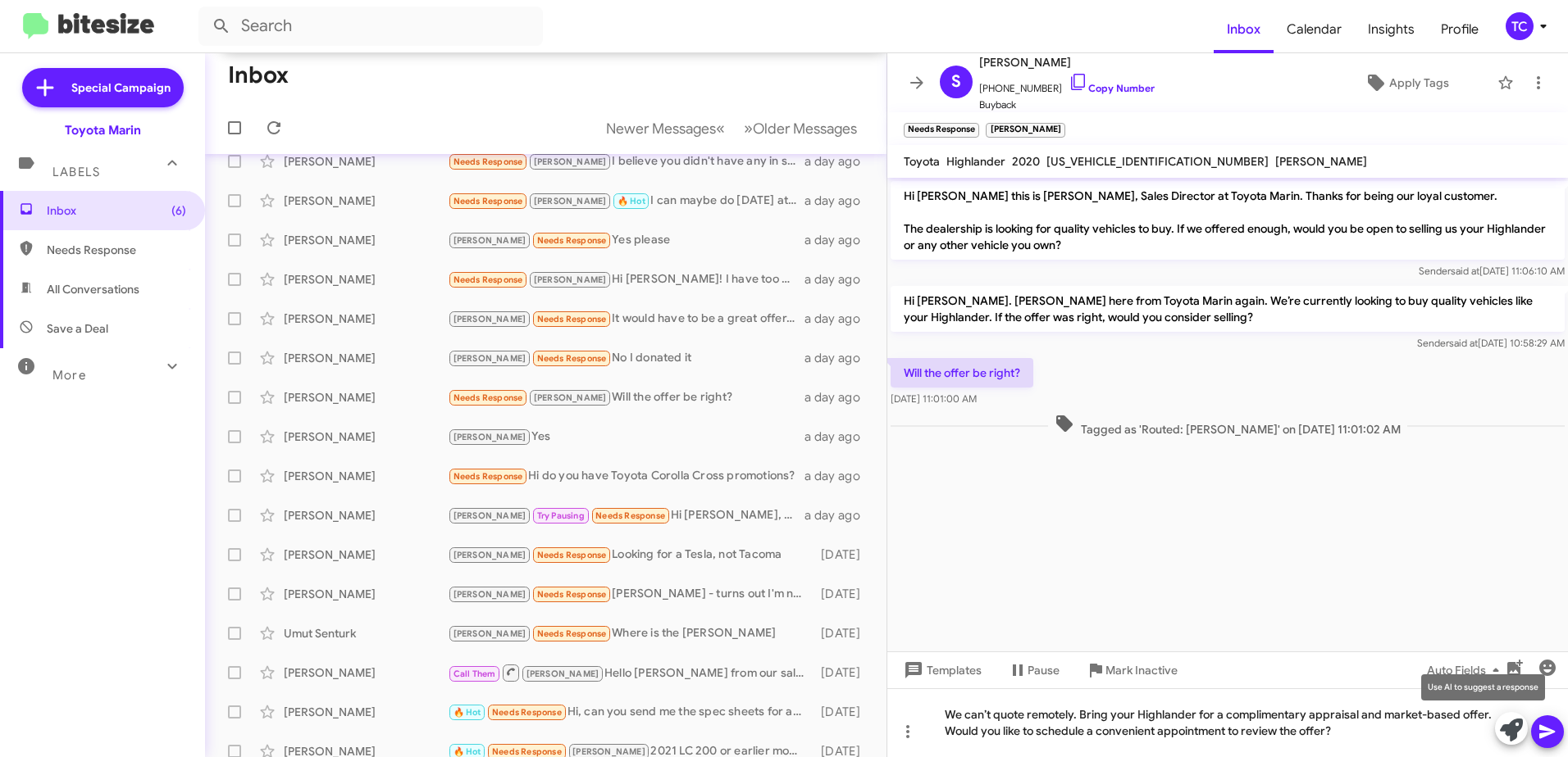
click at [1513, 720] on icon at bounding box center [1511, 729] width 23 height 23
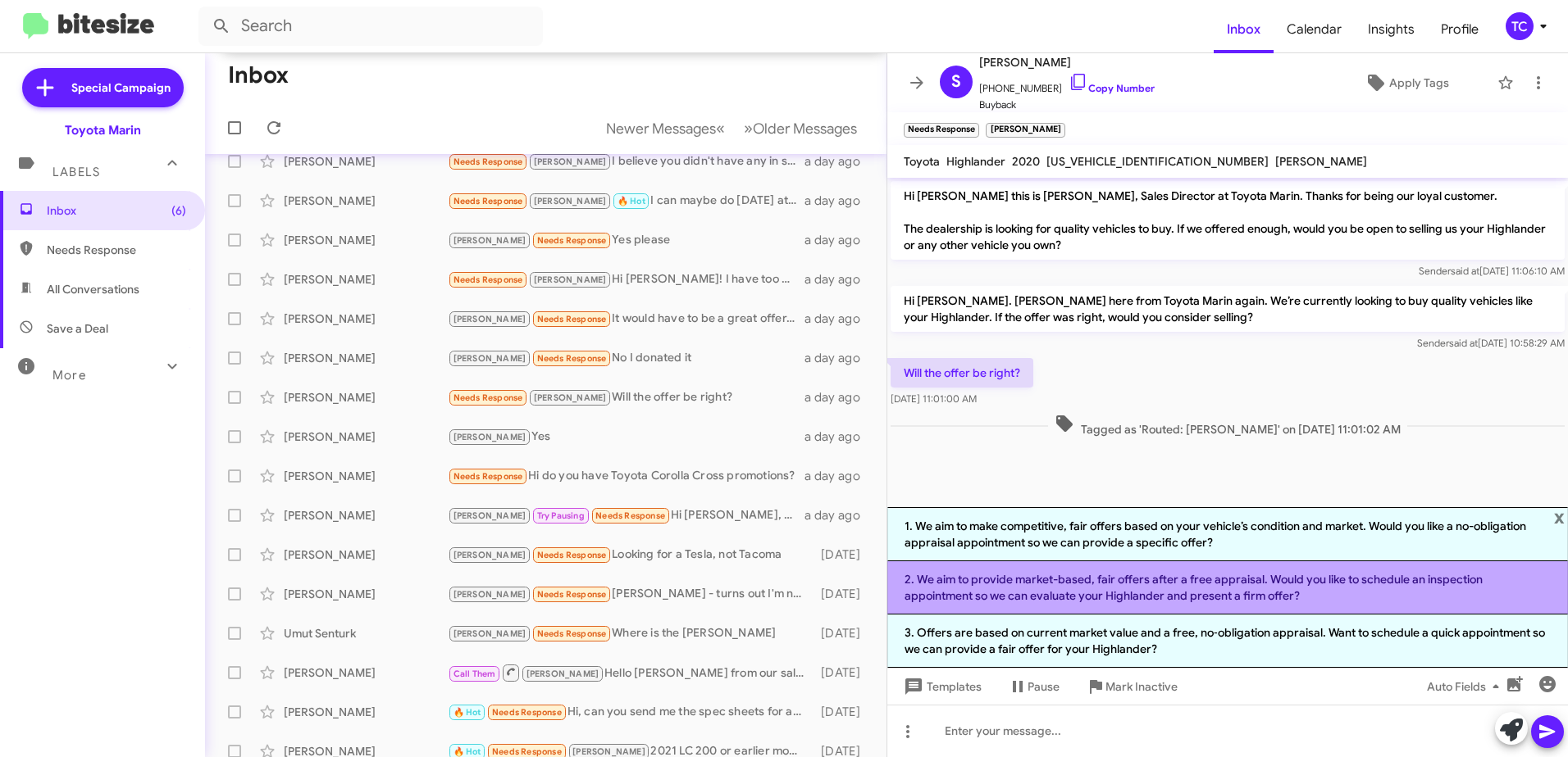
click at [1174, 592] on li "2. We aim to provide market-based, fair offers after a free appraisal. Would yo…" at bounding box center [1228, 588] width 680 height 53
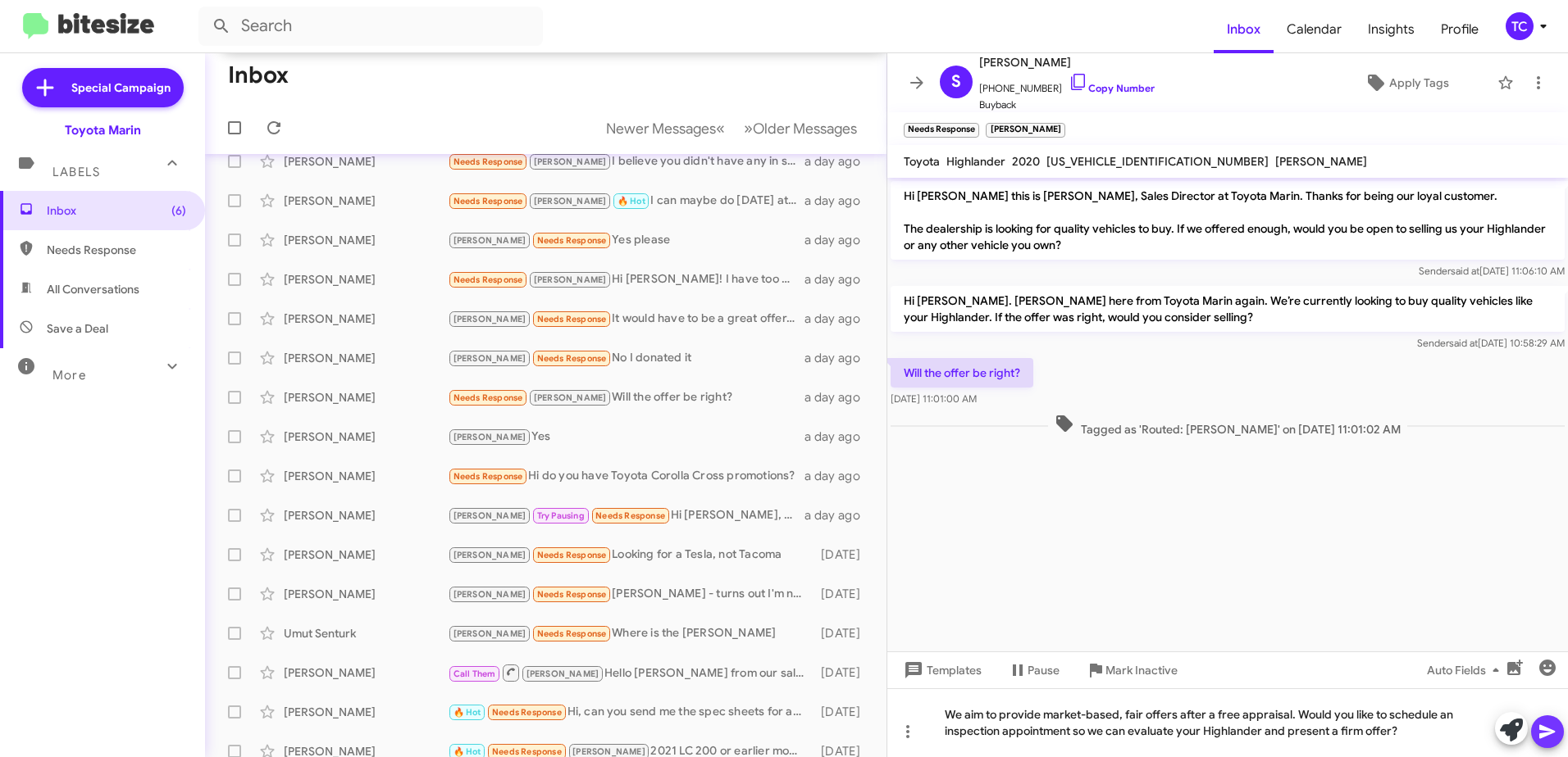
click at [1549, 735] on icon at bounding box center [1547, 731] width 20 height 20
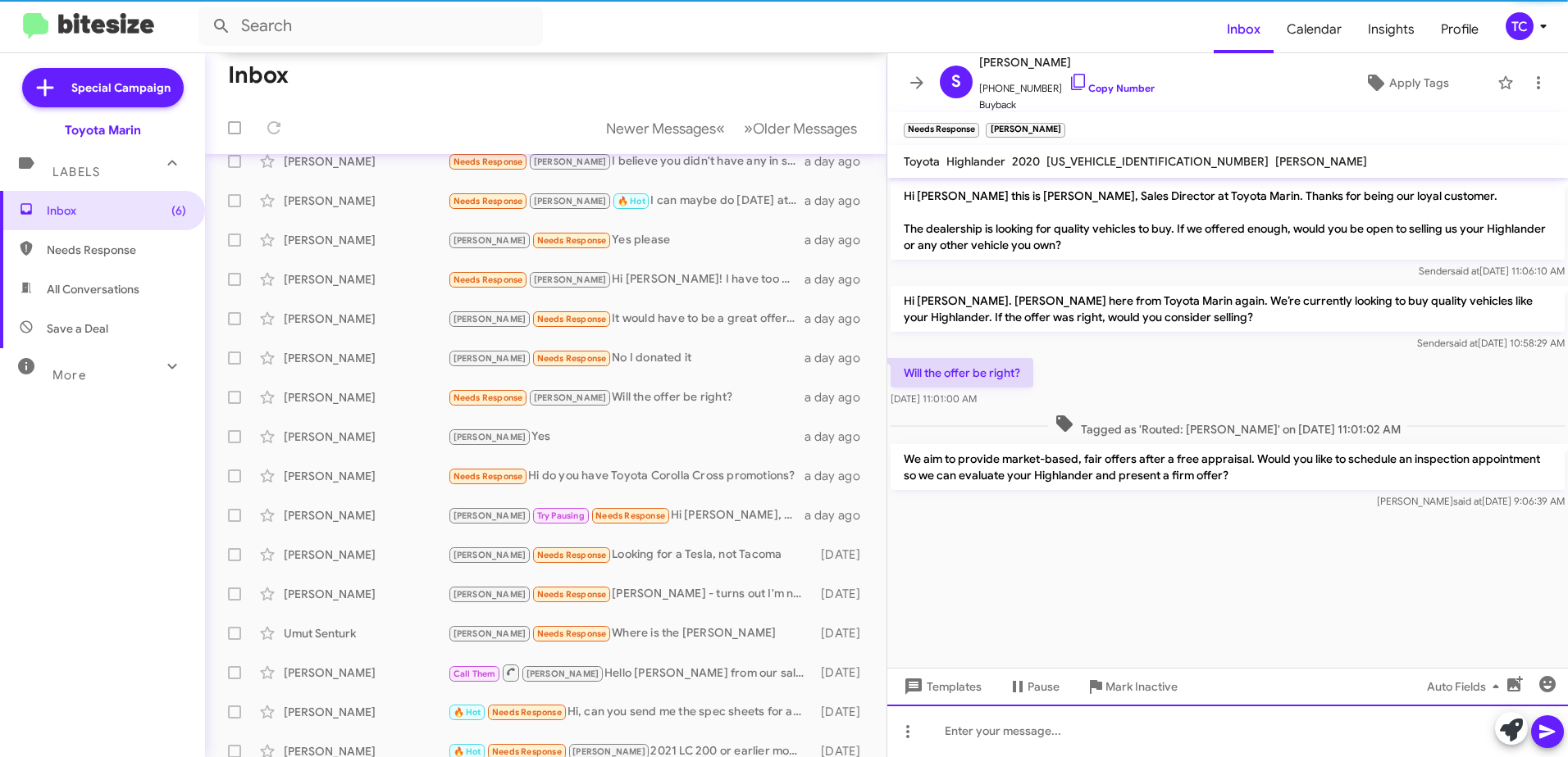
scroll to position [268, 0]
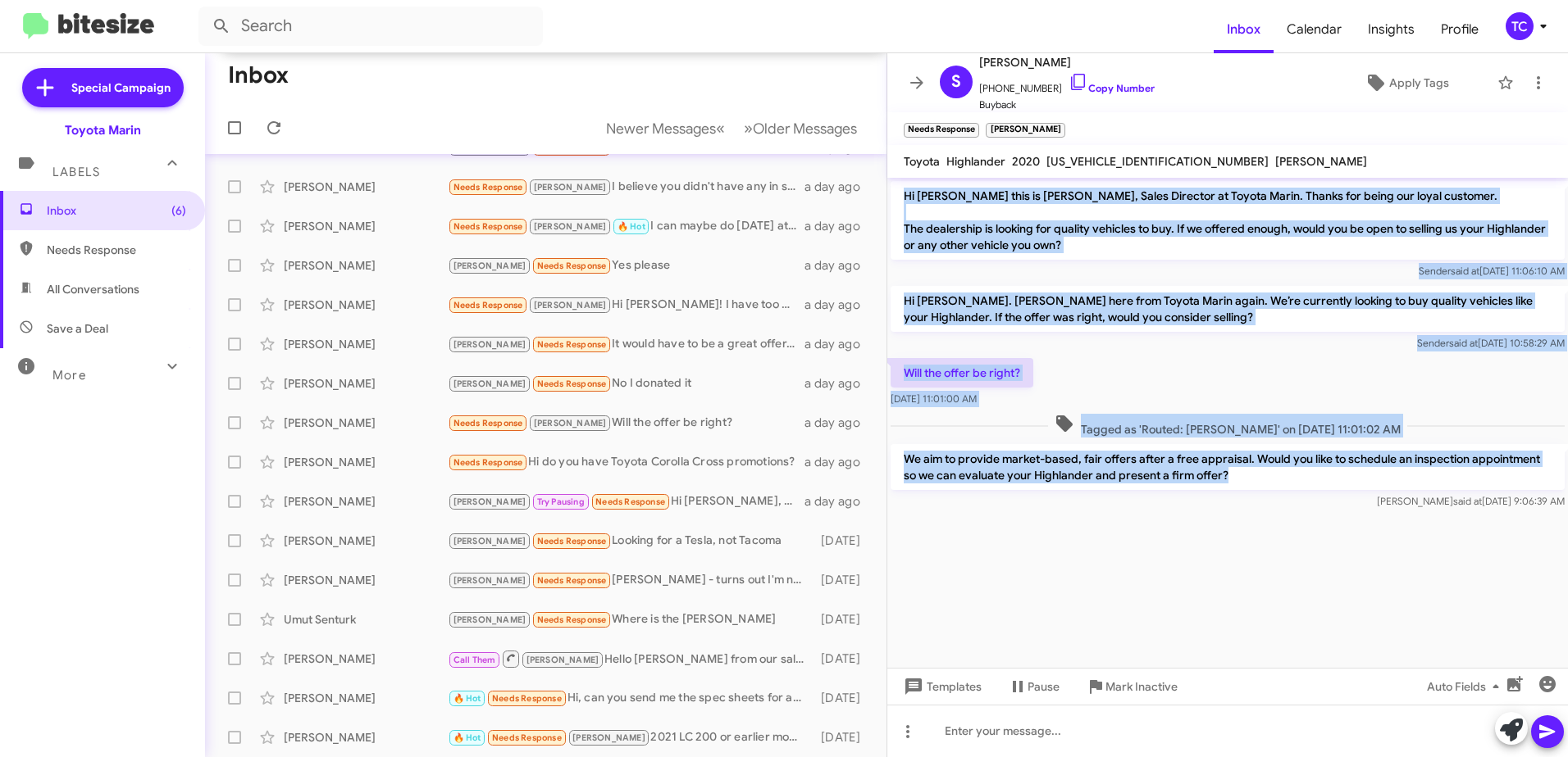
drag, startPoint x: 1250, startPoint y: 484, endPoint x: 903, endPoint y: 188, distance: 456.1
click at [903, 188] on div "Hi [PERSON_NAME] this is [PERSON_NAME], Sales Director at Toyota Marin. Thanks …" at bounding box center [1228, 345] width 680 height 335
copy div "Hi [PERSON_NAME] this is [PERSON_NAME], Sales Director at Toyota Marin. Thanks …"
